Goal: Task Accomplishment & Management: Use online tool/utility

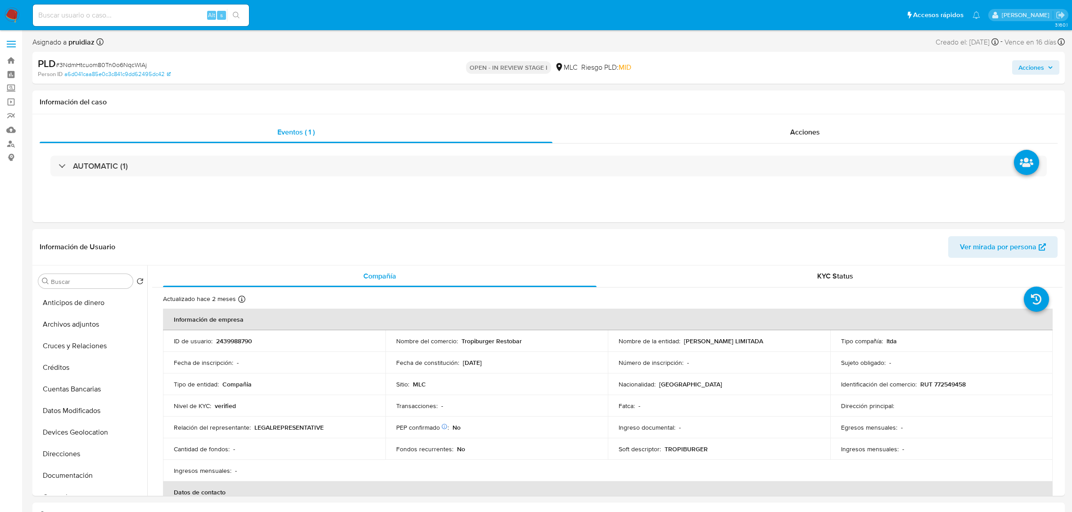
select select "10"
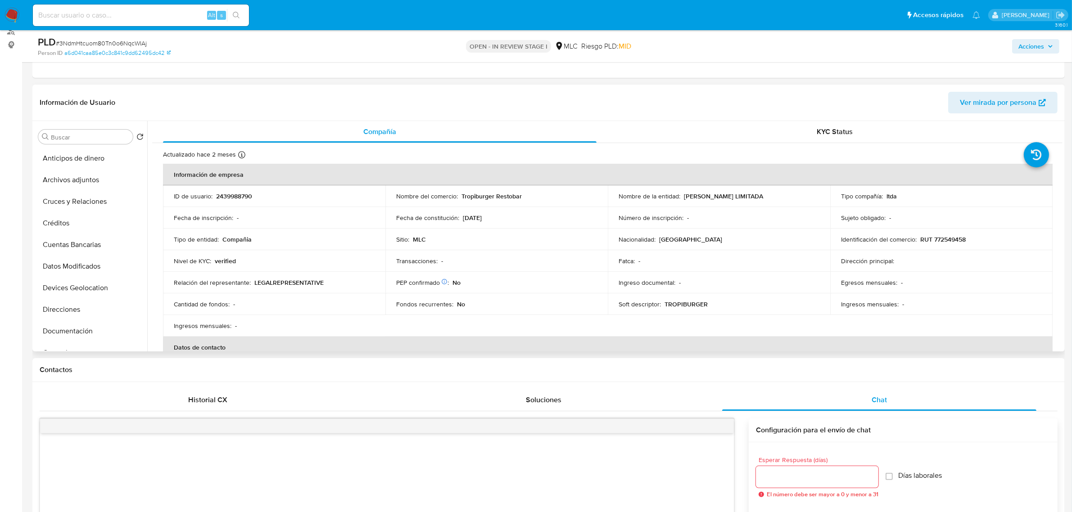
scroll to position [225, 0]
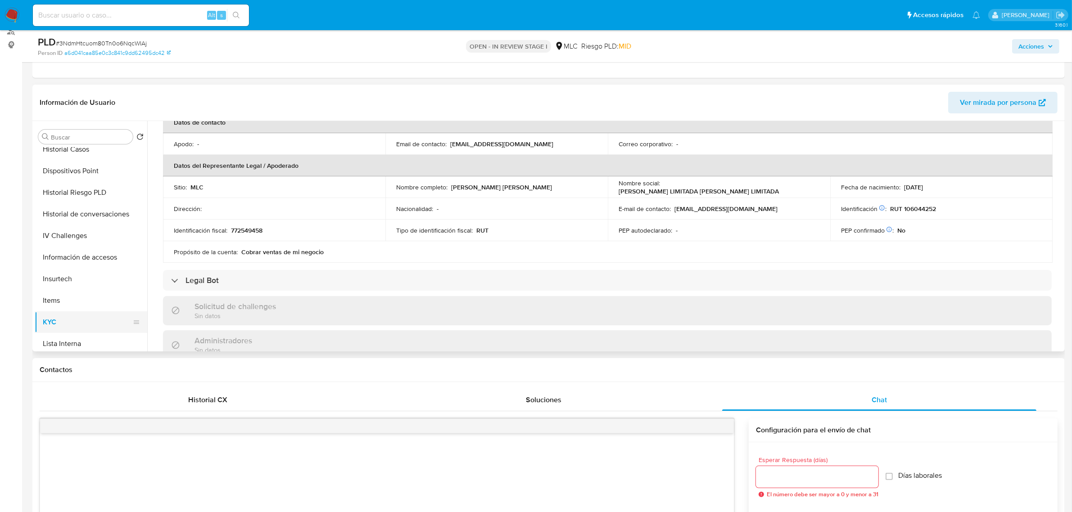
click at [59, 320] on button "KYC" at bounding box center [87, 323] width 105 height 22
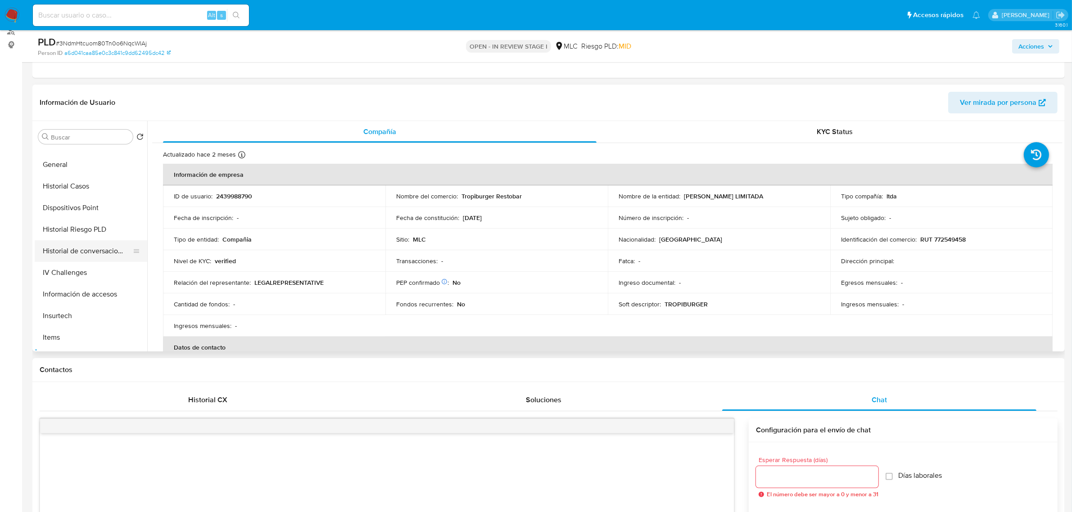
scroll to position [169, 0]
click at [72, 208] on button "Historial Casos" at bounding box center [87, 206] width 105 height 22
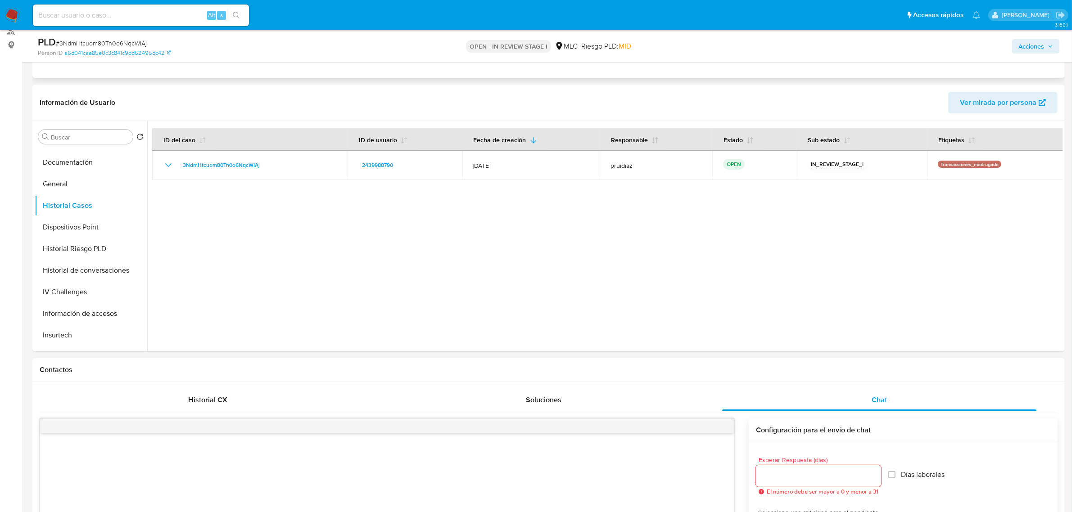
scroll to position [0, 0]
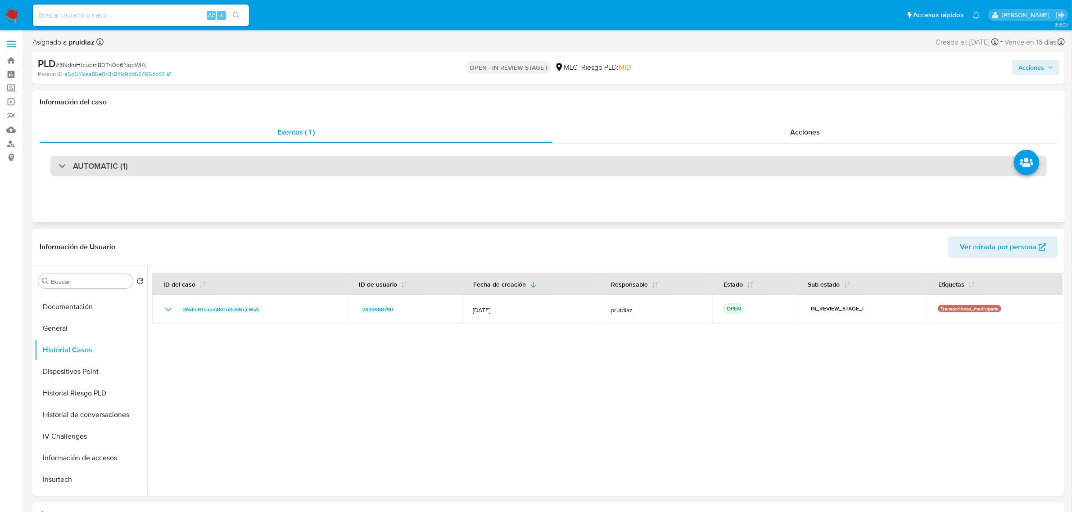
drag, startPoint x: 140, startPoint y: 163, endPoint x: 141, endPoint y: 169, distance: 5.6
click at [140, 163] on div "AUTOMATIC (1)" at bounding box center [548, 166] width 996 height 21
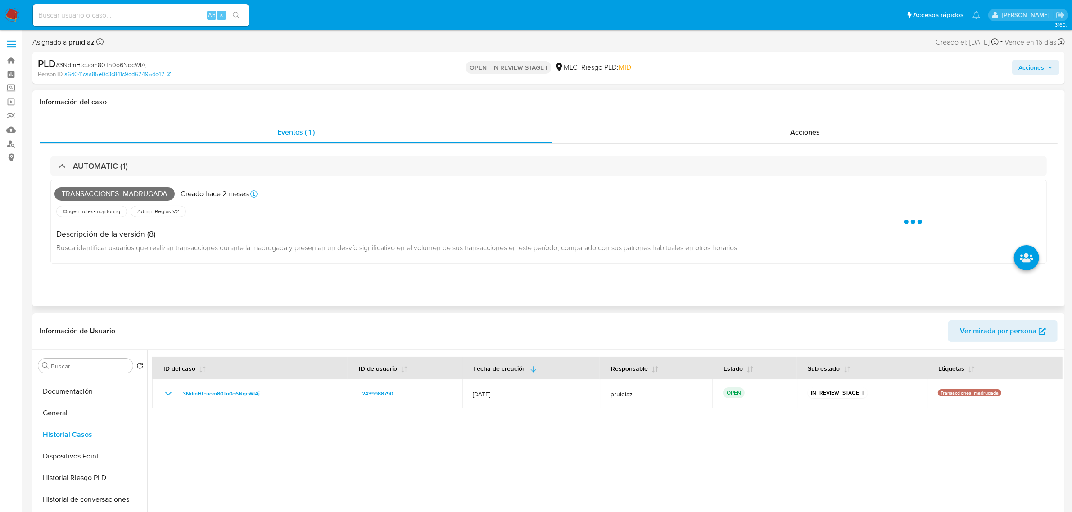
click at [102, 194] on span "Transacciones_madrugada" at bounding box center [114, 194] width 120 height 14
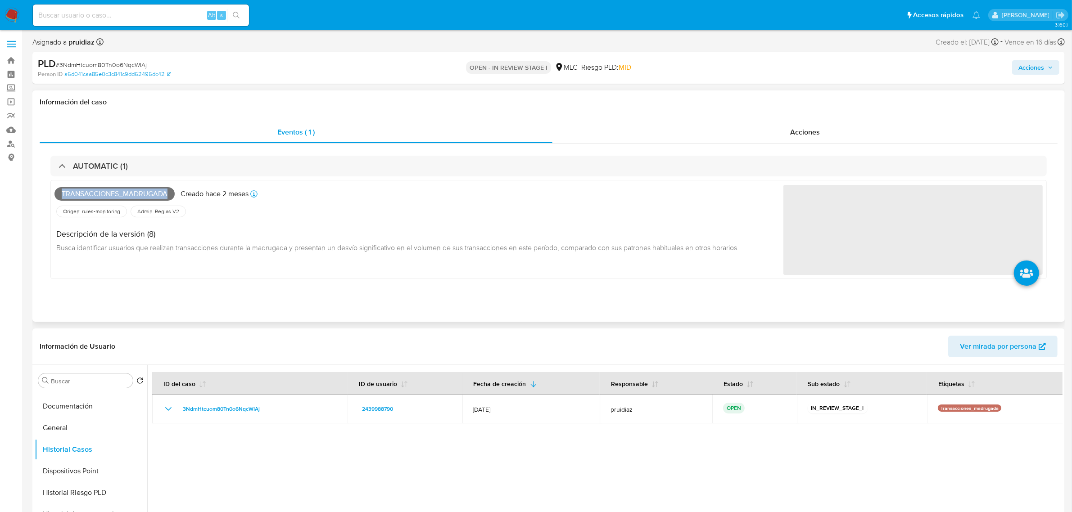
copy span "Transacciones_madrugada"
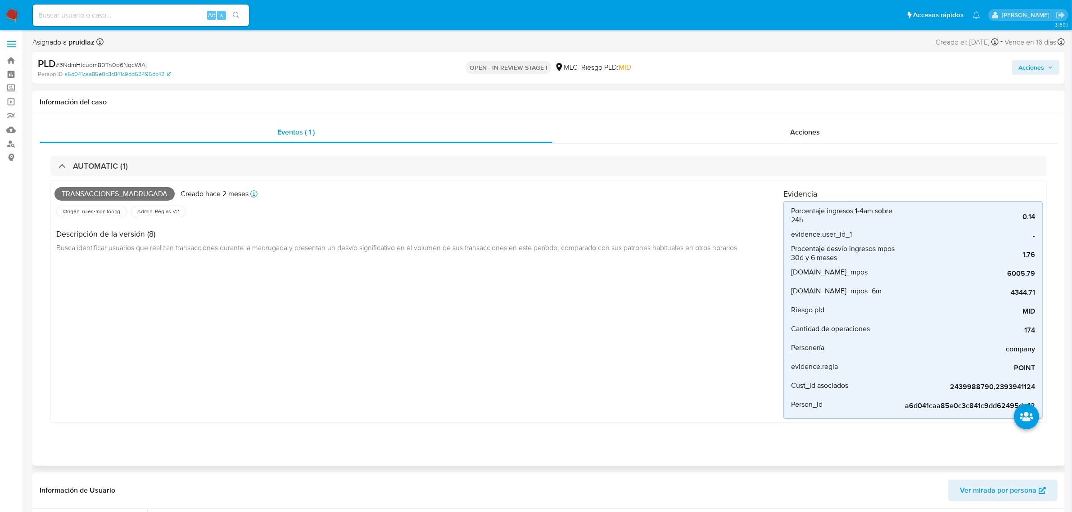
click at [119, 154] on div "AUTOMATIC (1) Transacciones_madrugada Creado hace 2 meses Creado: 12/07/2025 16…" at bounding box center [549, 294] width 1018 height 300
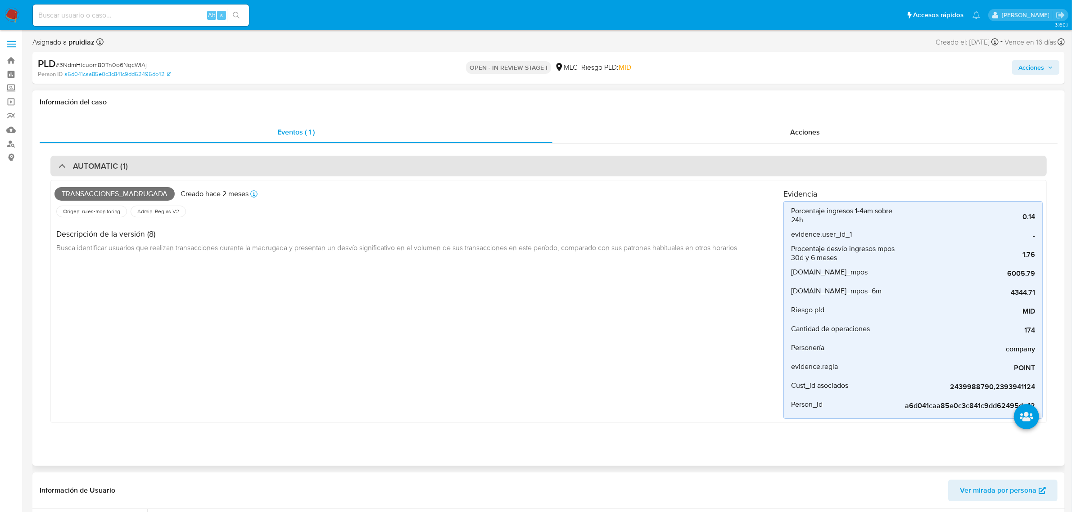
click at [112, 169] on h3 "AUTOMATIC (1)" at bounding box center [100, 166] width 55 height 10
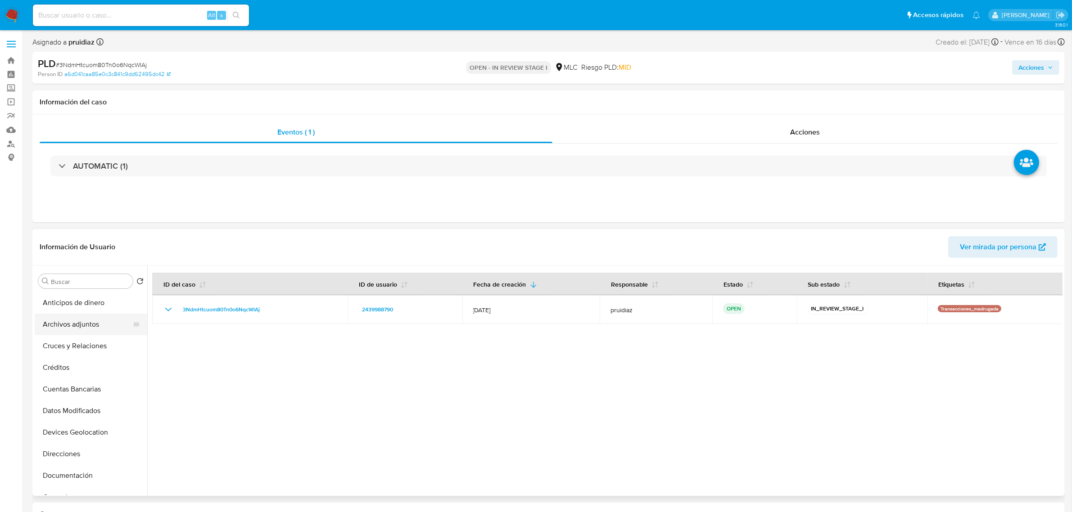
click at [79, 325] on button "Archivos adjuntos" at bounding box center [87, 325] width 105 height 22
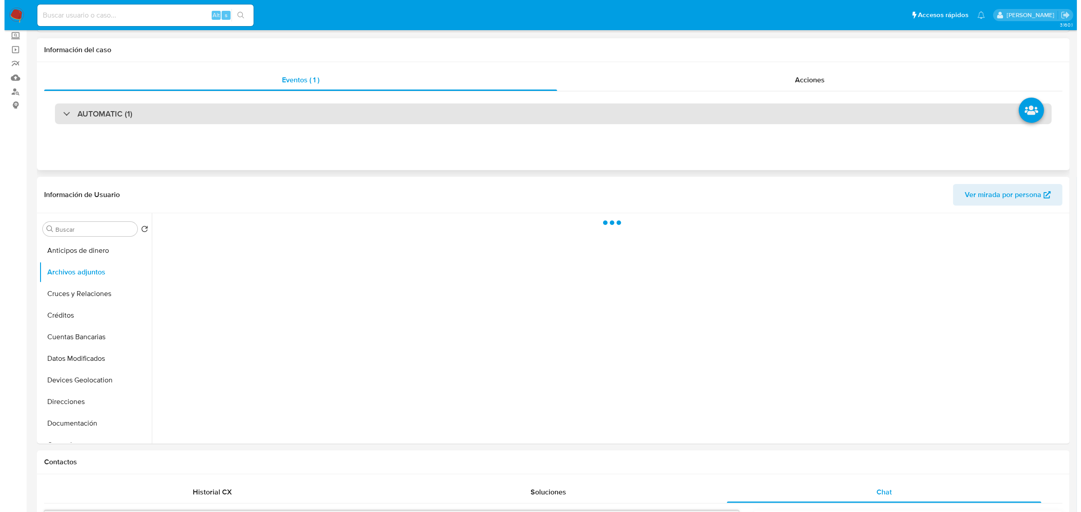
scroll to position [113, 0]
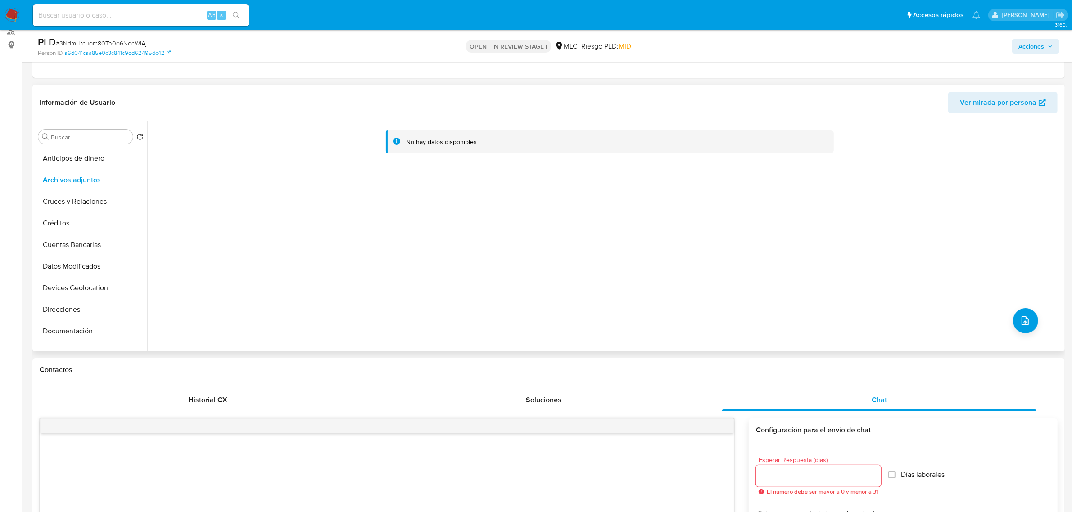
drag, startPoint x: 1041, startPoint y: 321, endPoint x: 1036, endPoint y: 318, distance: 5.6
click at [1041, 321] on div "No hay datos disponibles" at bounding box center [604, 236] width 915 height 231
click at [992, 312] on div "No hay datos disponibles" at bounding box center [604, 236] width 915 height 231
click at [1032, 324] on button "upload-file" at bounding box center [1025, 320] width 25 height 25
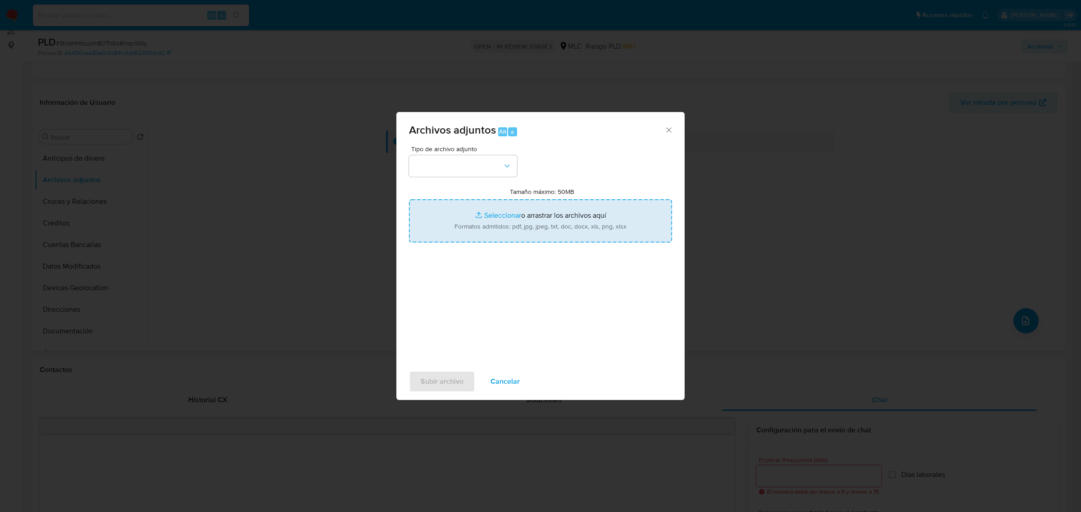
click at [482, 216] on input "Tamaño máximo: 50MB Seleccionar archivos" at bounding box center [540, 220] width 263 height 43
type input "C:\fakepath\2439988790 - 24_09_2025.xlsx"
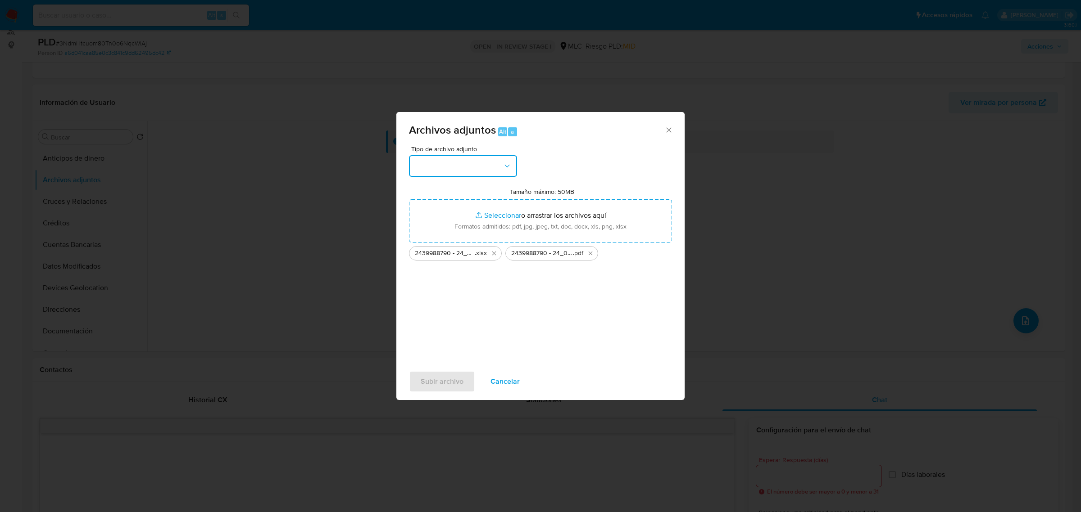
drag, startPoint x: 500, startPoint y: 170, endPoint x: 504, endPoint y: 169, distance: 4.6
click at [502, 170] on button "button" at bounding box center [463, 166] width 108 height 22
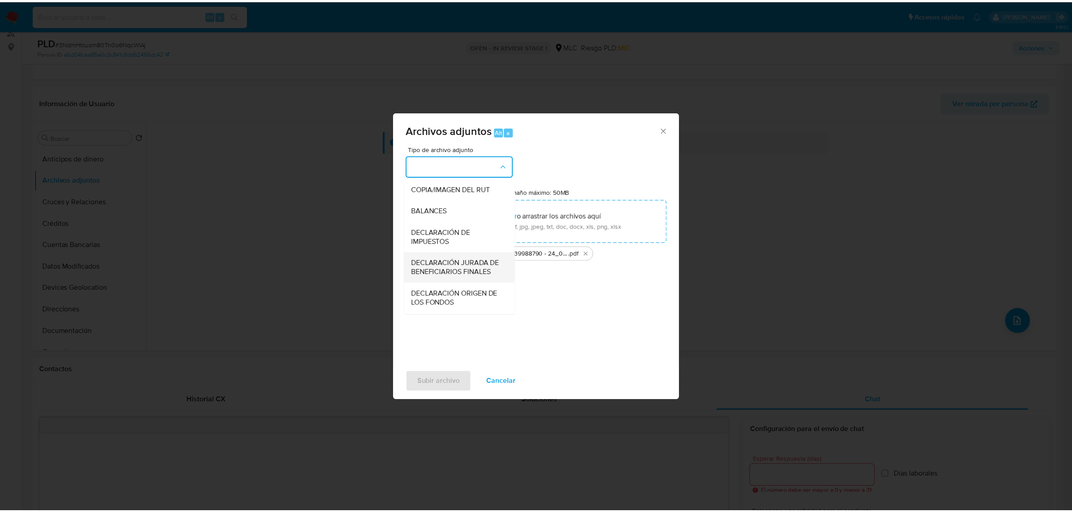
scroll to position [149, 0]
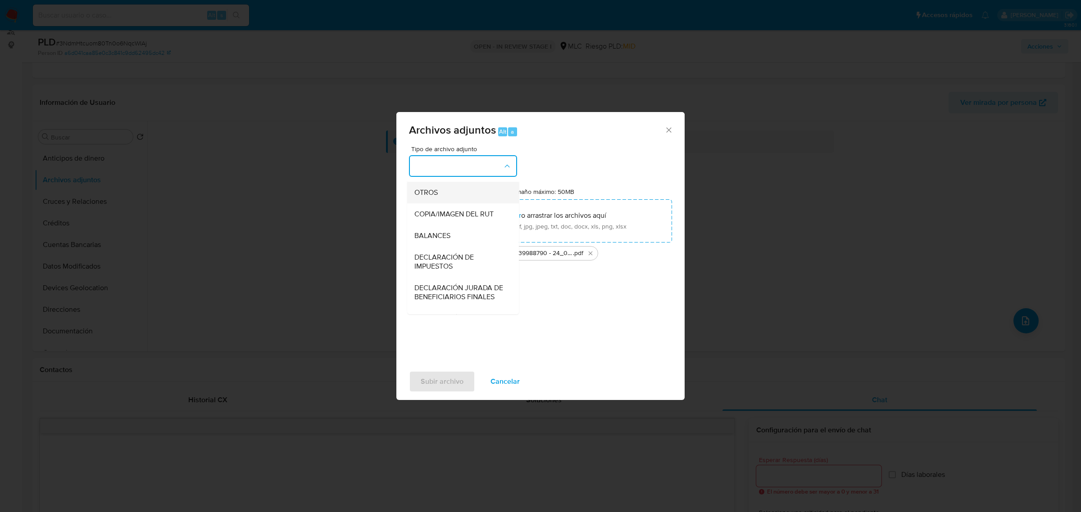
click at [443, 200] on div "OTROS" at bounding box center [460, 192] width 92 height 22
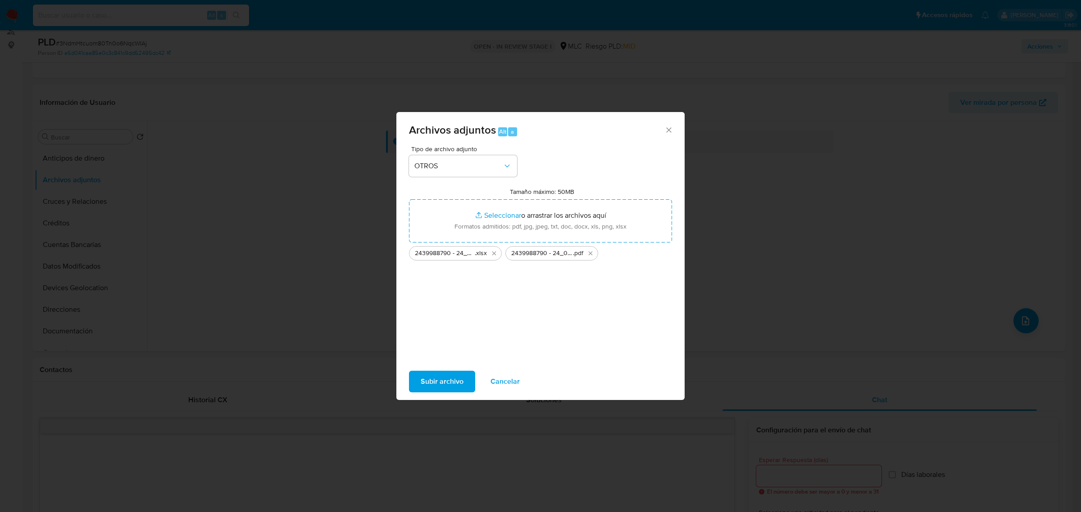
click at [433, 384] on span "Subir archivo" at bounding box center [442, 382] width 43 height 20
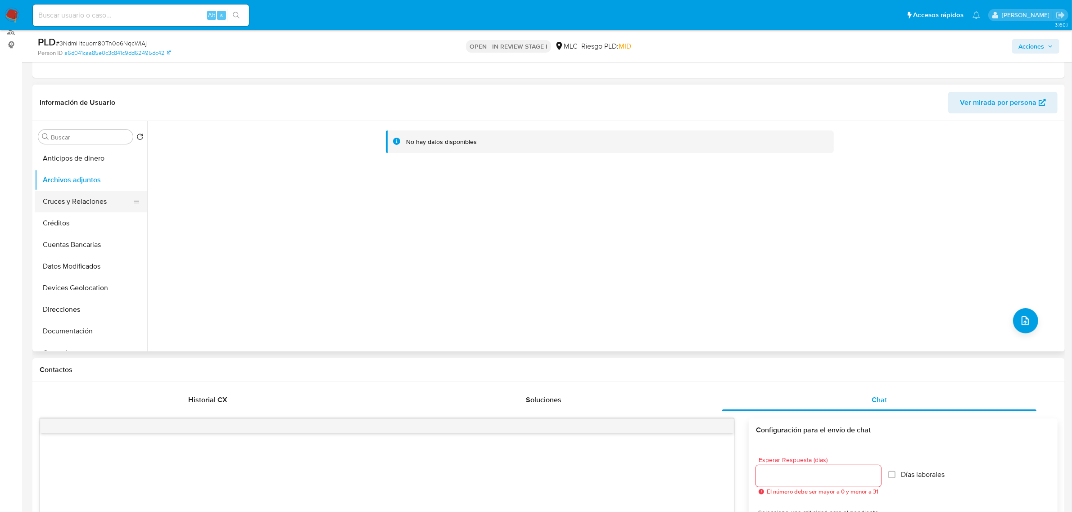
click at [80, 201] on button "Cruces y Relaciones" at bounding box center [87, 202] width 105 height 22
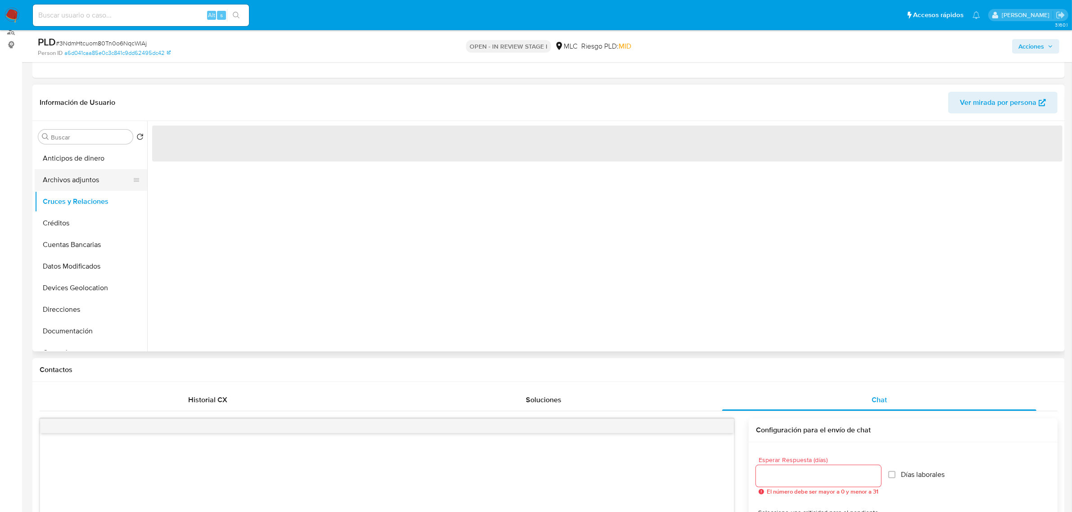
click at [77, 177] on button "Archivos adjuntos" at bounding box center [87, 180] width 105 height 22
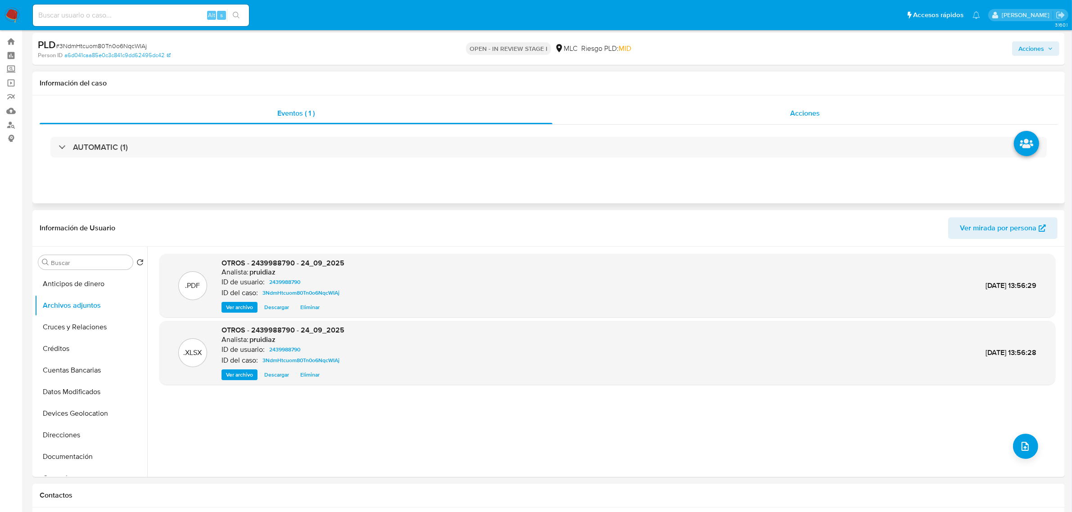
scroll to position [0, 0]
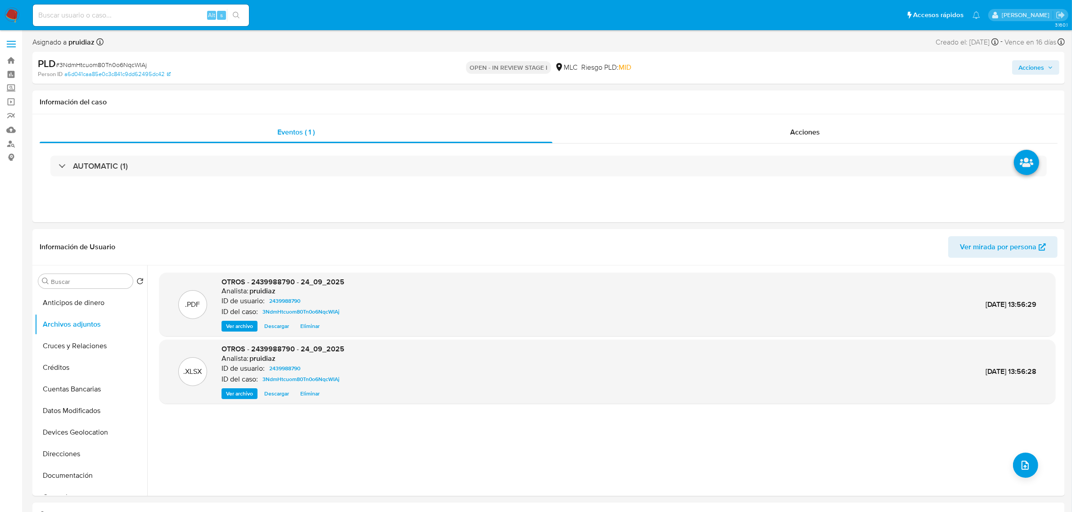
drag, startPoint x: 1034, startPoint y: 64, endPoint x: 952, endPoint y: 74, distance: 82.2
click at [1034, 64] on span "Acciones" at bounding box center [1032, 67] width 26 height 14
click at [797, 91] on div "Resolución del caso Alt r" at bounding box center [791, 96] width 86 height 23
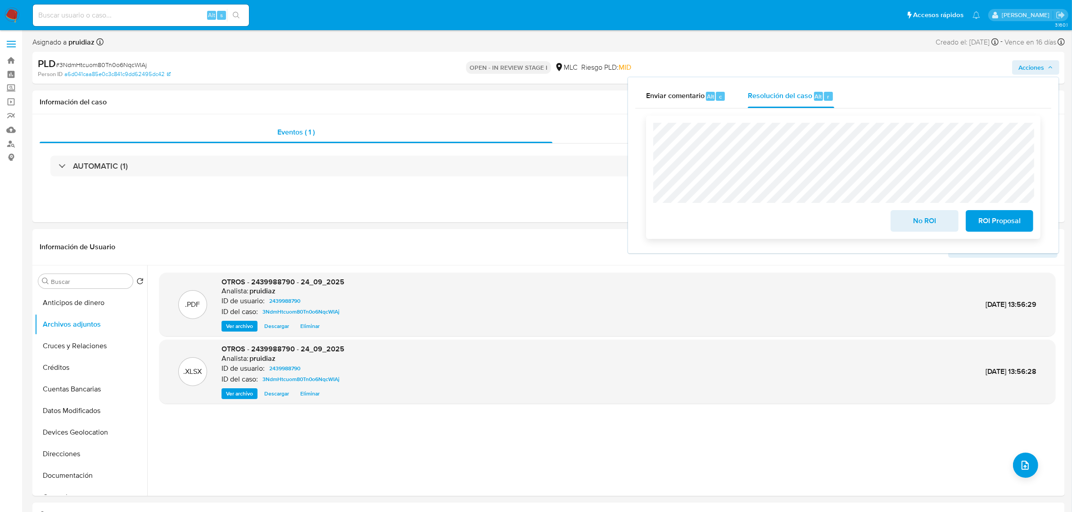
click at [947, 224] on span "No ROI" at bounding box center [924, 221] width 44 height 20
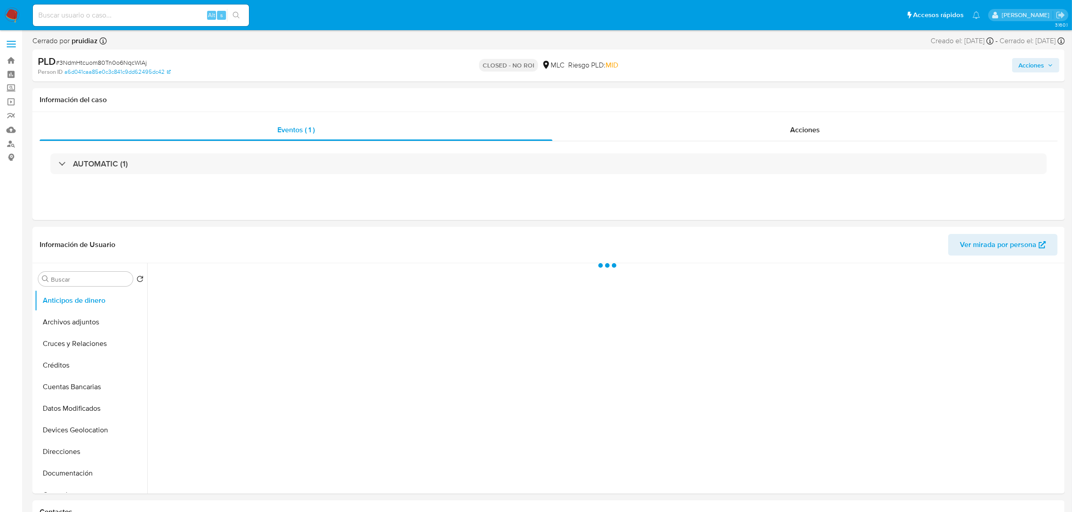
select select "10"
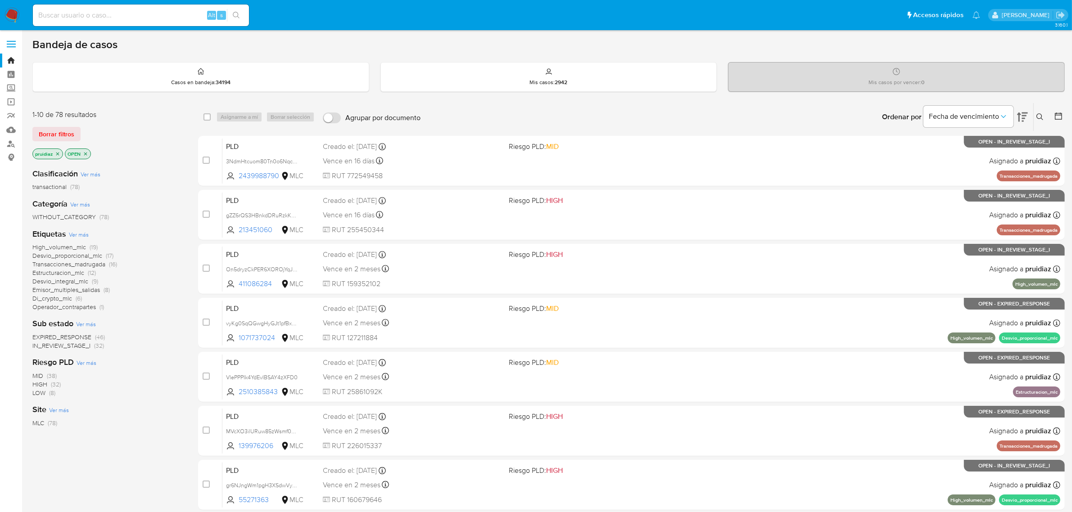
drag, startPoint x: 0, startPoint y: 0, endPoint x: 14, endPoint y: 17, distance: 21.7
click at [14, 17] on img at bounding box center [12, 15] width 15 height 15
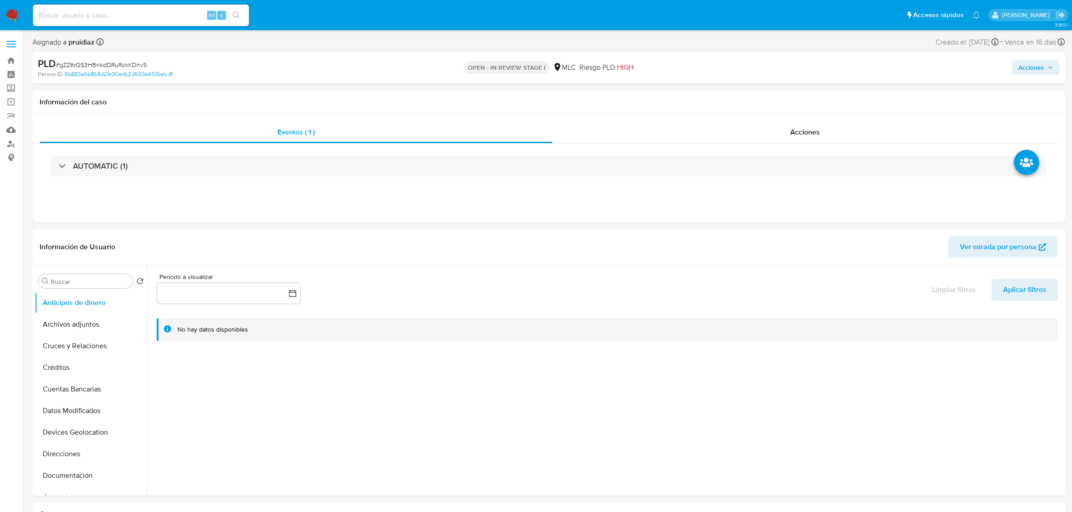
select select "10"
click at [84, 465] on button "Historial Casos" at bounding box center [87, 463] width 105 height 22
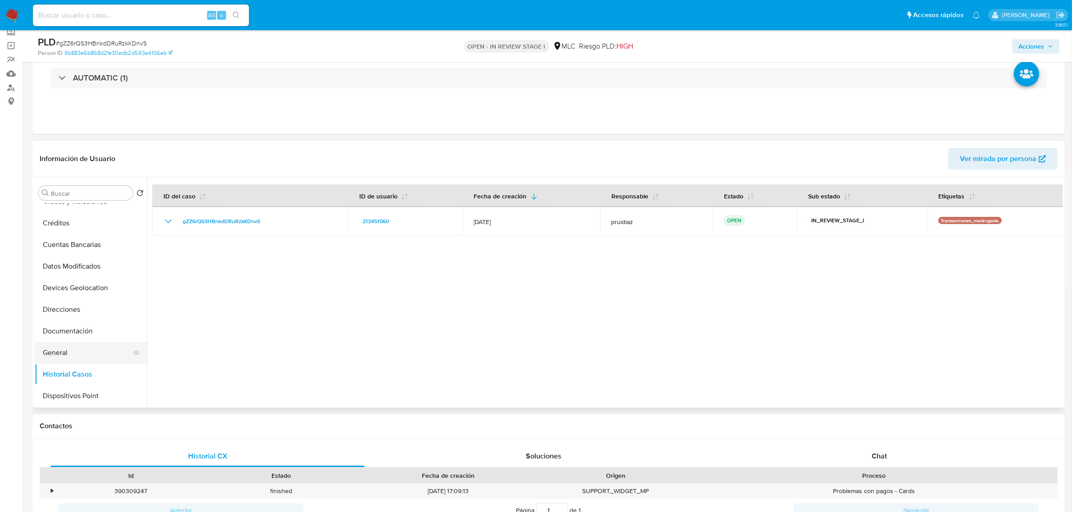
click at [76, 350] on button "General" at bounding box center [87, 353] width 105 height 22
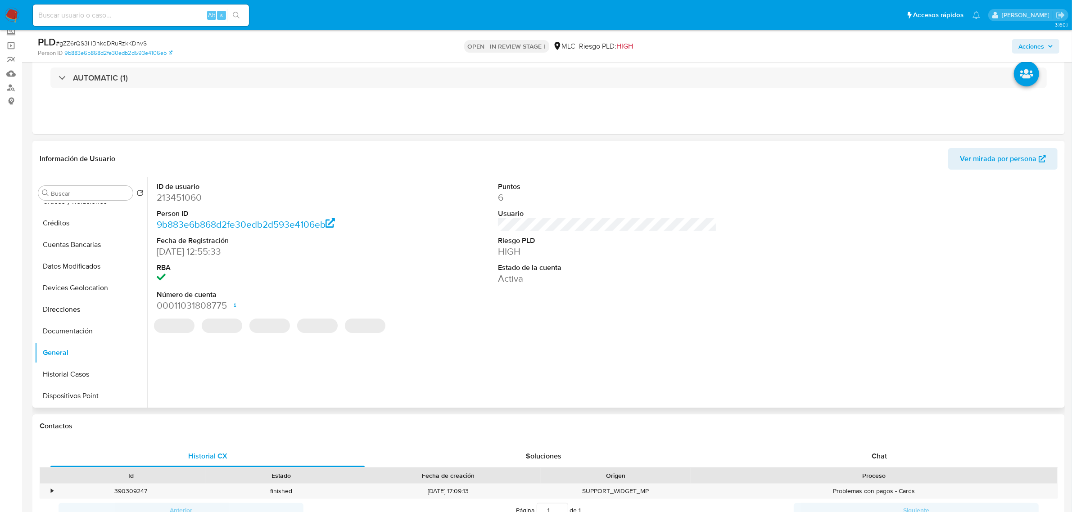
click at [185, 197] on dd "213451060" at bounding box center [266, 197] width 219 height 13
copy dd "213451060"
click at [177, 200] on dd "213451060" at bounding box center [266, 197] width 219 height 13
click at [177, 199] on dd "213451060" at bounding box center [266, 197] width 219 height 13
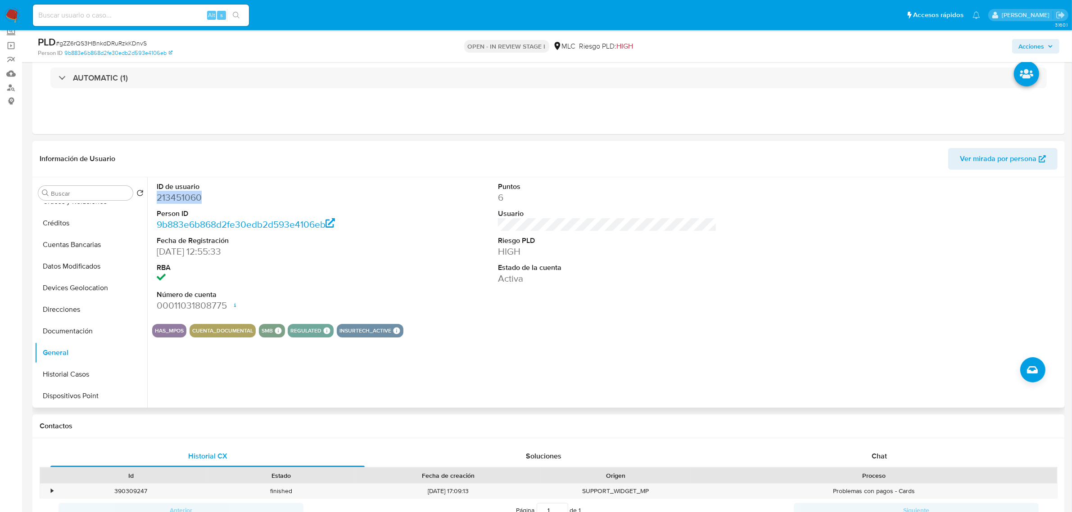
copy dd "213451060"
click at [109, 41] on span "# gZZ6rQS3HBnkdDRuRzkKDnvS" at bounding box center [101, 43] width 91 height 9
copy span "gZZ6rQS3HBnkdDRuRzkKDnvS"
click at [87, 371] on button "Historial Casos" at bounding box center [87, 375] width 105 height 22
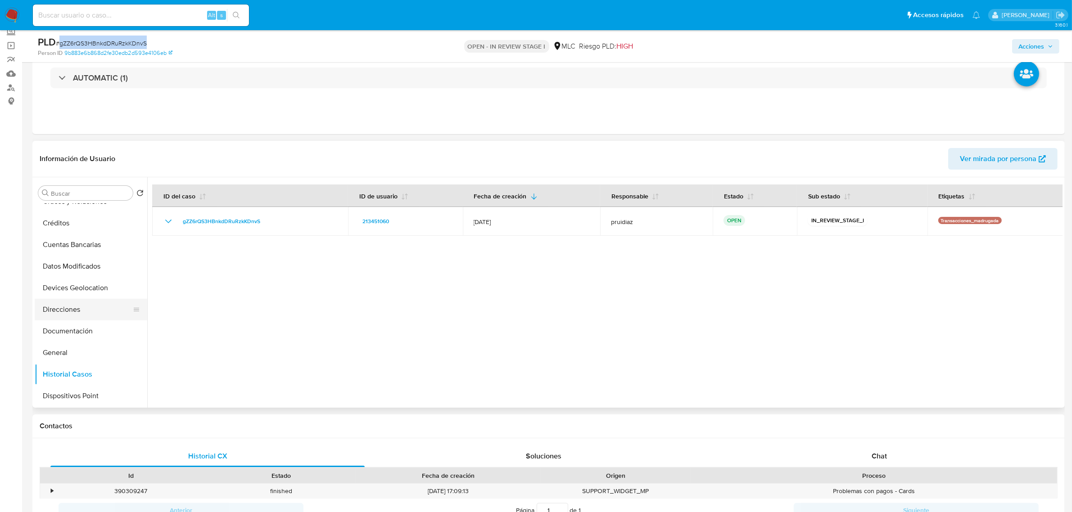
scroll to position [225, 0]
click at [59, 372] on button "KYC" at bounding box center [87, 379] width 105 height 22
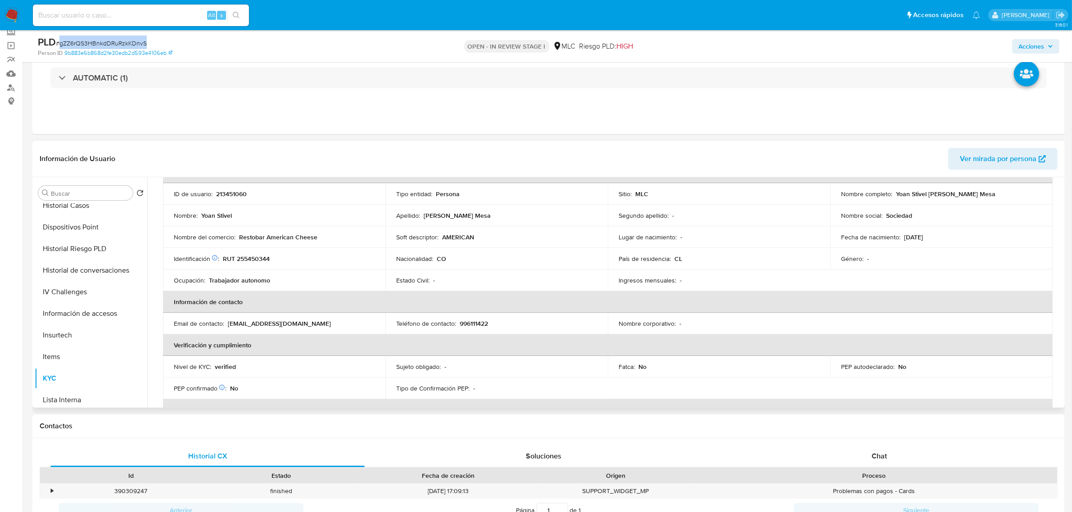
scroll to position [0, 0]
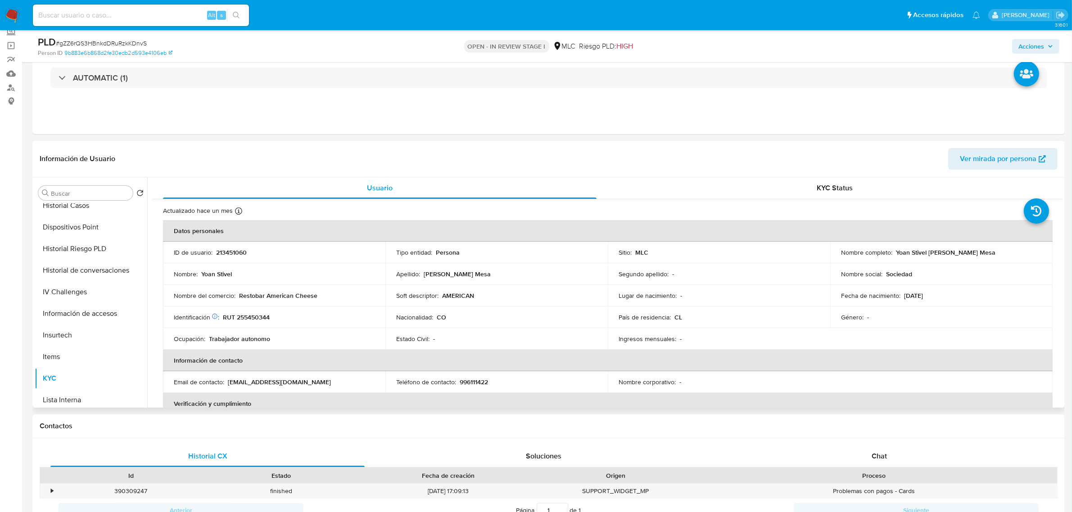
click at [253, 317] on p "RUT 255450344" at bounding box center [246, 317] width 47 height 8
copy p "255450344"
click at [260, 317] on p "RUT 255450344" at bounding box center [246, 317] width 47 height 8
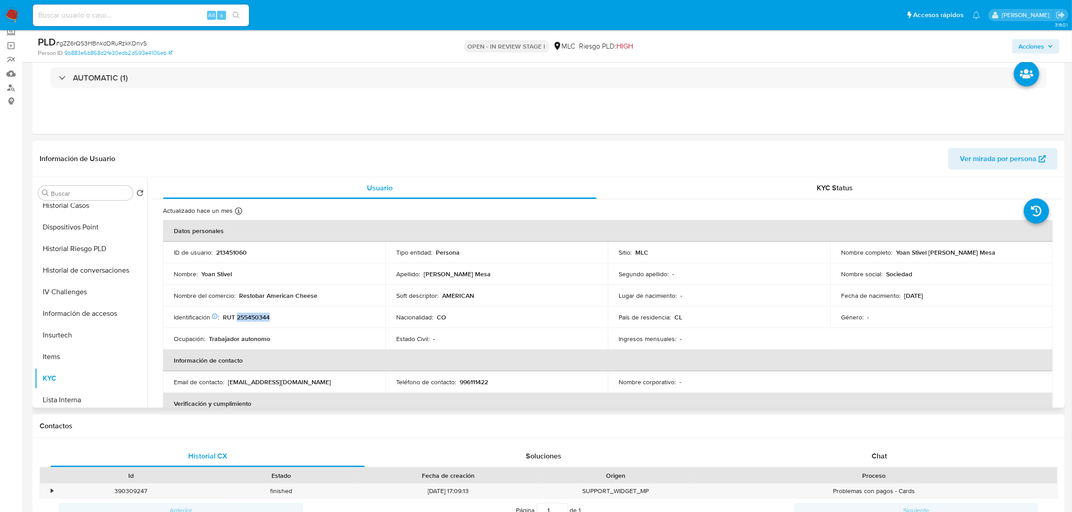
click at [257, 320] on p "RUT 255450344" at bounding box center [246, 317] width 47 height 8
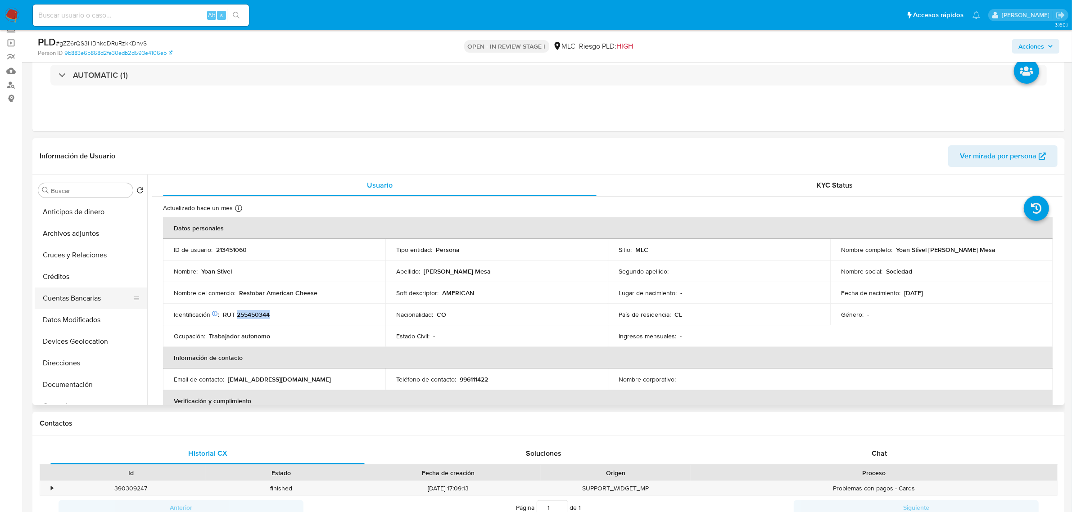
scroll to position [113, 0]
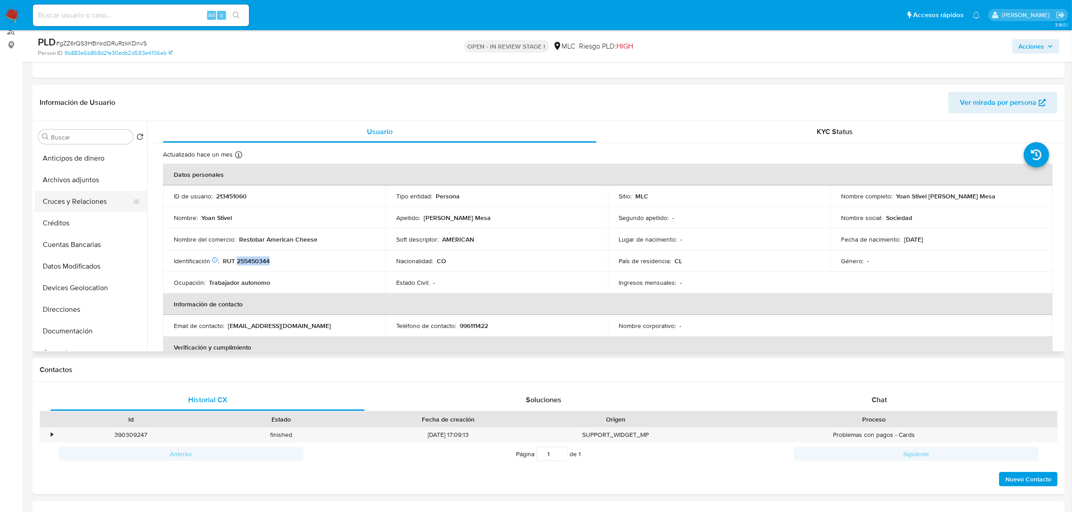
click at [92, 199] on button "Cruces y Relaciones" at bounding box center [87, 202] width 105 height 22
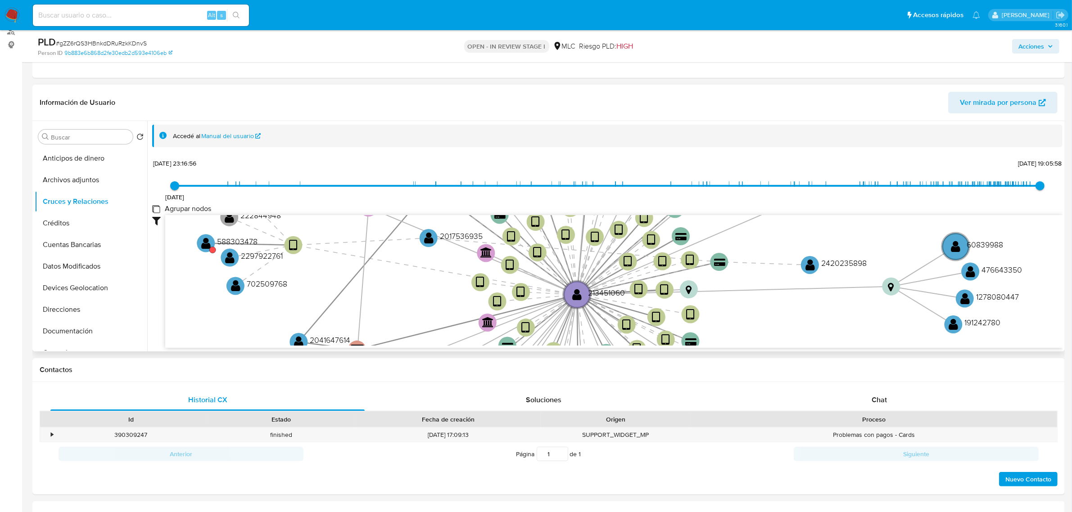
click at [159, 210] on group_nodes "Agrupar nodos" at bounding box center [155, 208] width 7 height 7
checkbox group_nodes "true"
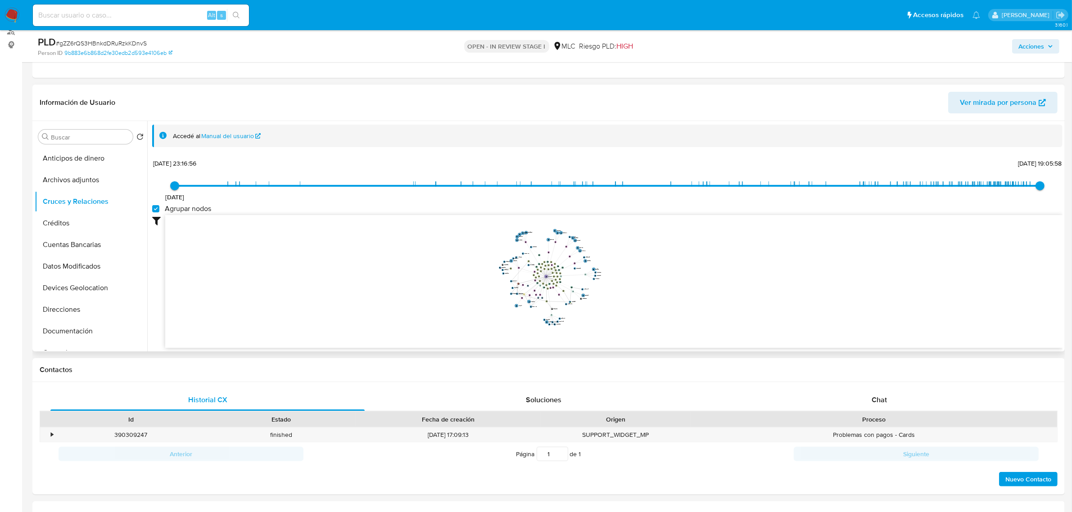
drag, startPoint x: 615, startPoint y: 266, endPoint x: 626, endPoint y: 252, distance: 18.2
click at [626, 252] on icon "device-66af9ad3a9071a994cedbd26  user-213451060  213451060 device-680b7b53b0f…" at bounding box center [613, 280] width 897 height 131
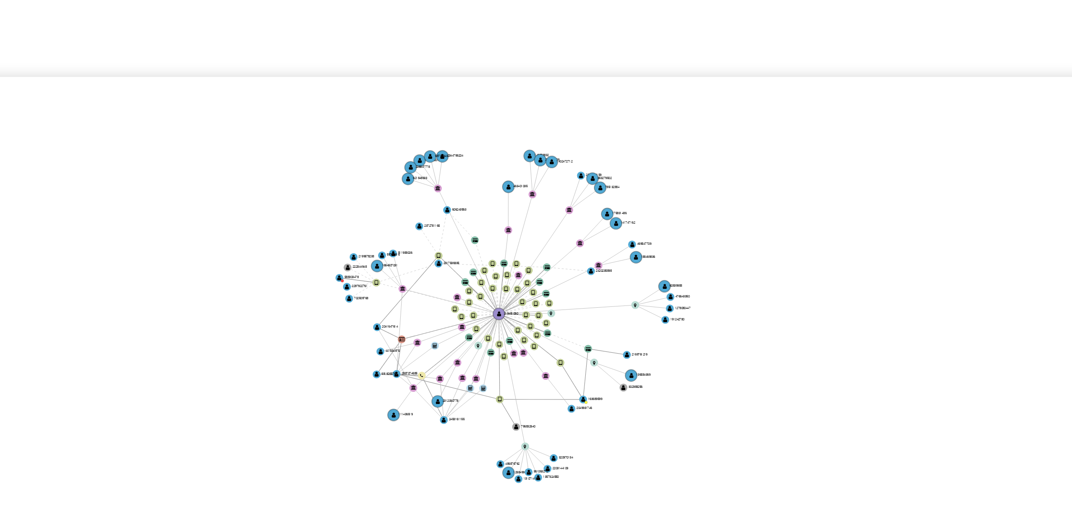
drag, startPoint x: 602, startPoint y: 247, endPoint x: 610, endPoint y: 258, distance: 13.2
click at [610, 258] on icon "device-66af9ad3a9071a994cedbd26  user-213451060  213451060 device-680b7b53b0f…" at bounding box center [613, 280] width 897 height 131
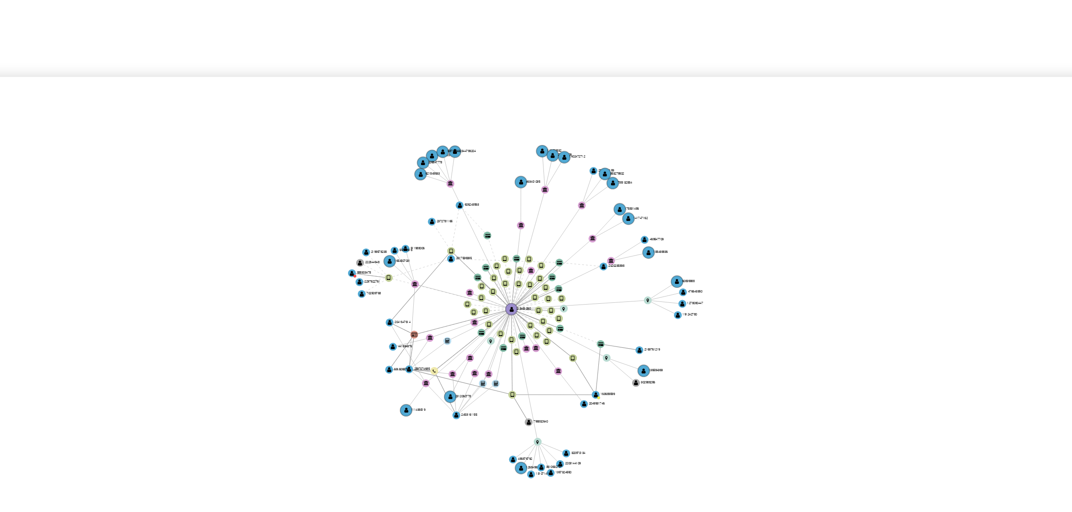
drag, startPoint x: 610, startPoint y: 258, endPoint x: 609, endPoint y: 250, distance: 7.7
click at [609, 250] on icon "device-66af9ad3a9071a994cedbd26  user-213451060  213451060 device-680b7b53b0f…" at bounding box center [613, 280] width 897 height 131
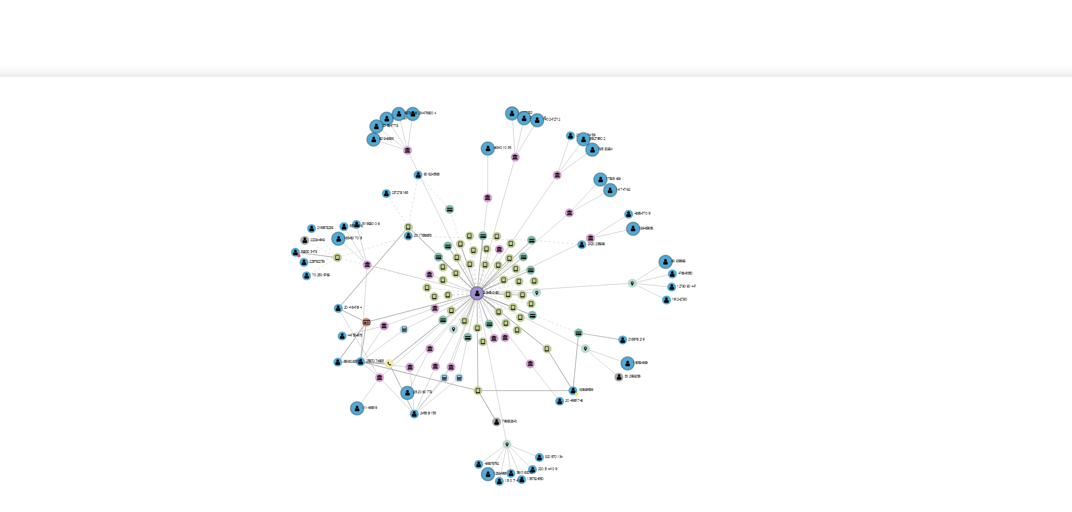
drag, startPoint x: 609, startPoint y: 250, endPoint x: 607, endPoint y: 241, distance: 9.3
click at [607, 241] on icon "device-66af9ad3a9071a994cedbd26  user-213451060  213451060 device-680b7b53b0f…" at bounding box center [613, 280] width 897 height 131
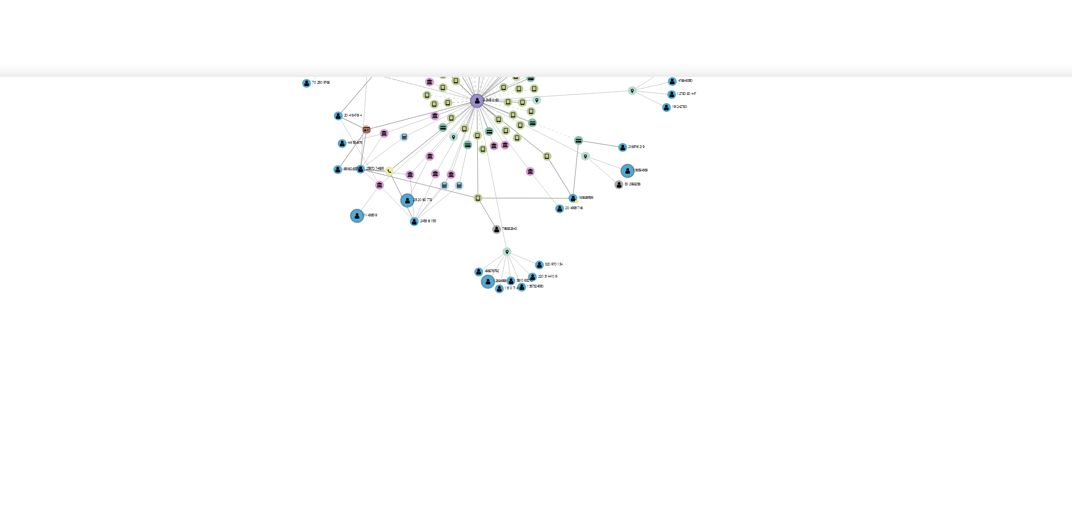
scroll to position [0, 0]
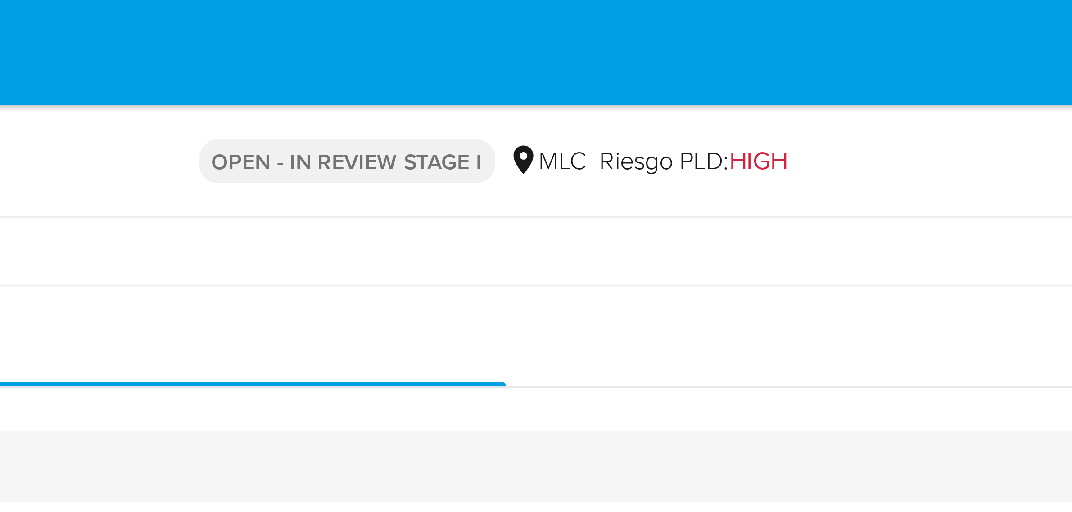
drag, startPoint x: 717, startPoint y: 179, endPoint x: 714, endPoint y: 14, distance: 165.3
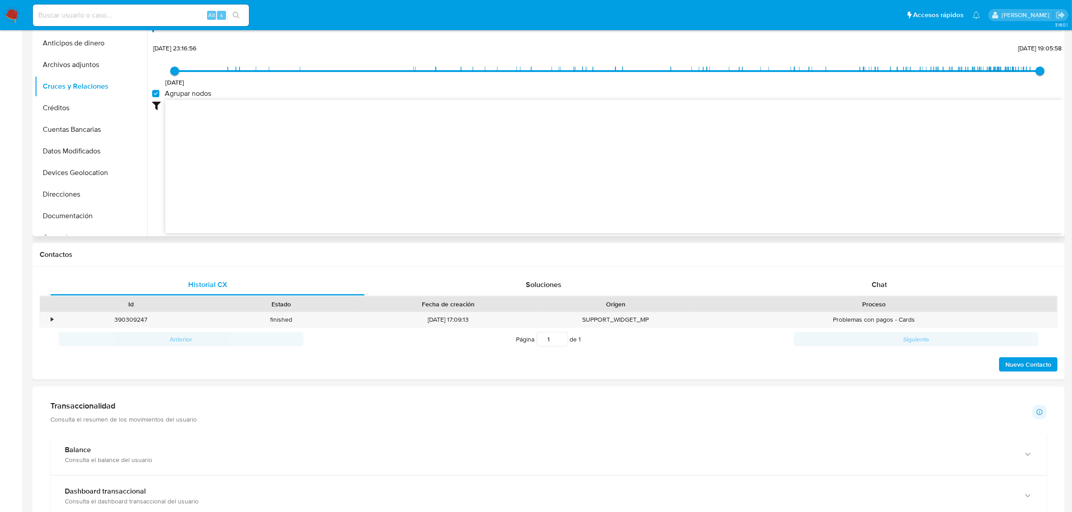
scroll to position [338, 0]
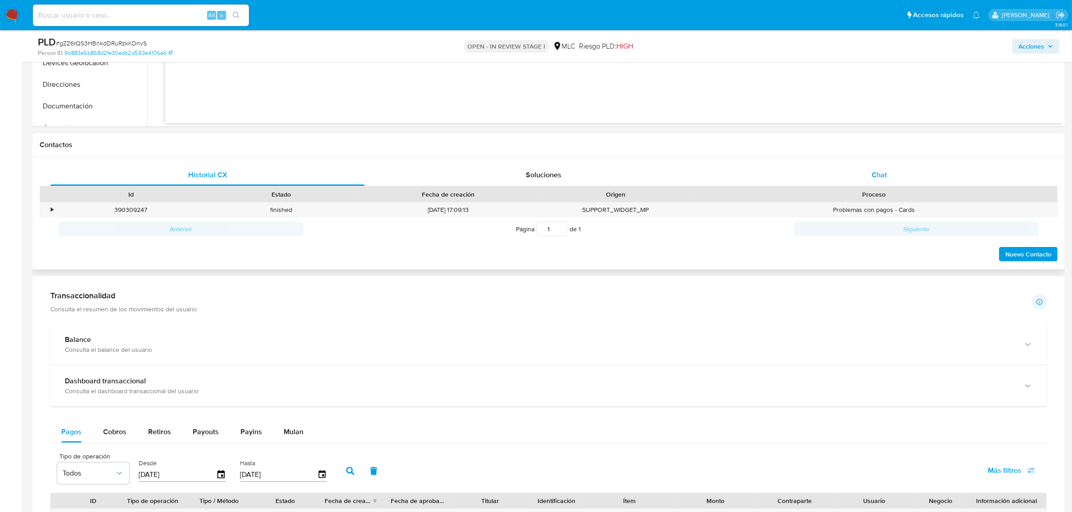
click at [865, 174] on div "Chat" at bounding box center [879, 175] width 314 height 22
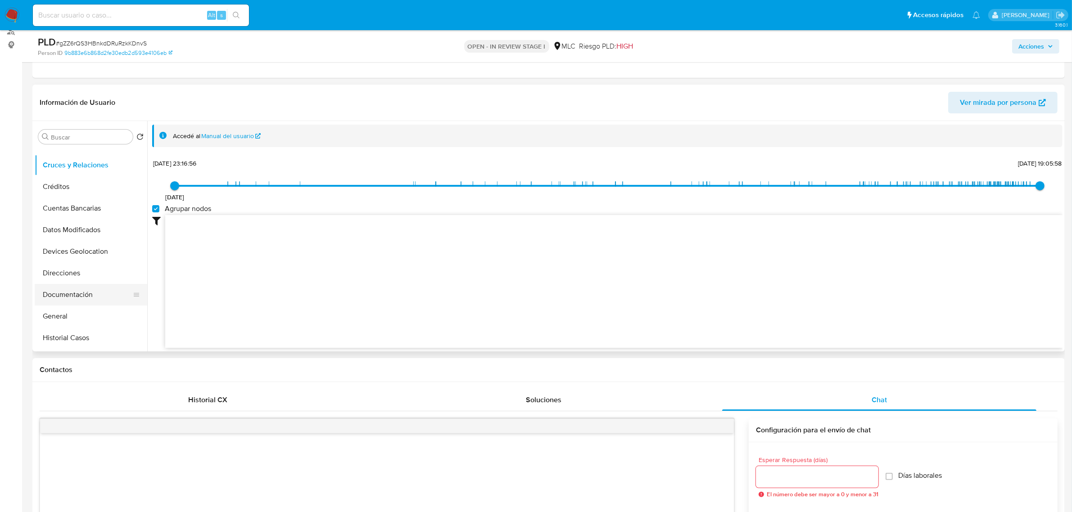
scroll to position [56, 0]
click at [76, 277] on button "Documentación" at bounding box center [87, 275] width 105 height 22
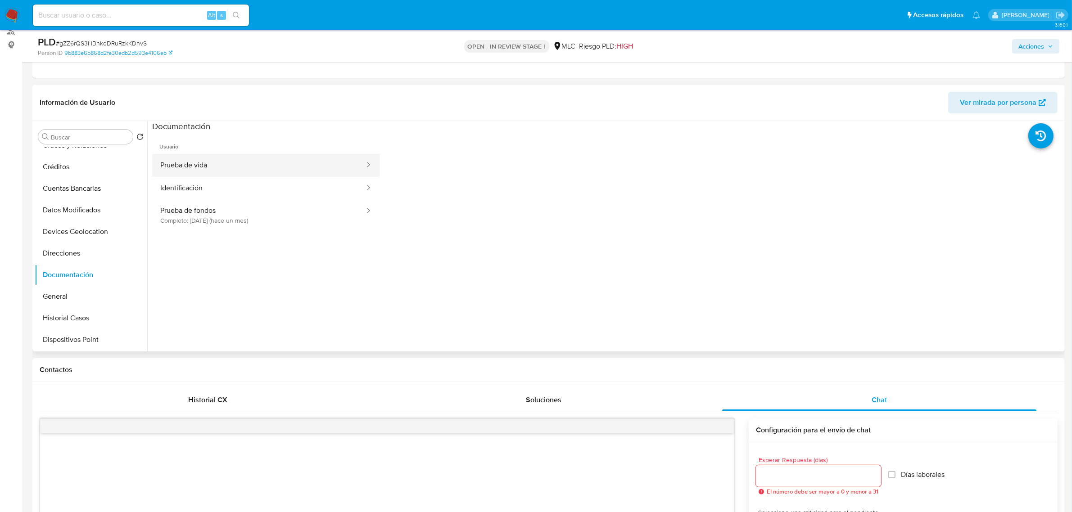
click at [200, 160] on button "Prueba de vida" at bounding box center [258, 165] width 213 height 23
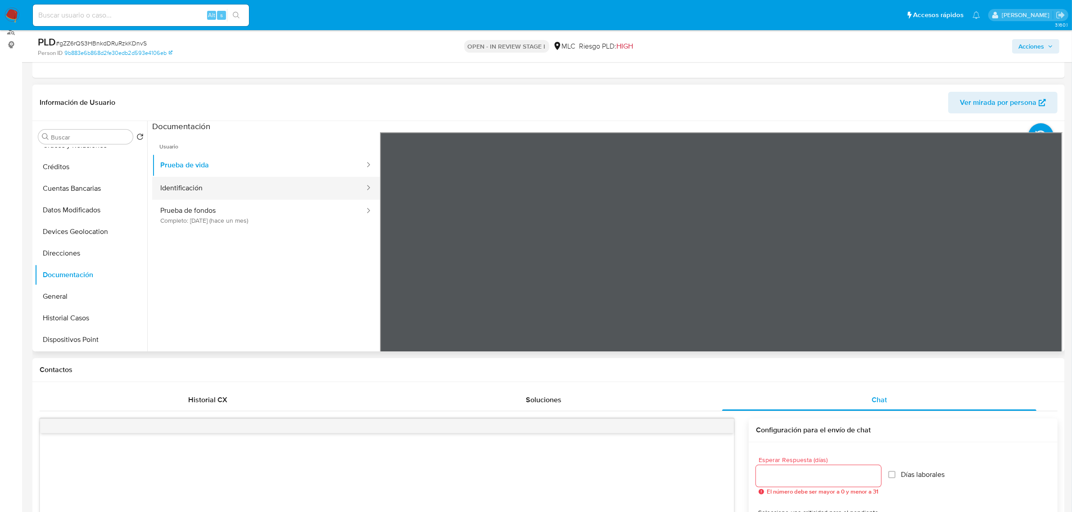
click at [269, 192] on button "Identificación" at bounding box center [258, 188] width 213 height 23
drag, startPoint x: 800, startPoint y: 224, endPoint x: 809, endPoint y: 149, distance: 75.3
click at [809, 149] on div at bounding box center [721, 279] width 683 height 295
click at [1046, 282] on icon at bounding box center [1051, 279] width 18 height 18
click at [206, 208] on button "Prueba de fondos Completo: 09/08/2025 (hace un mes)" at bounding box center [258, 215] width 213 height 31
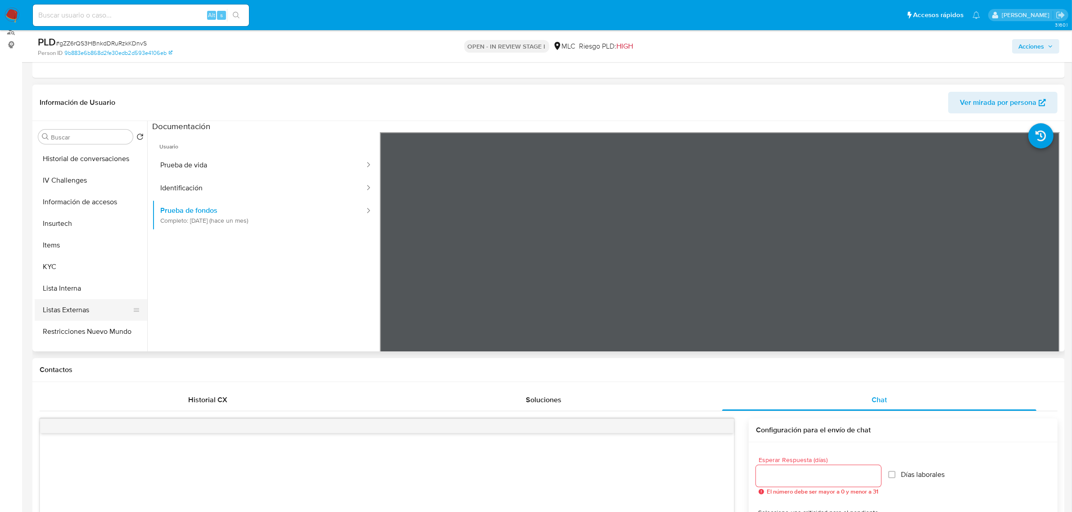
scroll to position [281, 0]
click at [51, 255] on button "KYC" at bounding box center [87, 266] width 105 height 22
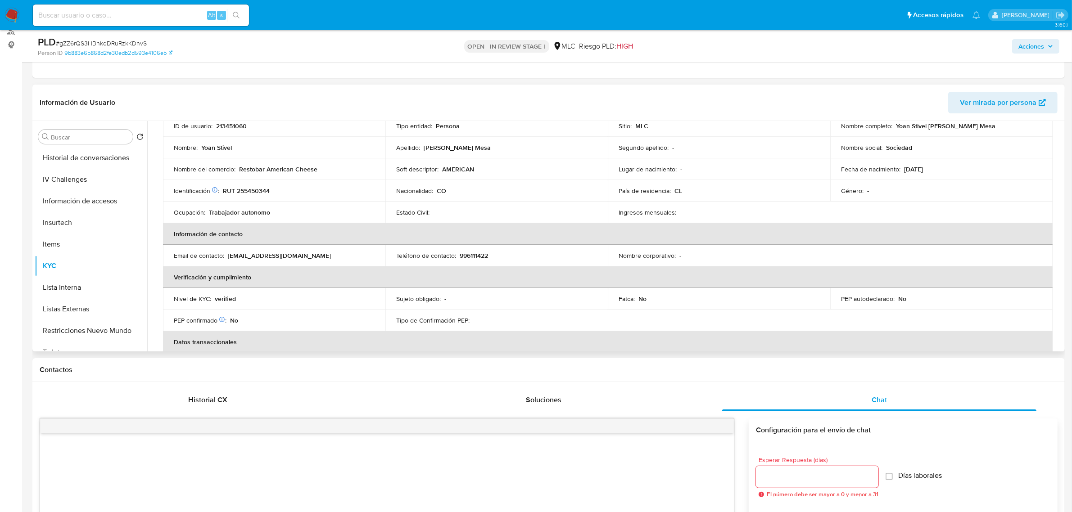
scroll to position [0, 0]
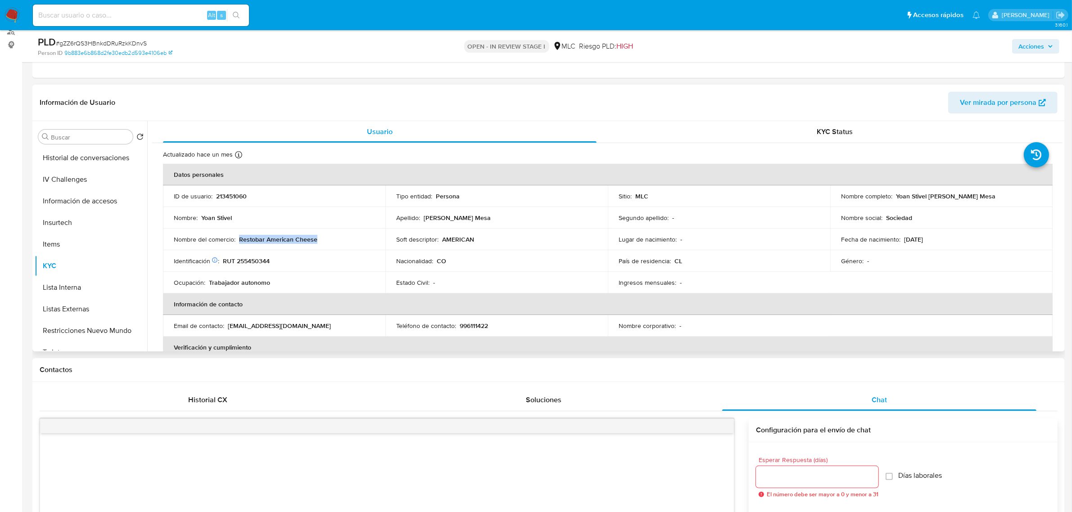
drag, startPoint x: 303, startPoint y: 240, endPoint x: 240, endPoint y: 241, distance: 62.6
click at [240, 241] on div "Nombre del comercio : Restobar American Cheese" at bounding box center [274, 239] width 201 height 8
copy p "Restobar American Cheese"
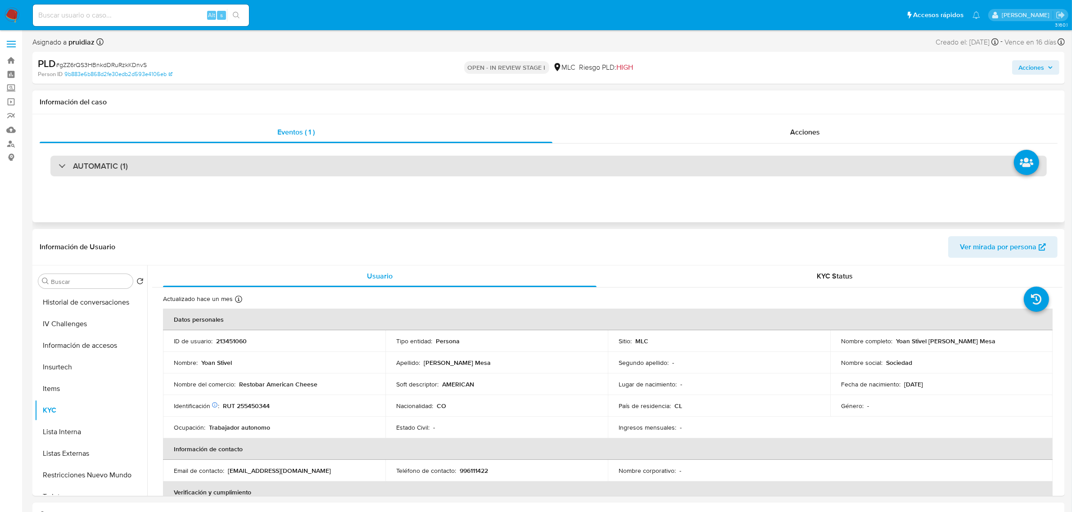
click at [116, 170] on h3 "AUTOMATIC (1)" at bounding box center [100, 166] width 55 height 10
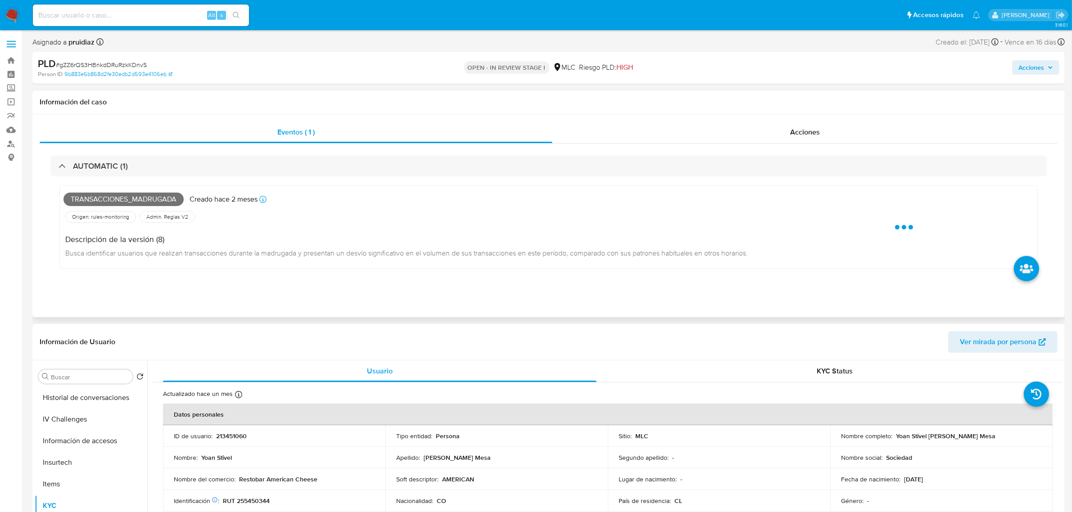
click at [102, 201] on span "Transacciones_madrugada" at bounding box center [123, 200] width 120 height 14
copy span "Transacciones_madrugada"
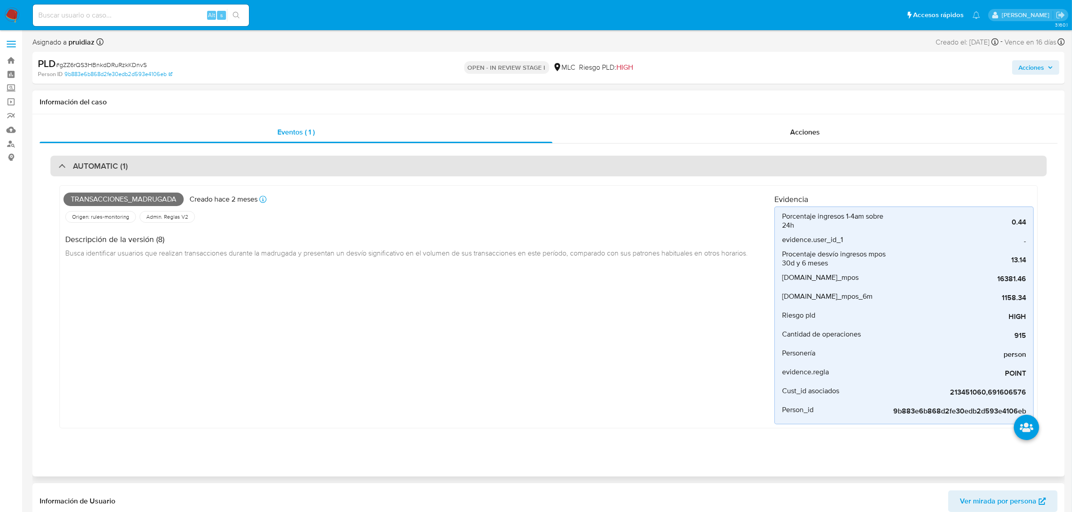
click at [127, 171] on div "AUTOMATIC (1)" at bounding box center [548, 166] width 996 height 21
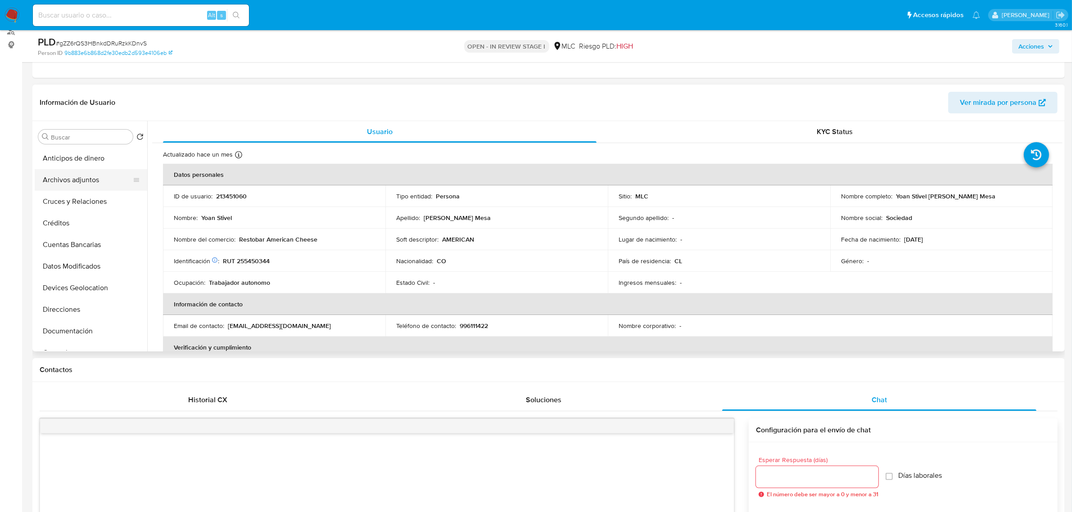
click at [86, 182] on button "Archivos adjuntos" at bounding box center [87, 180] width 105 height 22
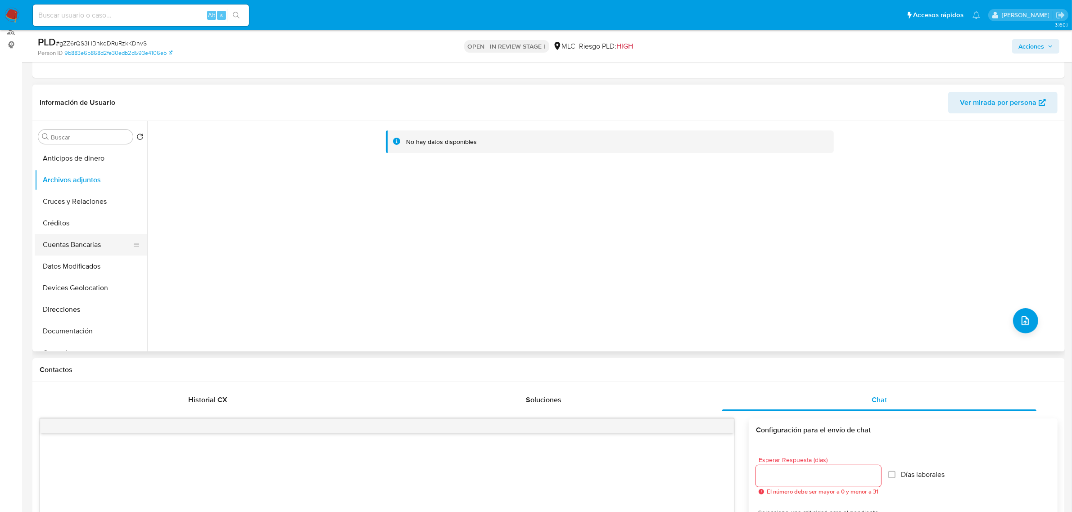
click at [95, 241] on button "Cuentas Bancarias" at bounding box center [87, 245] width 105 height 22
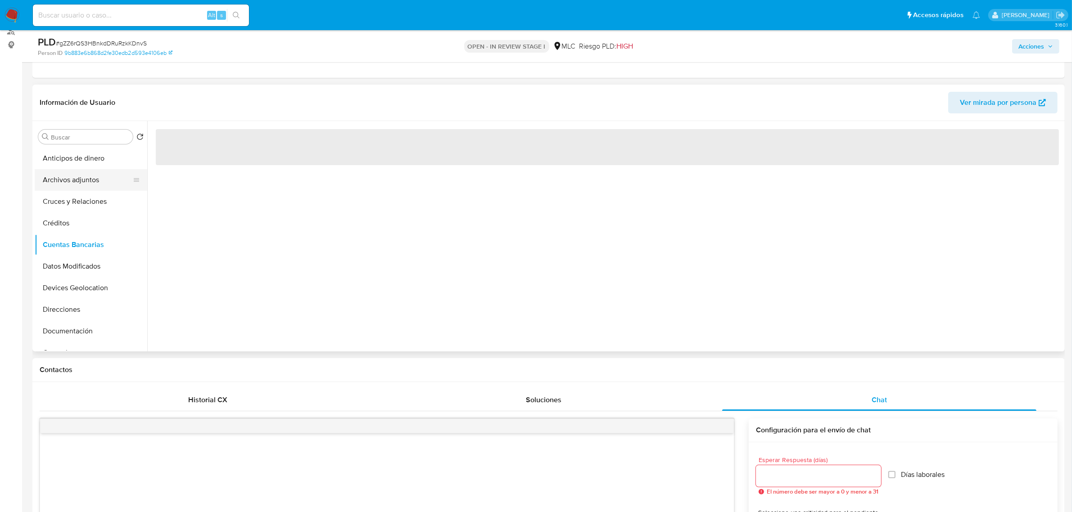
click at [115, 185] on button "Archivos adjuntos" at bounding box center [87, 180] width 105 height 22
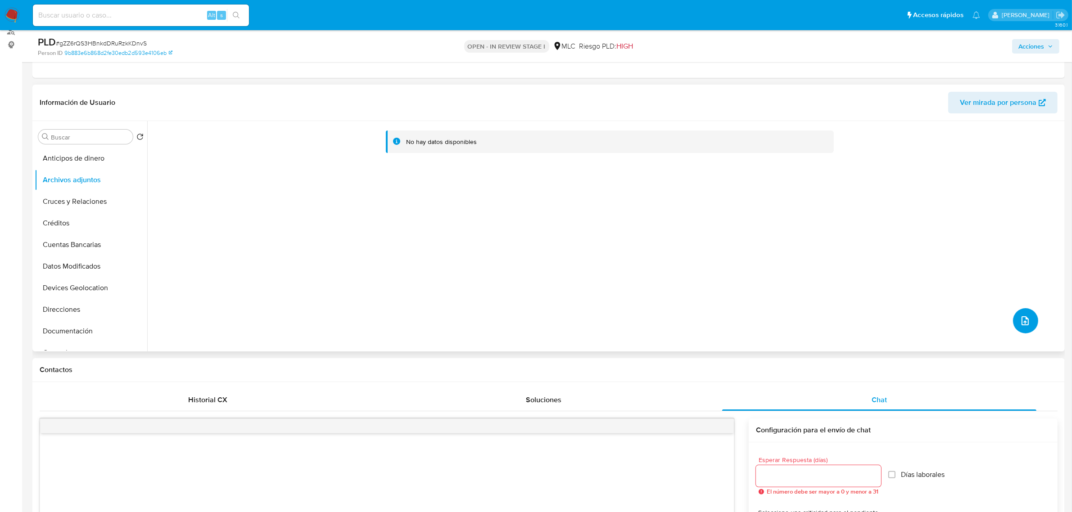
click at [1030, 321] on button "upload-file" at bounding box center [1025, 320] width 25 height 25
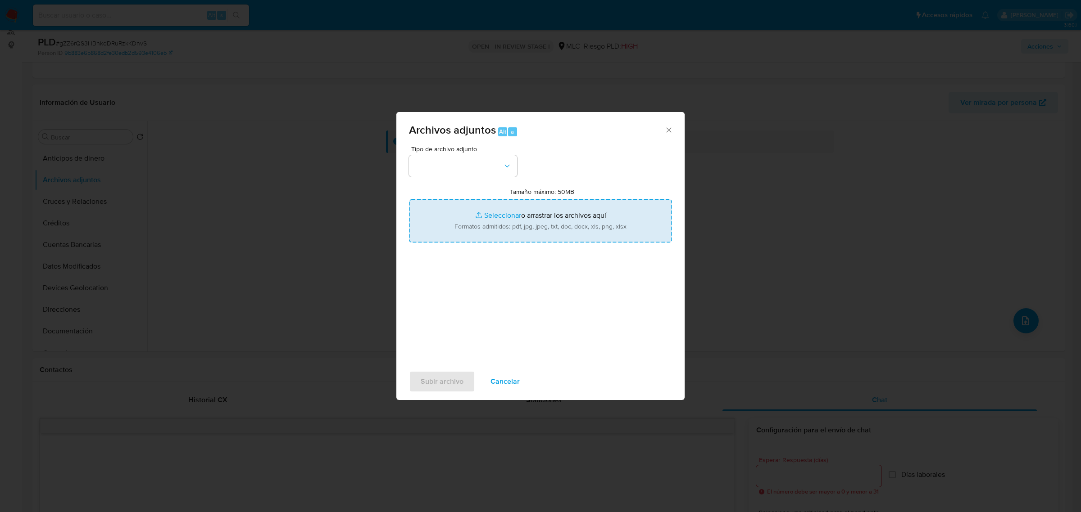
click at [587, 225] on input "Tamaño máximo: 50MB Seleccionar archivos" at bounding box center [540, 220] width 263 height 43
type input "C:\fakepath\213451060 - 24_09_2025.xlsx"
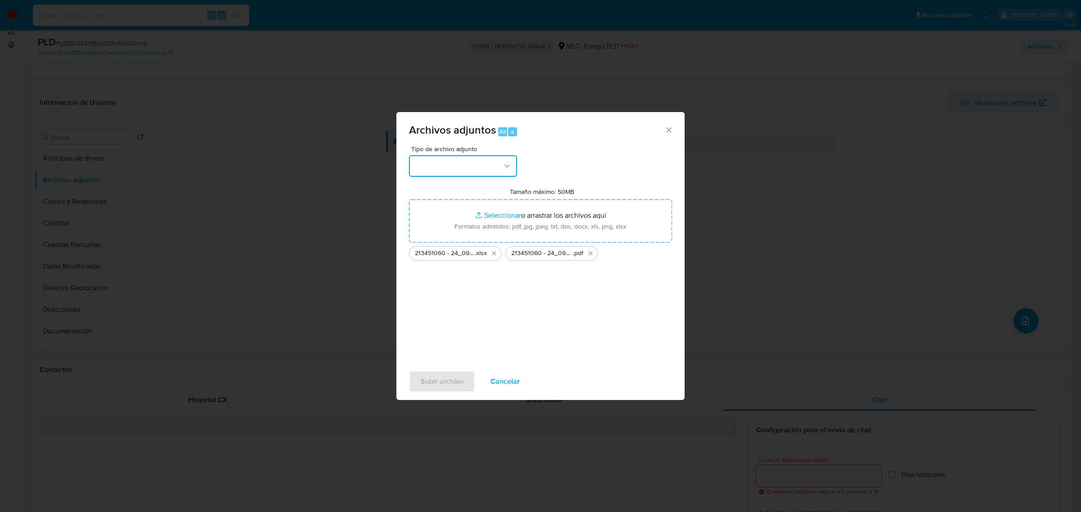
click at [472, 160] on button "button" at bounding box center [463, 166] width 108 height 22
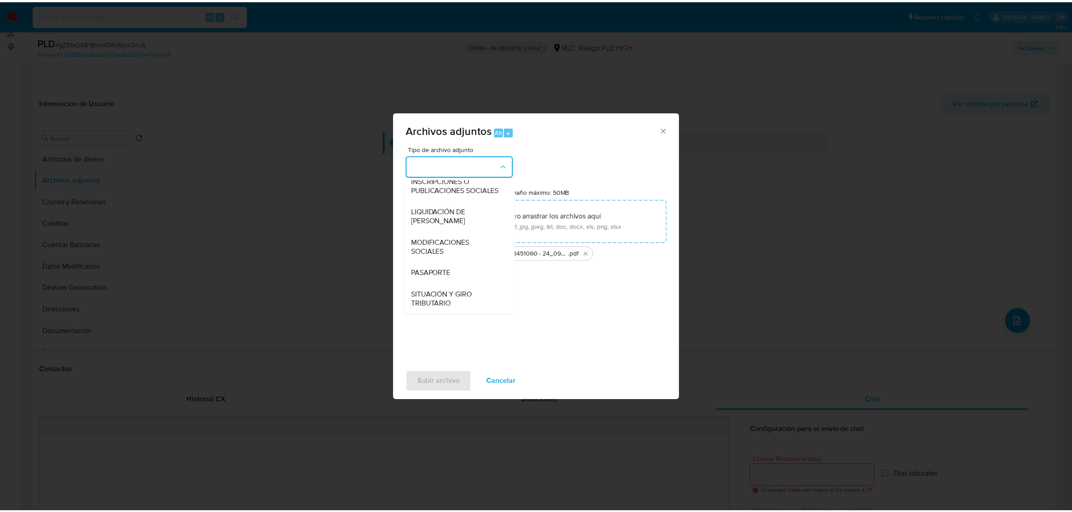
scroll to position [149, 0]
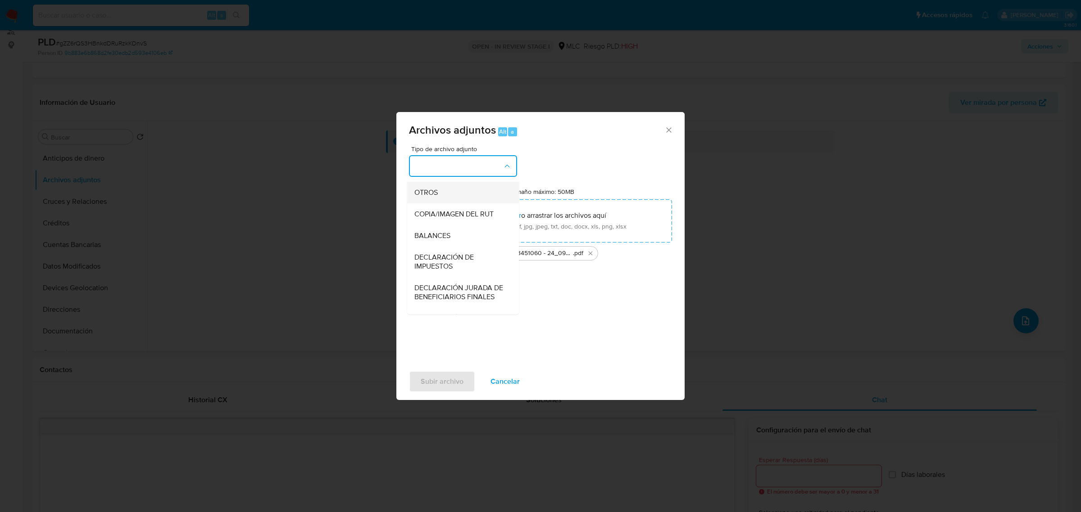
click at [426, 192] on div "OTROS" at bounding box center [460, 192] width 92 height 22
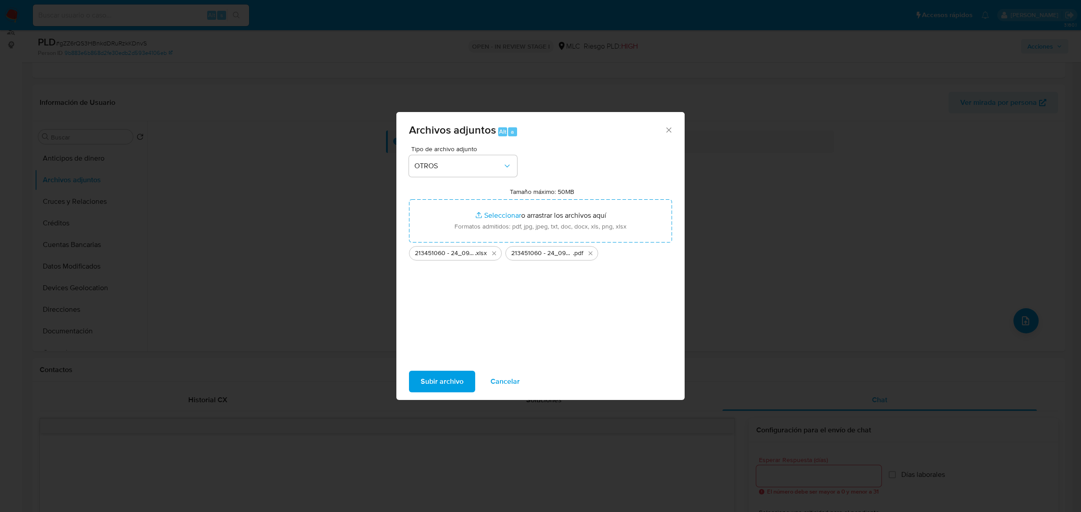
click at [439, 384] on span "Subir archivo" at bounding box center [442, 382] width 43 height 20
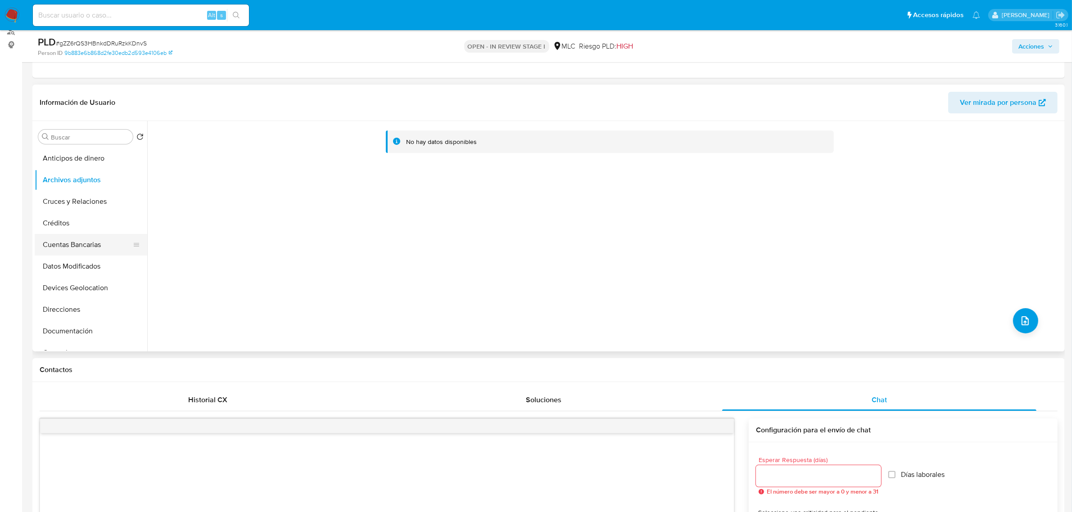
click at [93, 245] on button "Cuentas Bancarias" at bounding box center [87, 245] width 105 height 22
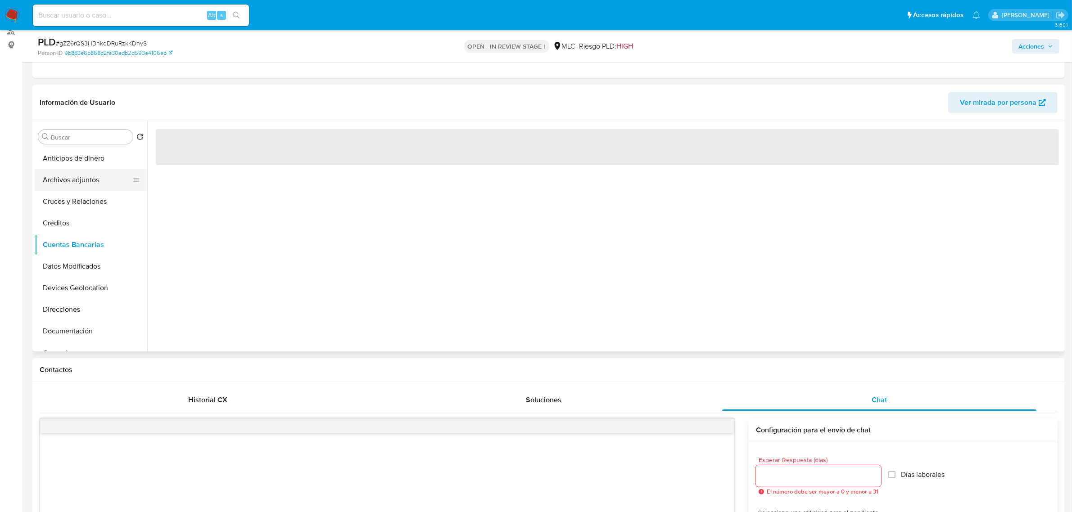
click at [75, 169] on button "Archivos adjuntos" at bounding box center [87, 180] width 105 height 22
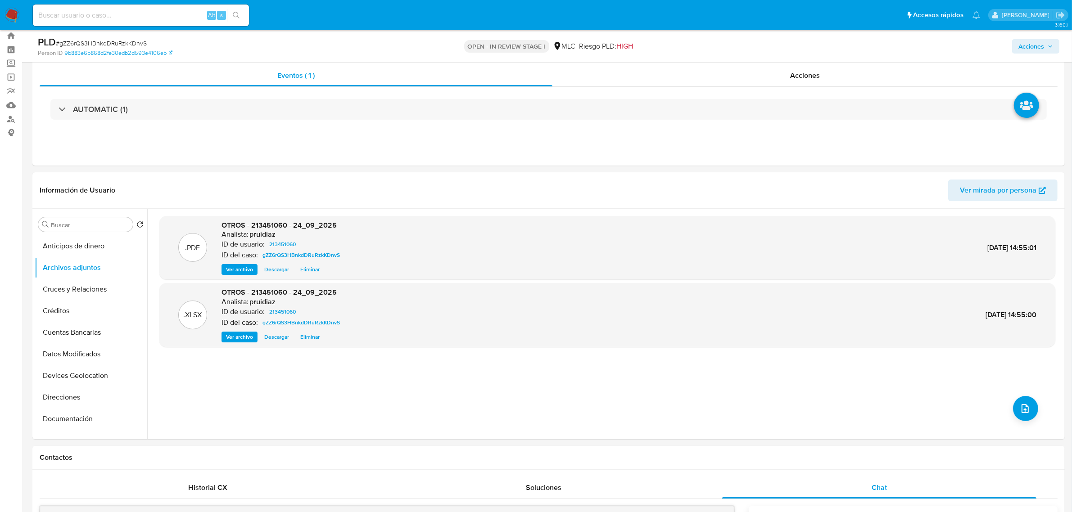
scroll to position [0, 0]
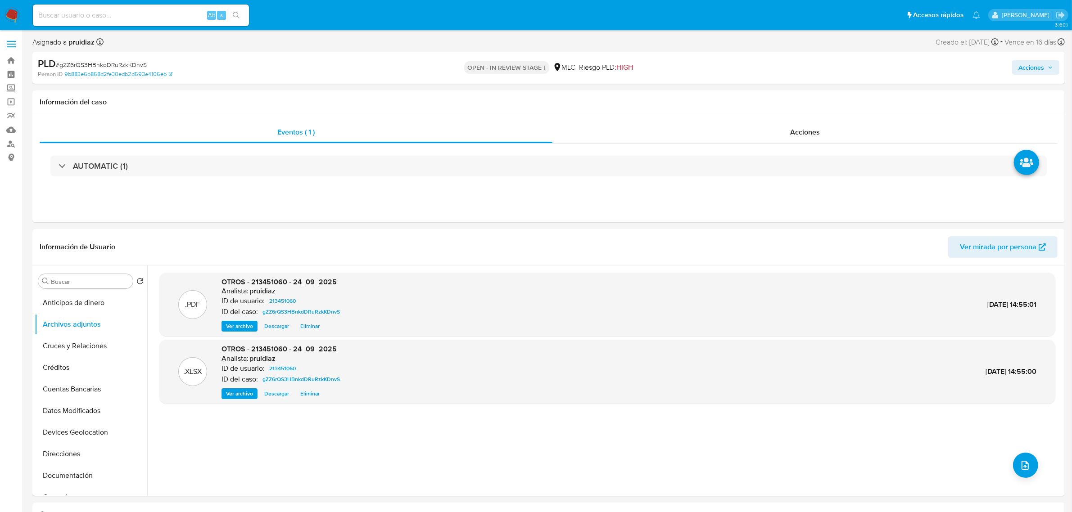
click at [1054, 68] on button "Acciones" at bounding box center [1035, 67] width 47 height 14
click at [799, 100] on span "Resolución del caso" at bounding box center [780, 96] width 64 height 10
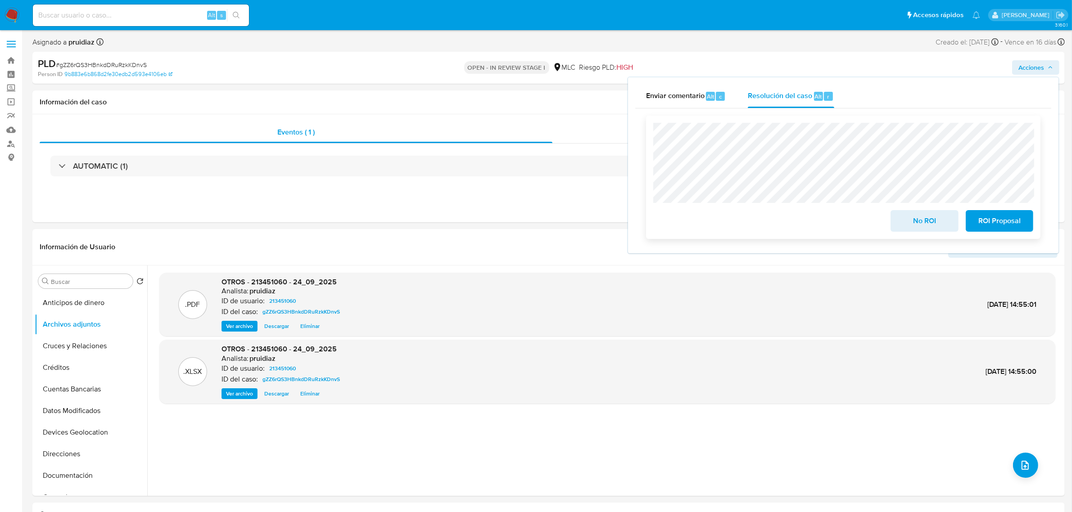
click at [949, 224] on button "No ROI" at bounding box center [925, 221] width 68 height 22
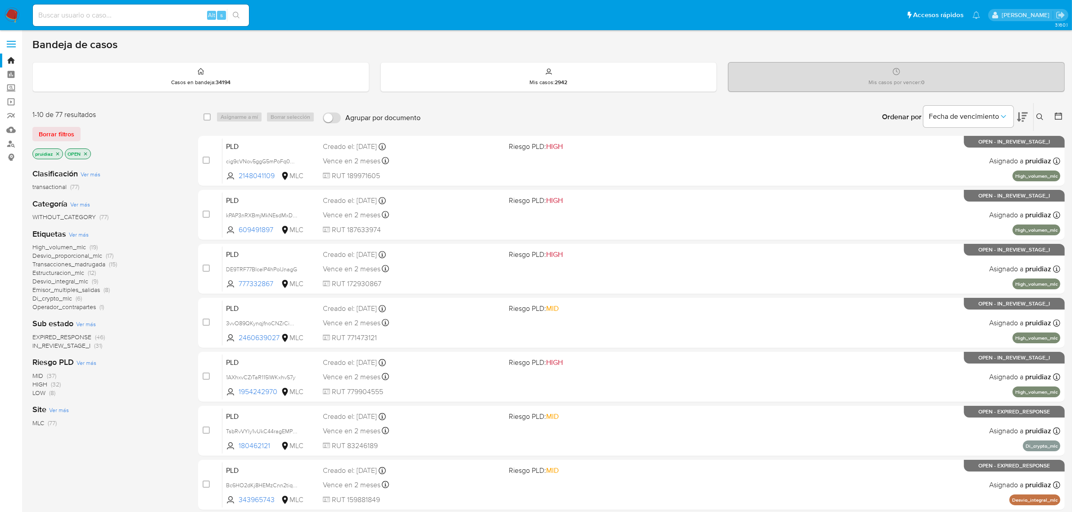
click at [9, 16] on img at bounding box center [12, 15] width 15 height 15
click at [1020, 116] on icon at bounding box center [1022, 117] width 11 height 11
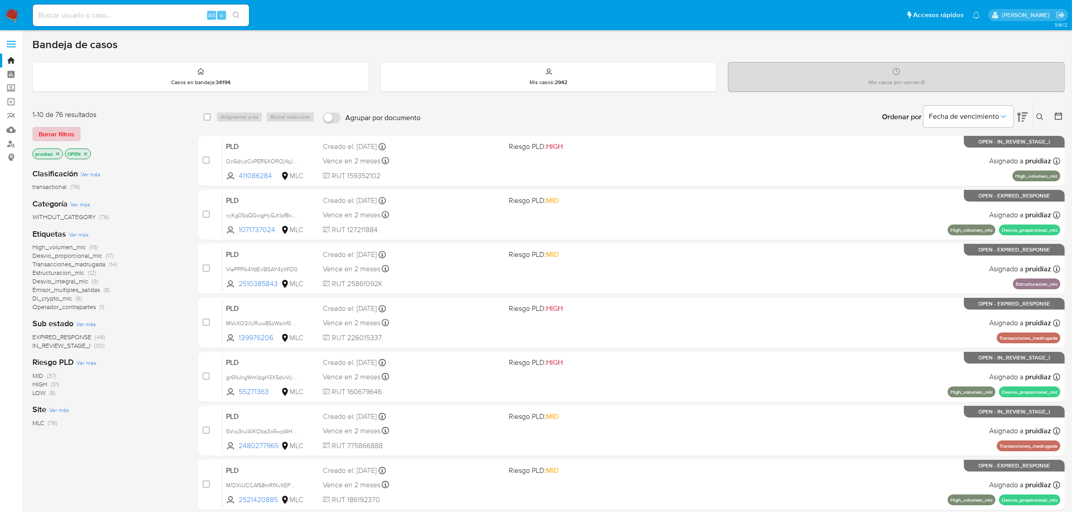
click at [71, 134] on span "Borrar filtros" at bounding box center [57, 134] width 36 height 13
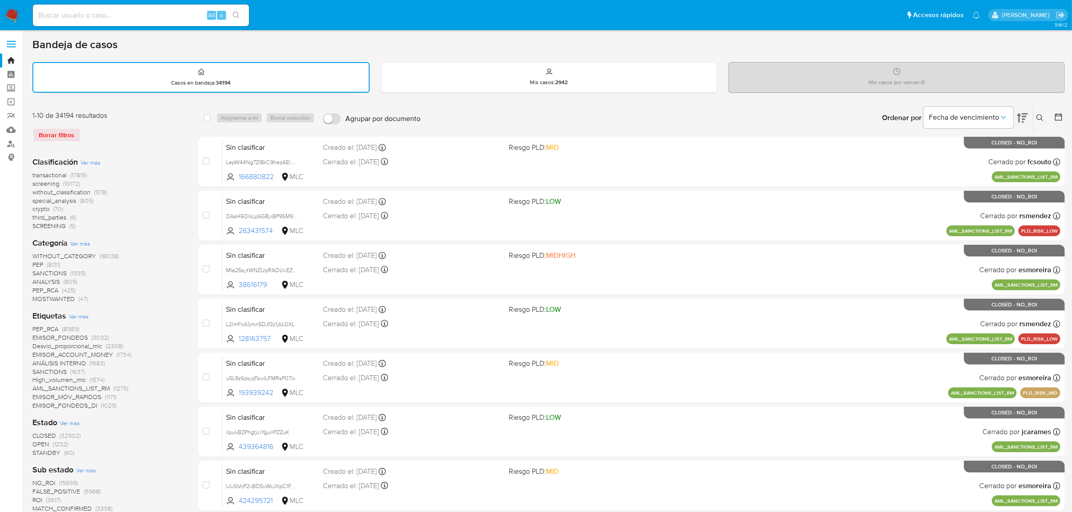
click at [1056, 115] on icon at bounding box center [1058, 117] width 9 height 9
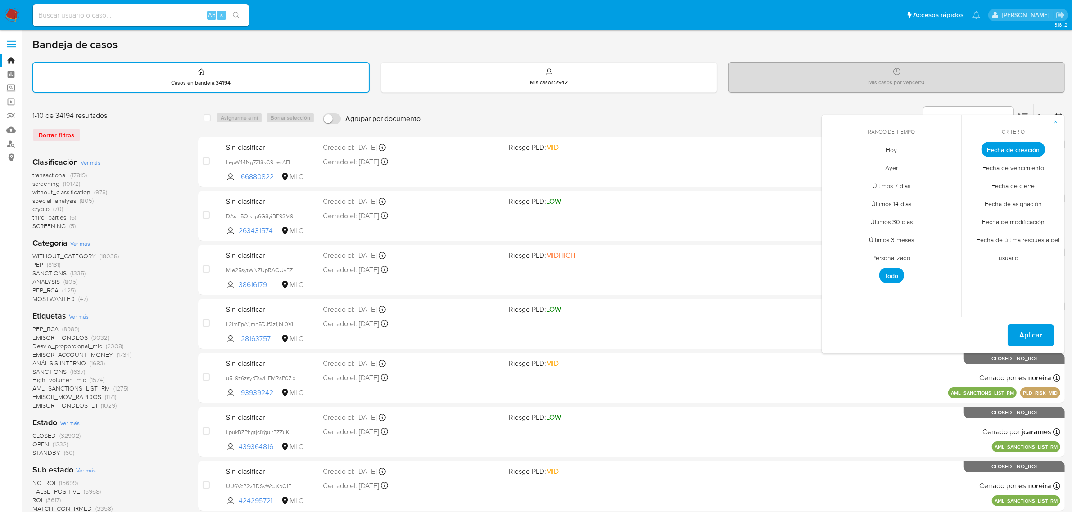
click at [886, 261] on span "Personalizado" at bounding box center [891, 258] width 57 height 18
click at [840, 166] on icon "Mes anterior" at bounding box center [835, 166] width 11 height 11
click at [837, 166] on icon "Mes anterior" at bounding box center [835, 166] width 11 height 11
click at [857, 199] on button "1" at bounding box center [855, 199] width 14 height 14
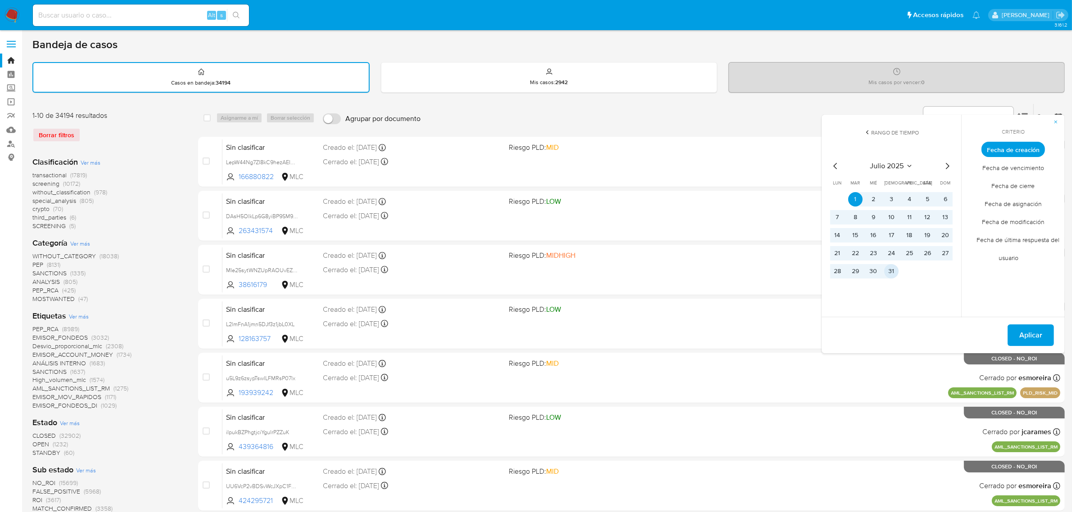
click at [889, 268] on button "31" at bounding box center [891, 271] width 14 height 14
click at [1029, 326] on span "Aplicar" at bounding box center [1030, 336] width 23 height 20
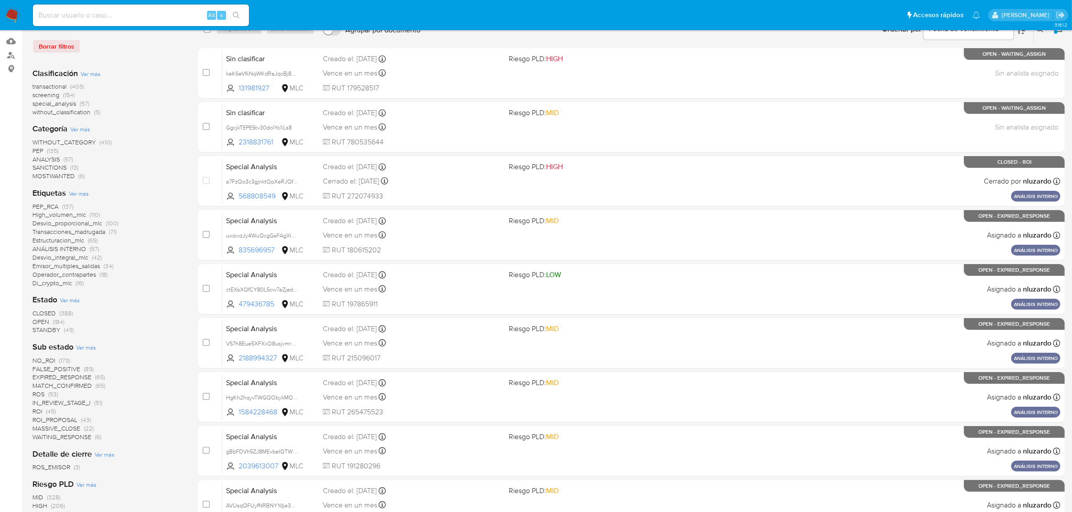
scroll to position [113, 0]
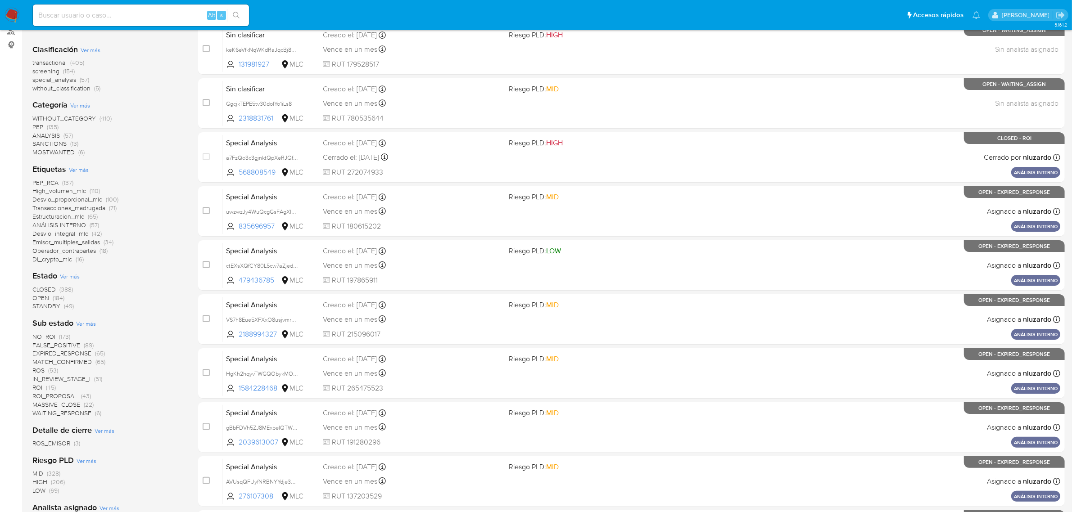
click at [46, 294] on span "OPEN" at bounding box center [40, 298] width 17 height 9
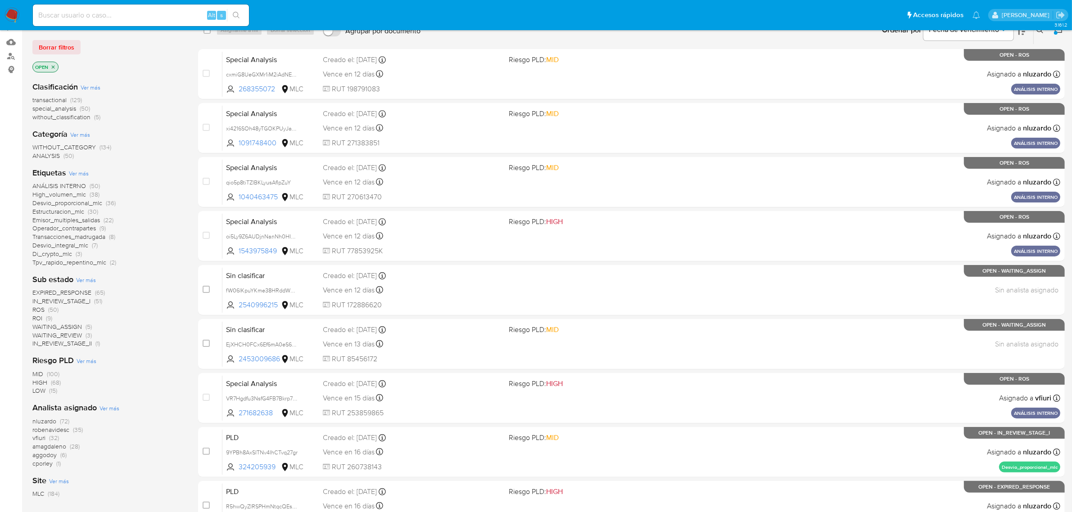
scroll to position [113, 0]
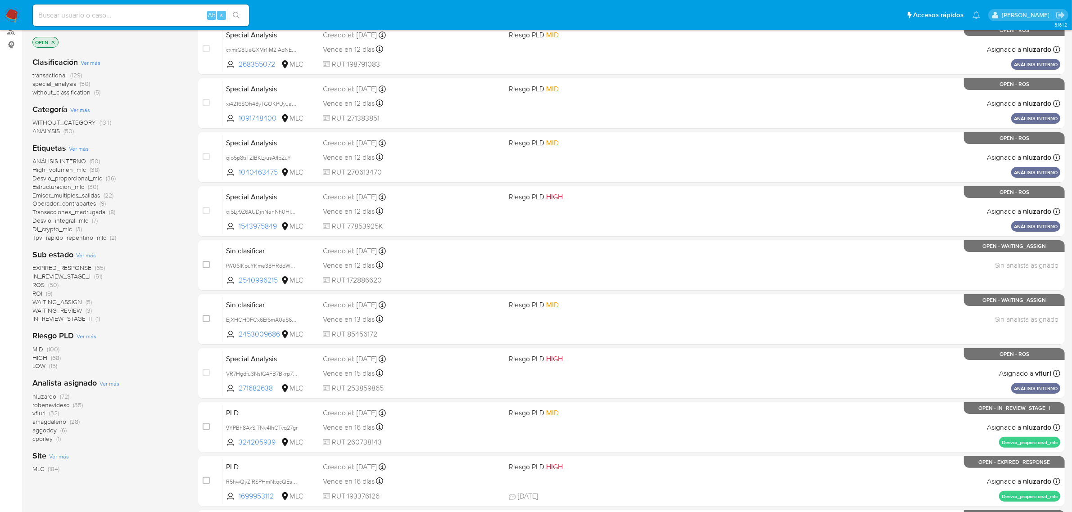
click at [47, 395] on span "nluzardo" at bounding box center [44, 396] width 24 height 9
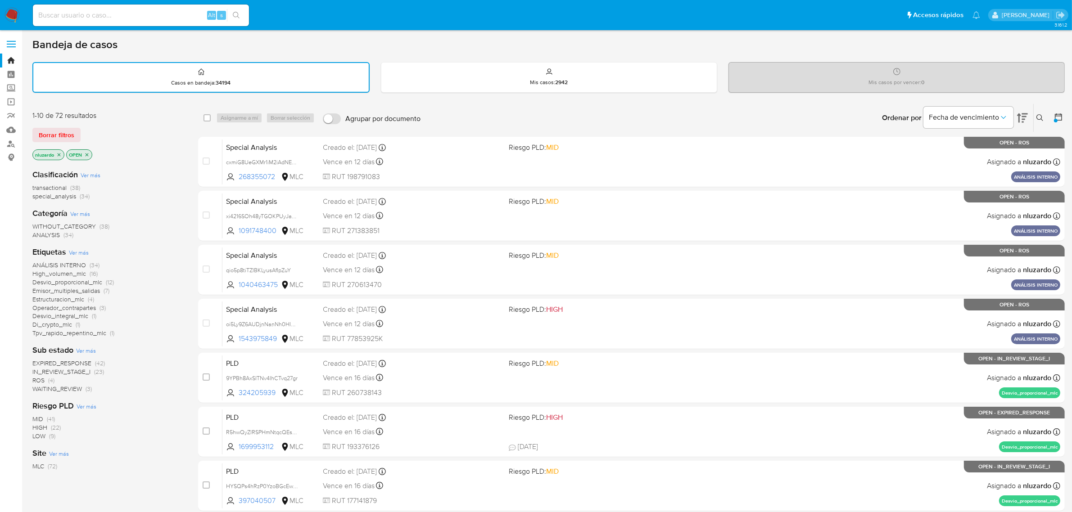
click at [80, 289] on span "Emisor_multiples_salidas" at bounding box center [66, 290] width 68 height 9
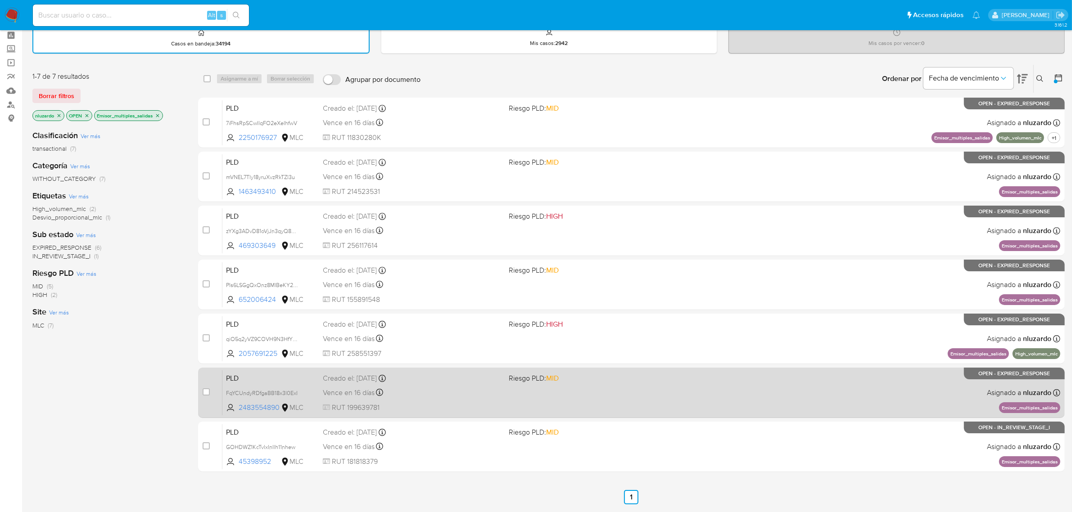
scroll to position [12, 0]
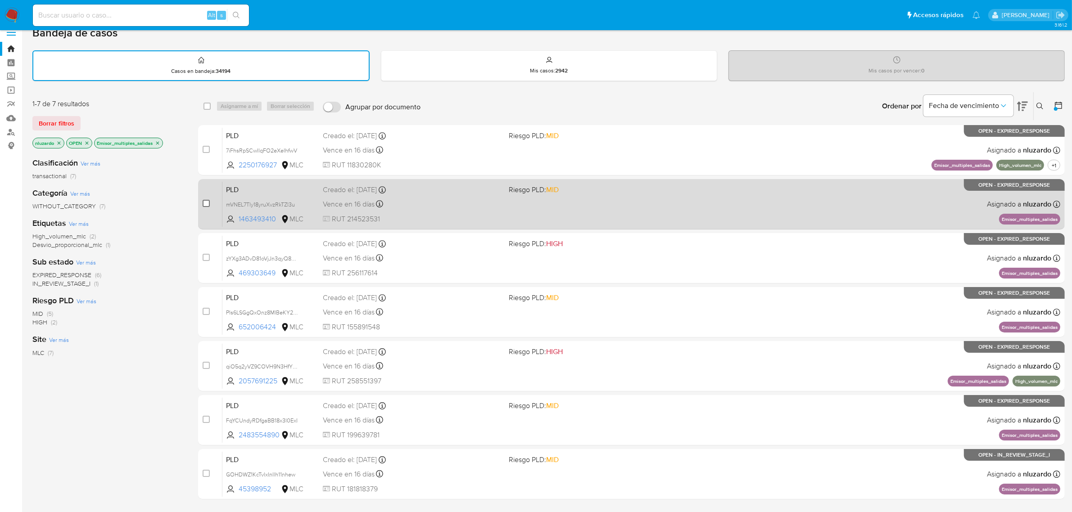
click at [204, 200] on input "checkbox" at bounding box center [206, 203] width 7 height 7
checkbox input "true"
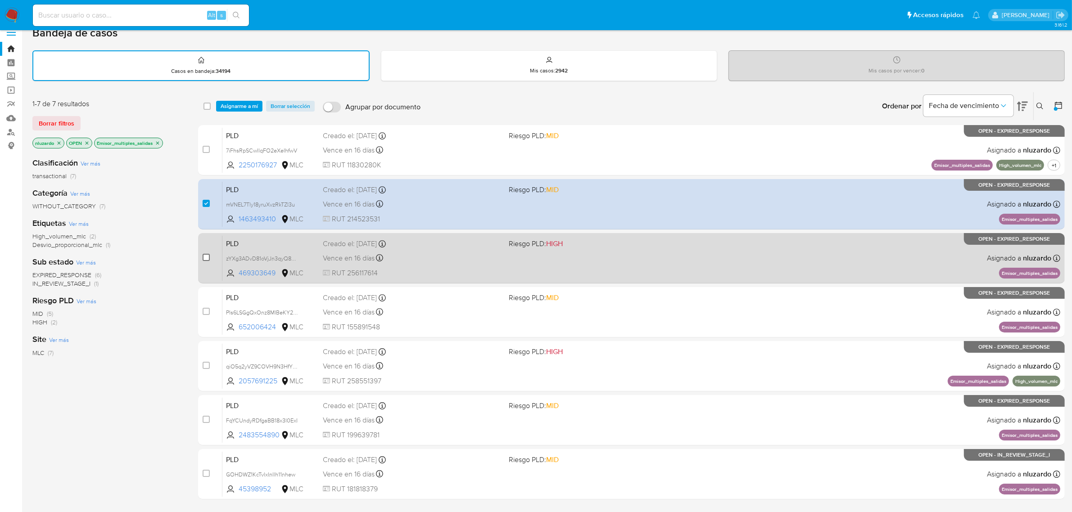
click at [208, 258] on input "checkbox" at bounding box center [206, 257] width 7 height 7
checkbox input "true"
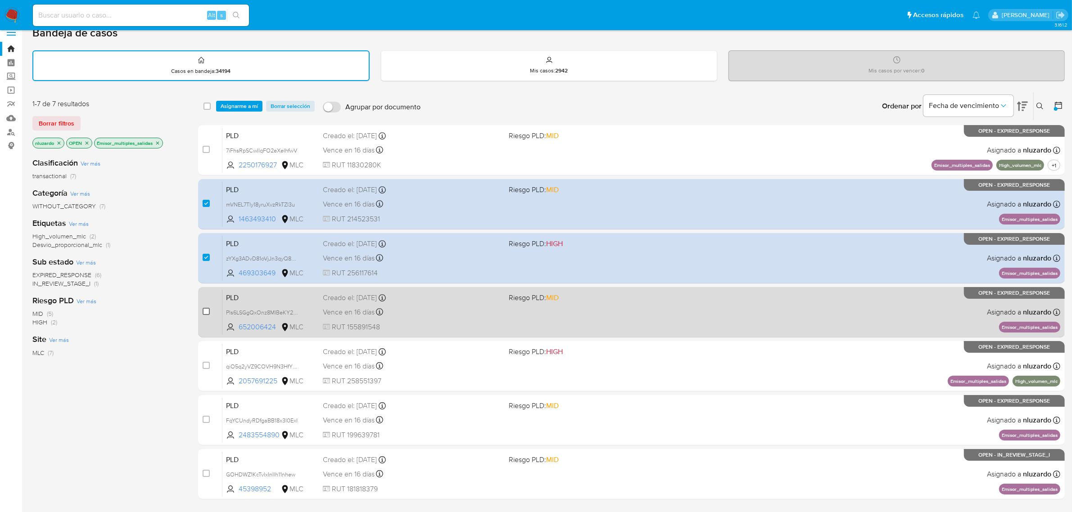
click at [207, 312] on input "checkbox" at bounding box center [206, 311] width 7 height 7
checkbox input "true"
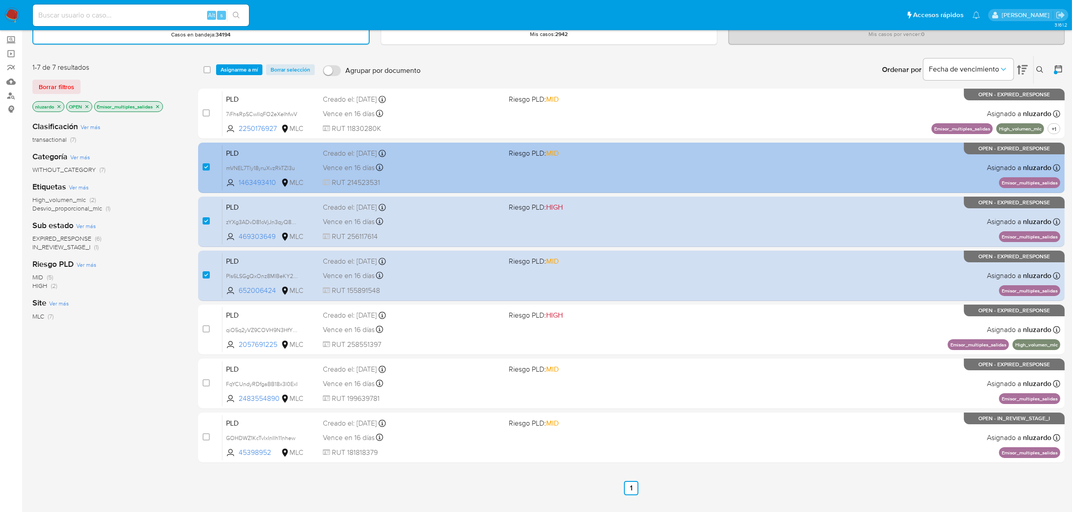
scroll to position [68, 0]
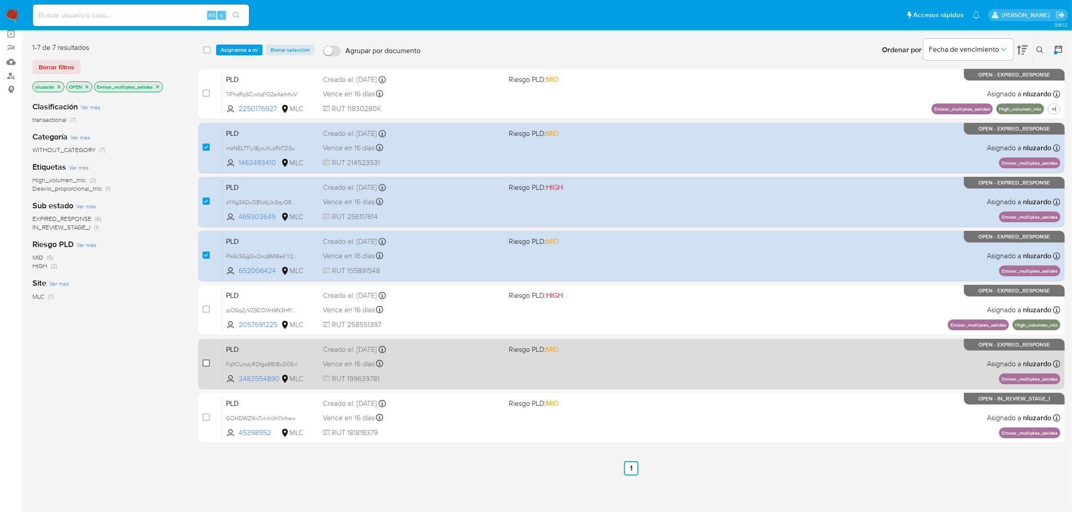
click at [208, 363] on input "checkbox" at bounding box center [206, 363] width 7 height 7
checkbox input "true"
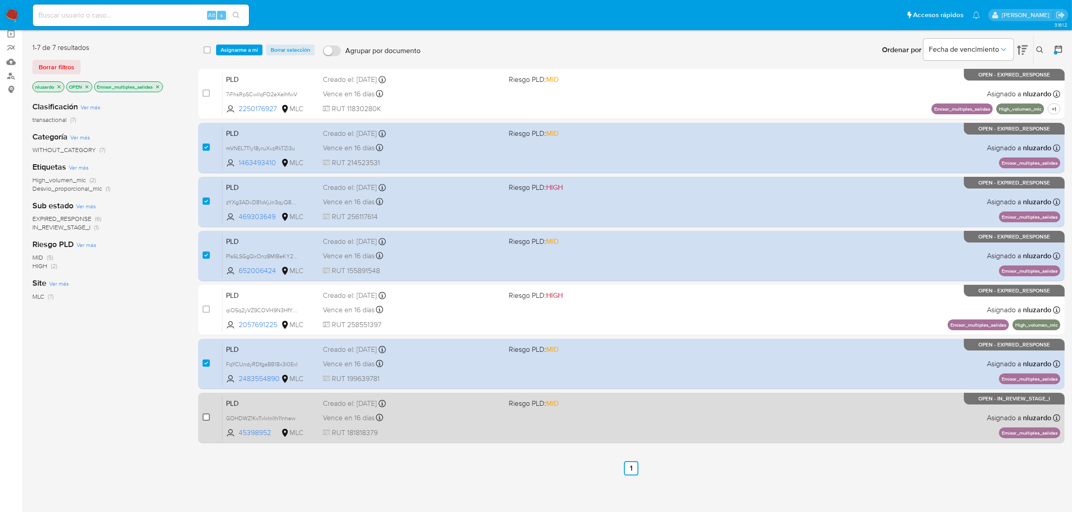
click at [208, 417] on input "checkbox" at bounding box center [206, 417] width 7 height 7
checkbox input "true"
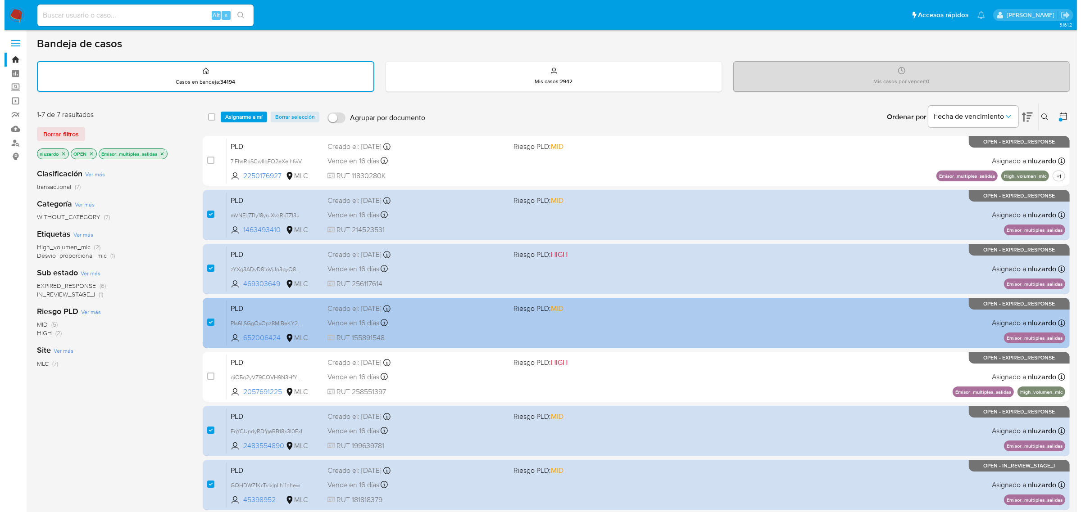
scroll to position [0, 0]
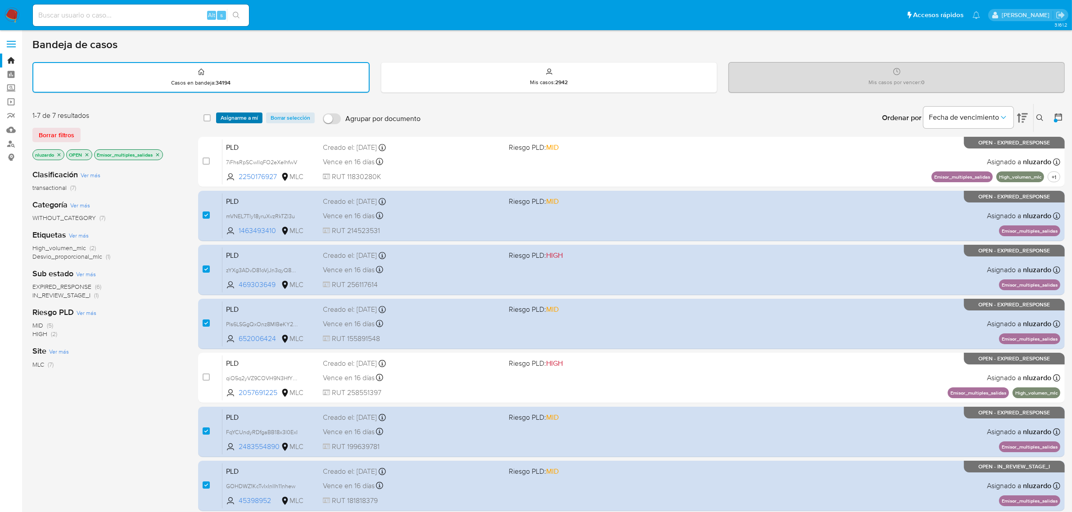
click at [228, 118] on span "Asignarme a mí" at bounding box center [239, 117] width 37 height 9
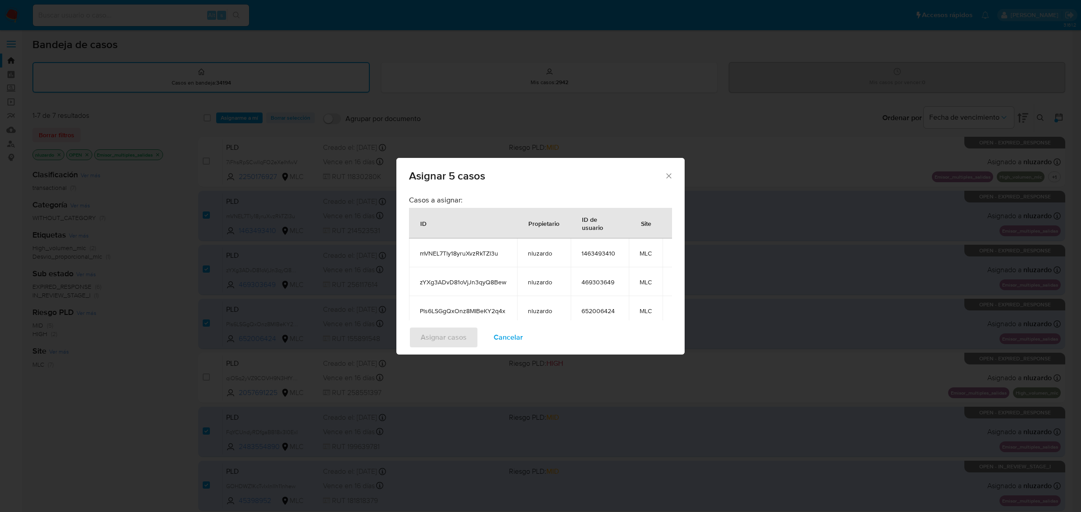
scroll to position [138, 0]
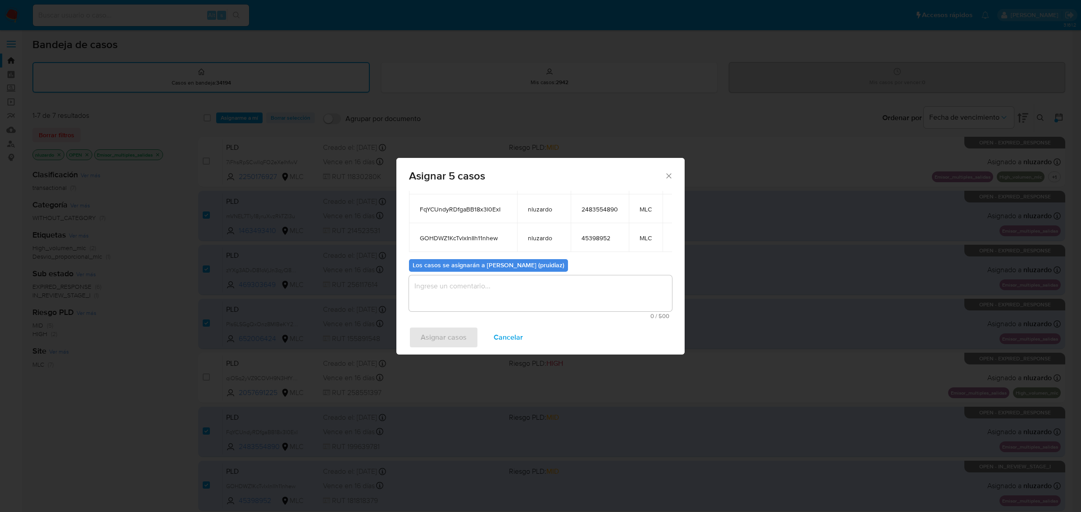
click at [476, 296] on textarea "assign-modal" at bounding box center [540, 294] width 263 height 36
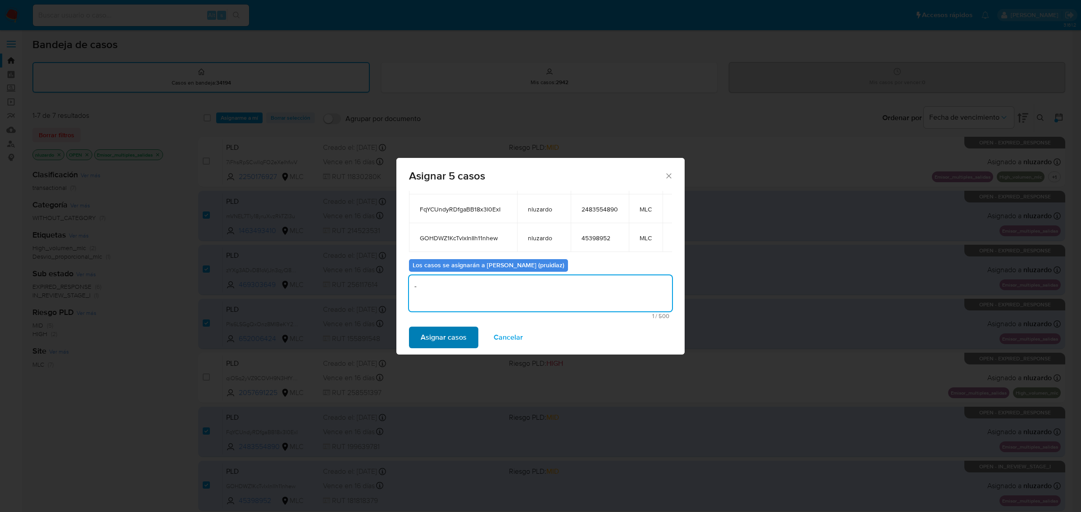
type textarea "-"
click at [462, 340] on span "Asignar casos" at bounding box center [444, 338] width 46 height 20
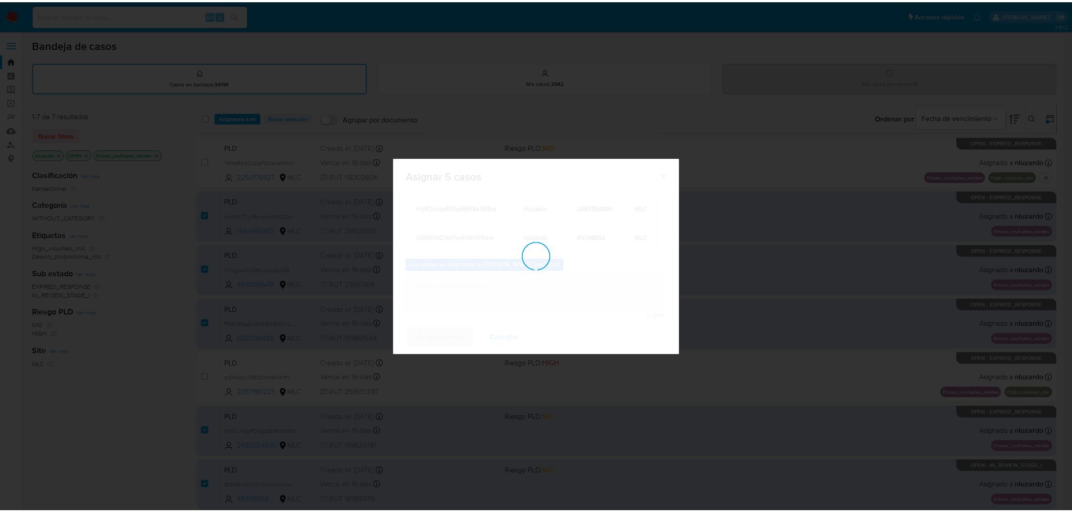
scroll to position [0, 0]
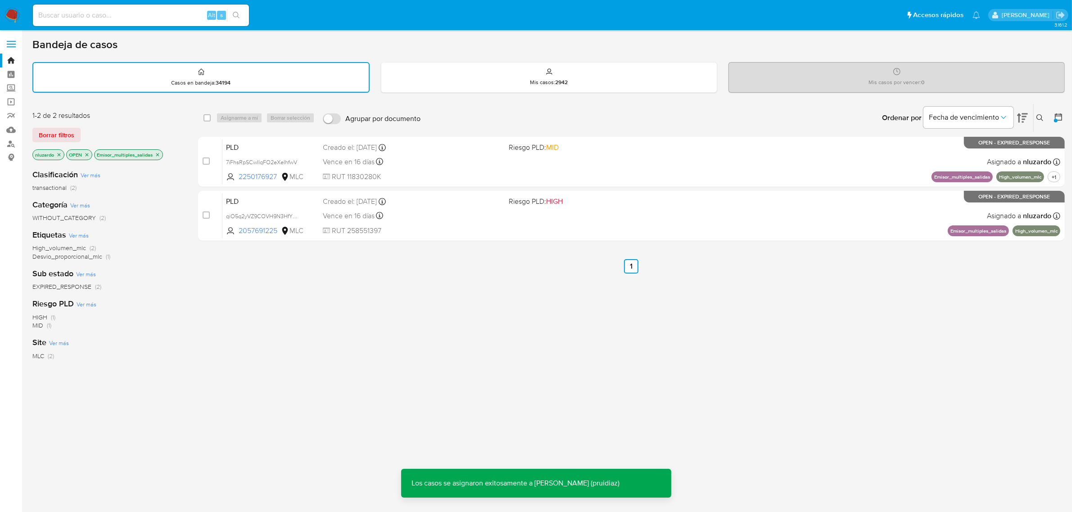
click at [7, 18] on img at bounding box center [12, 15] width 15 height 15
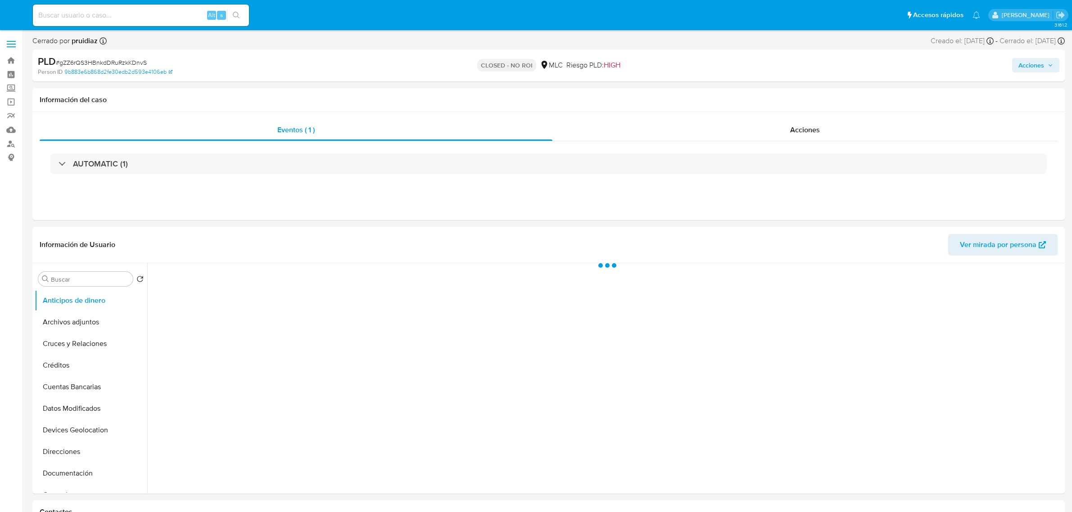
select select "10"
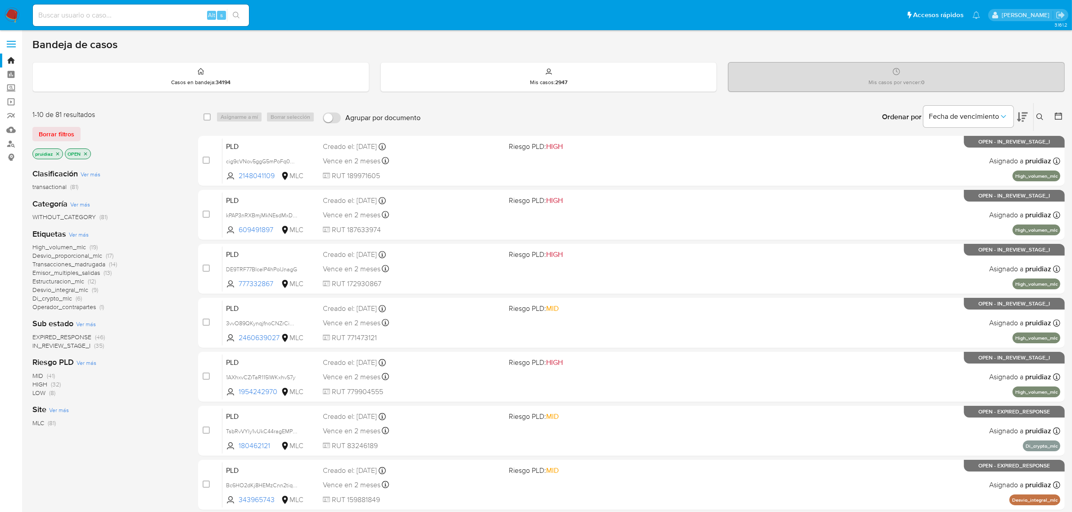
click at [1017, 113] on icon at bounding box center [1022, 117] width 11 height 11
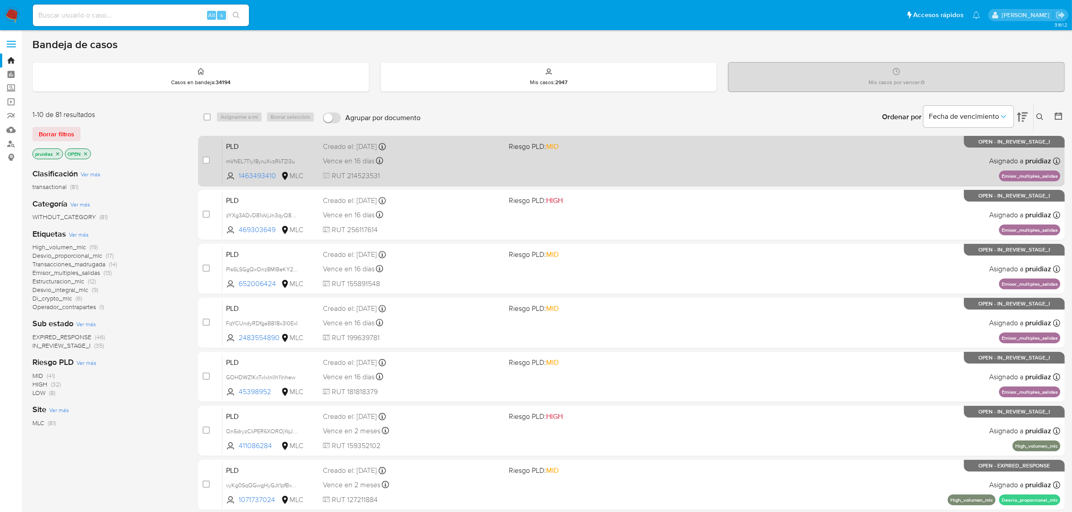
click at [616, 171] on div "PLD mVNEL7Tly18yruXvzRkTZl3u 1463493410 MLC Riesgo PLD: MID Creado el: 12/07/20…" at bounding box center [641, 160] width 838 height 45
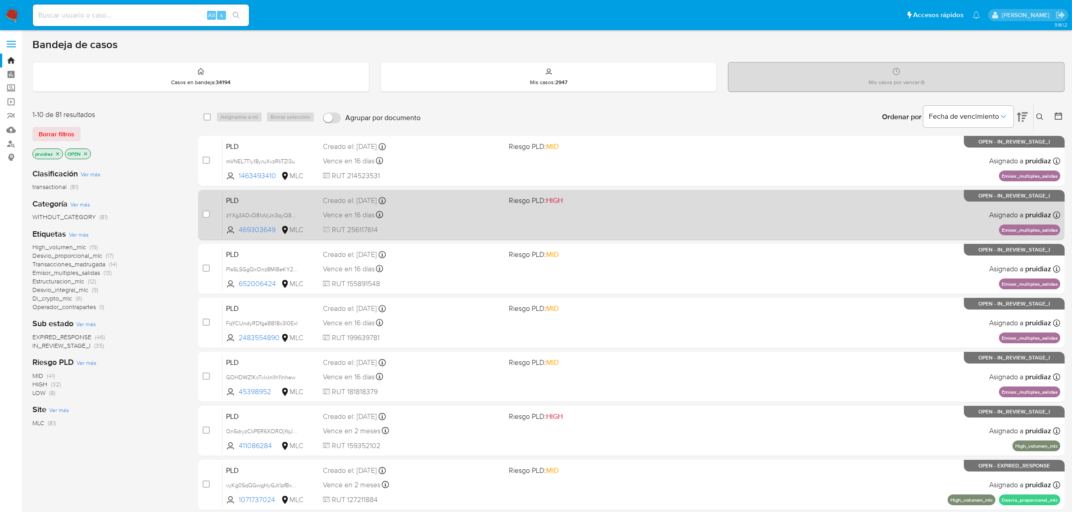
click at [430, 227] on span "RUT 256117614" at bounding box center [412, 230] width 179 height 10
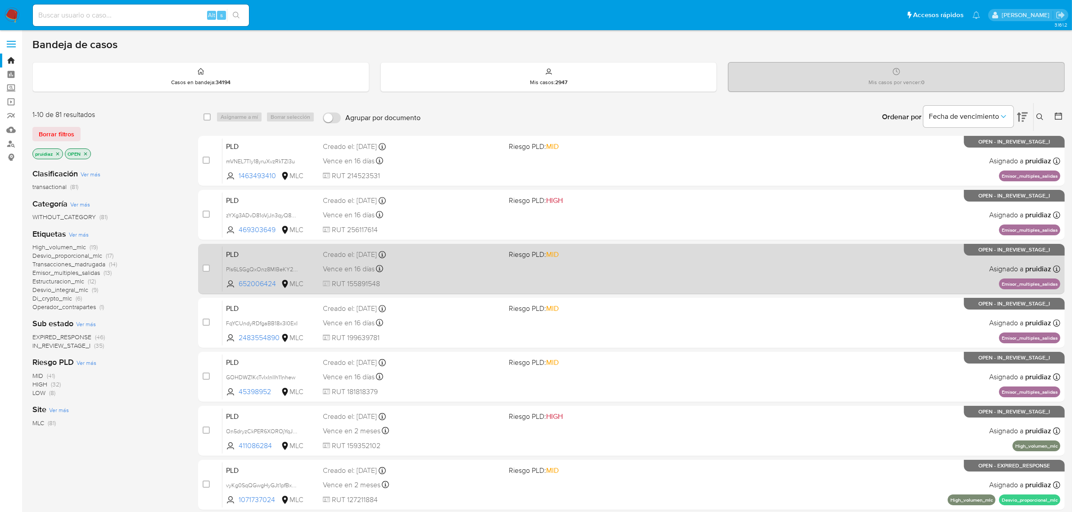
click at [435, 263] on div "PLD Pls6LSGgQxOnz8MIBeKY2q4x 652006424 MLC Riesgo PLD: MID Creado el: 12/07/202…" at bounding box center [641, 268] width 838 height 45
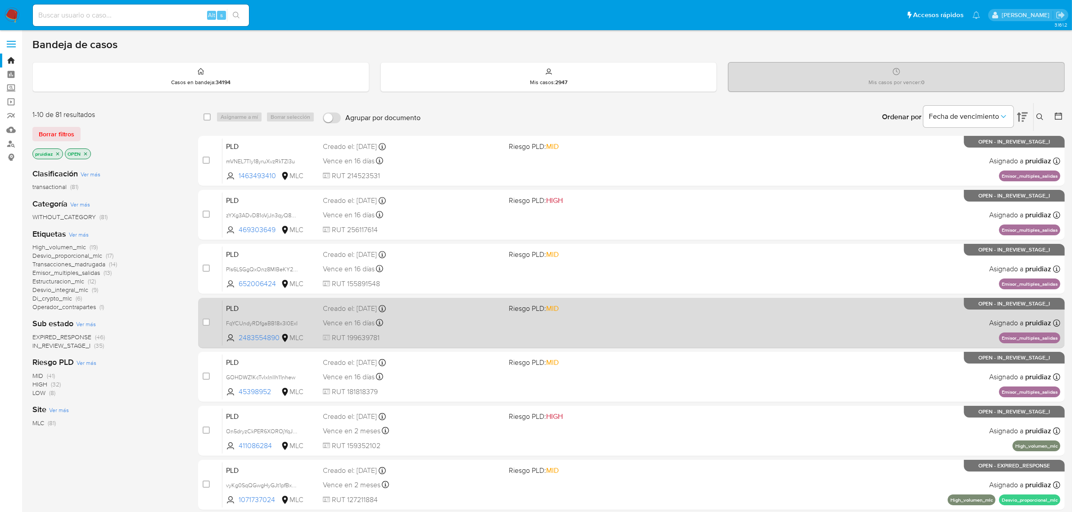
click at [433, 339] on span "RUT 199639781" at bounding box center [412, 338] width 179 height 10
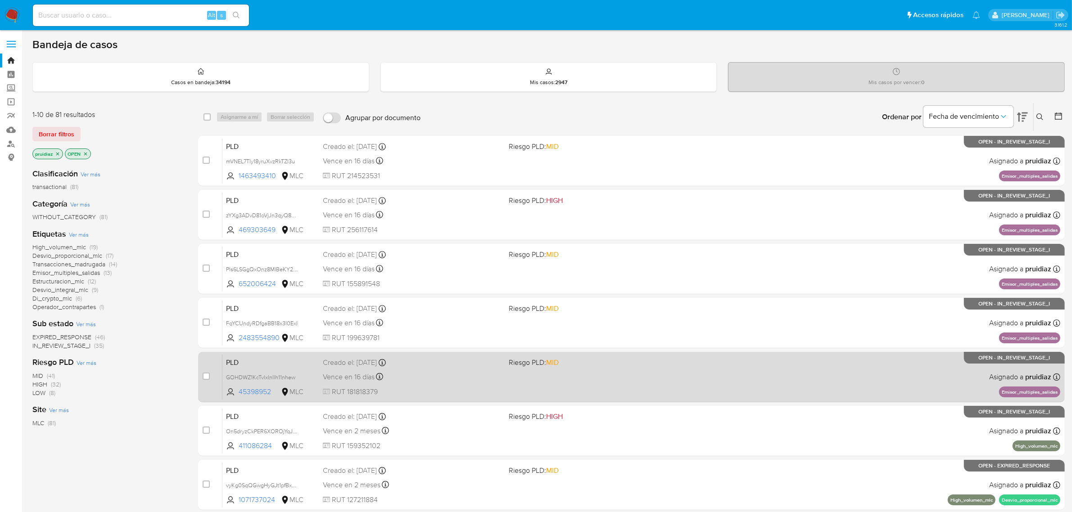
click at [424, 384] on div "PLD GOHDWZ1KcTvlxInIlh11nhew 45398952 MLC Riesgo PLD: MID Creado el: 12/07/2025…" at bounding box center [641, 376] width 838 height 45
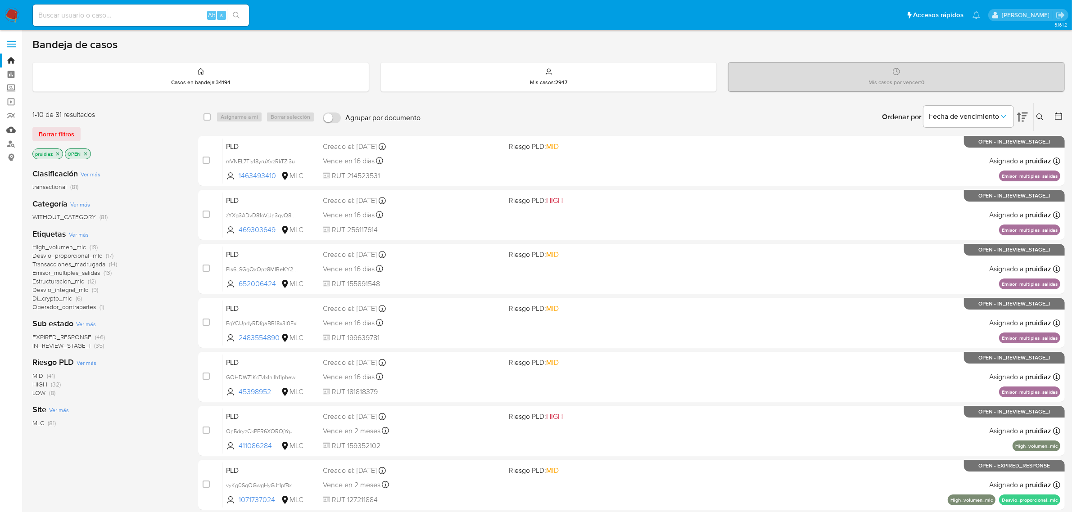
click at [7, 134] on link "Mulan" at bounding box center [53, 130] width 107 height 14
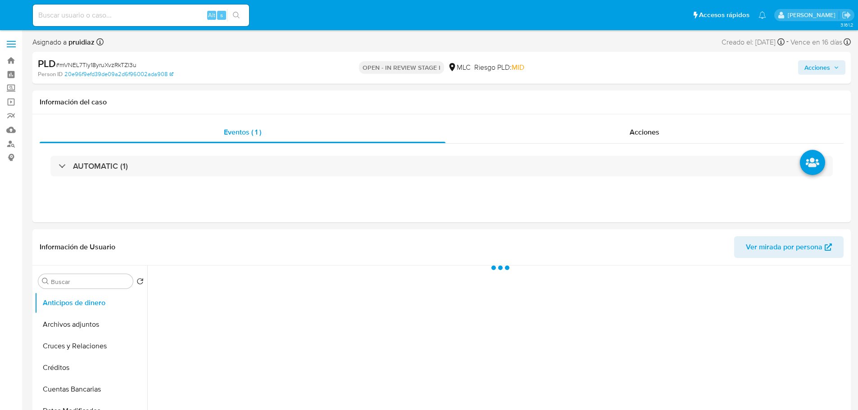
select select "10"
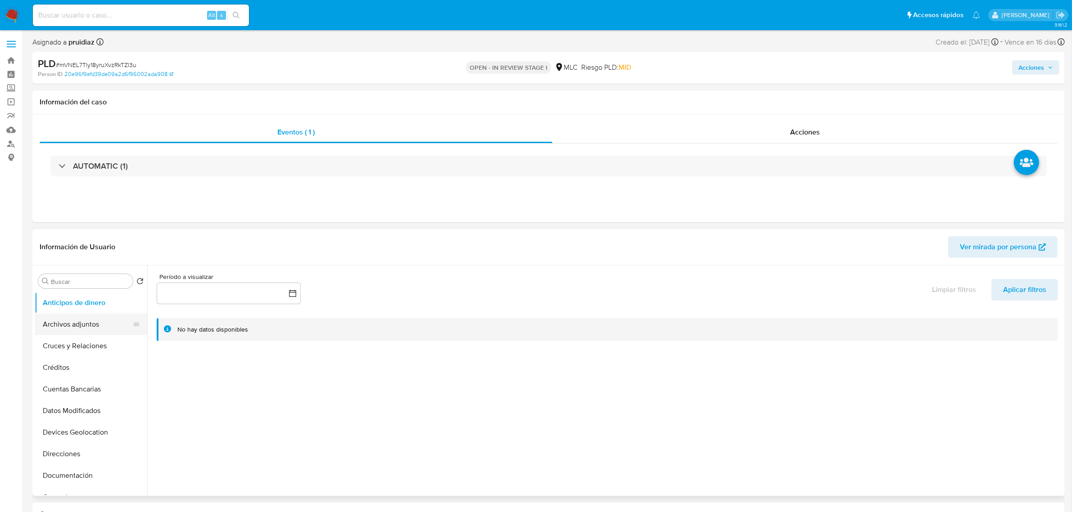
scroll to position [113, 0]
click at [62, 384] on button "General" at bounding box center [87, 385] width 105 height 22
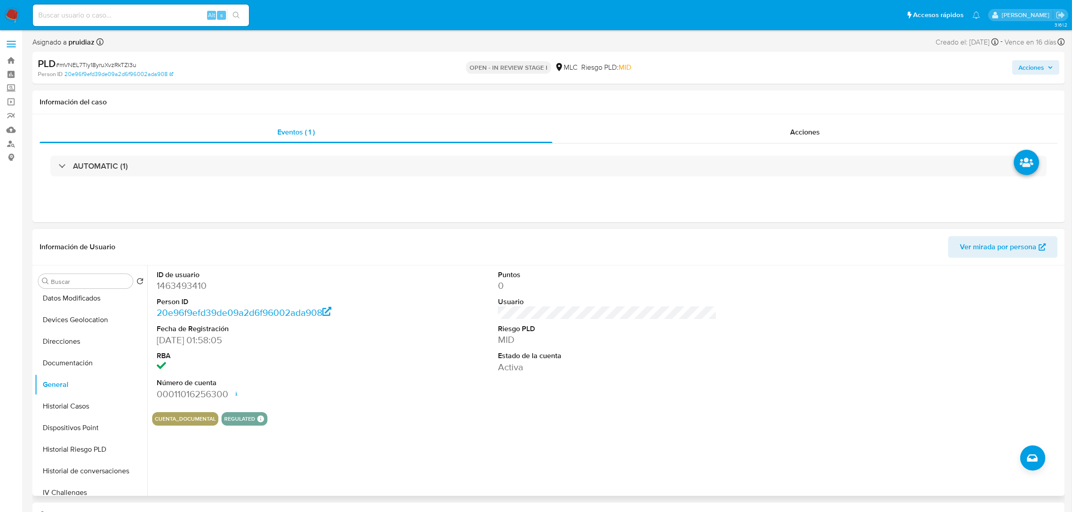
click at [187, 291] on dd "1463493410" at bounding box center [266, 286] width 219 height 13
copy dd "1463493410"
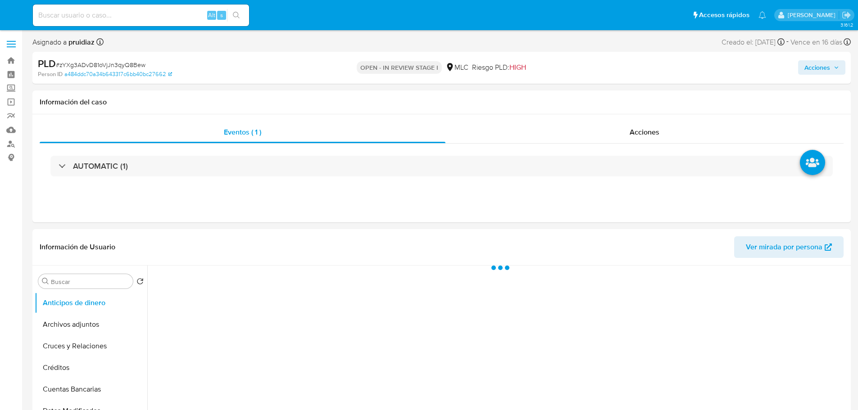
select select "10"
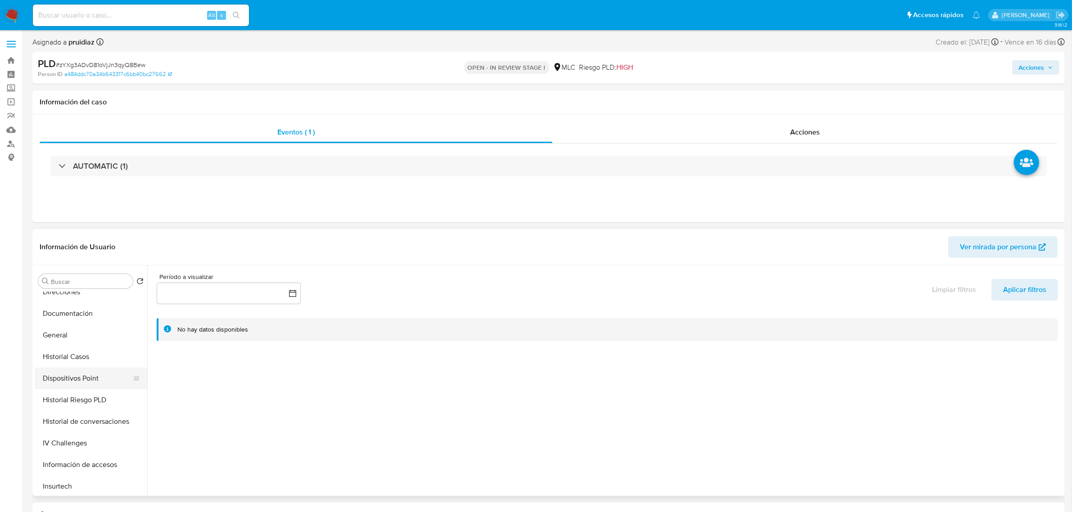
scroll to position [169, 0]
click at [57, 335] on button "General" at bounding box center [87, 329] width 105 height 22
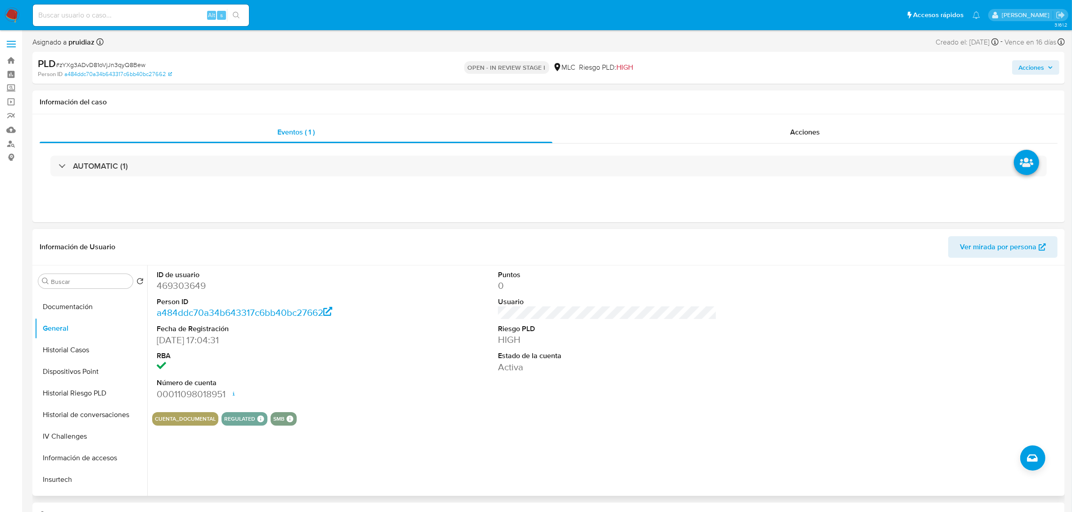
click at [192, 287] on dd "469303649" at bounding box center [266, 286] width 219 height 13
copy dd "469303649"
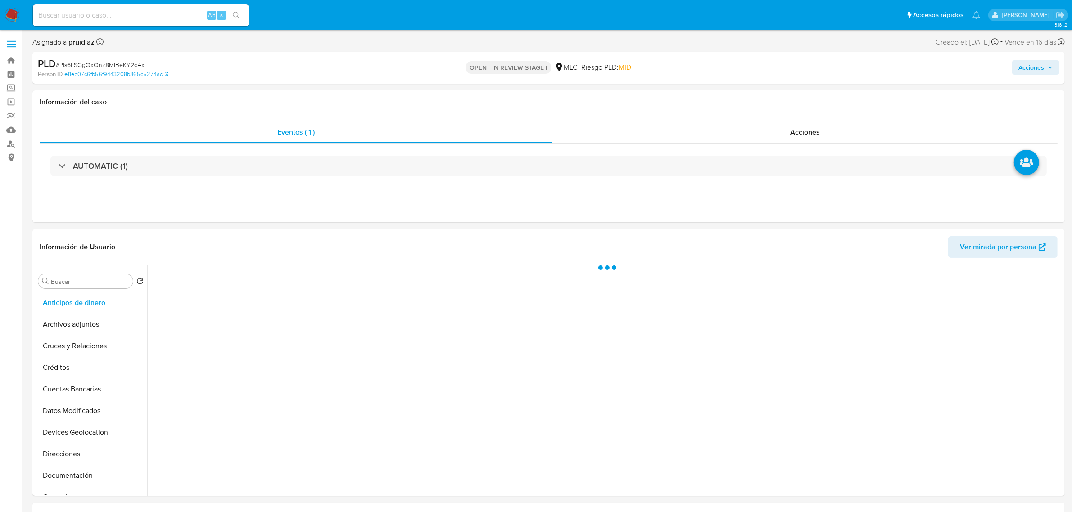
select select "10"
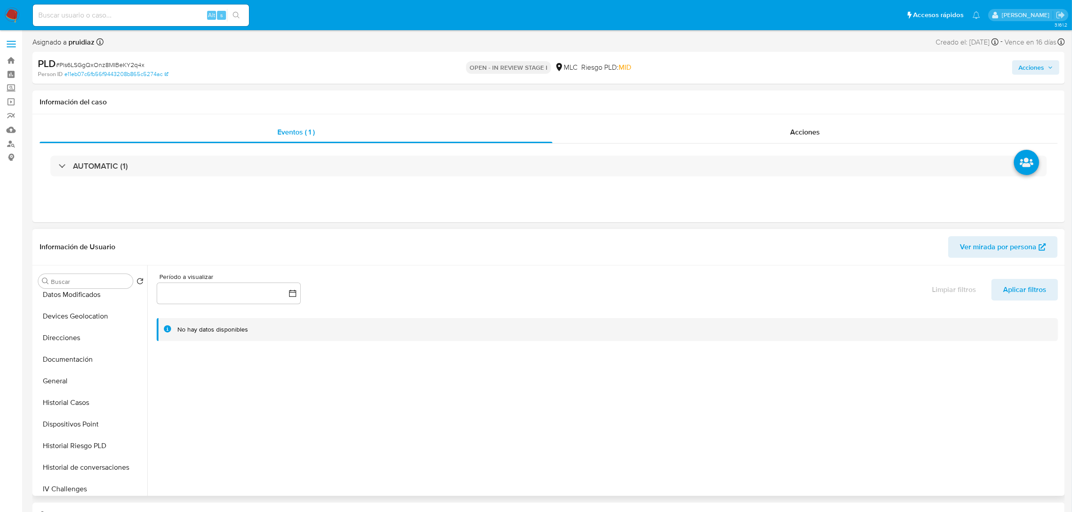
scroll to position [169, 0]
click at [68, 332] on button "General" at bounding box center [87, 329] width 105 height 22
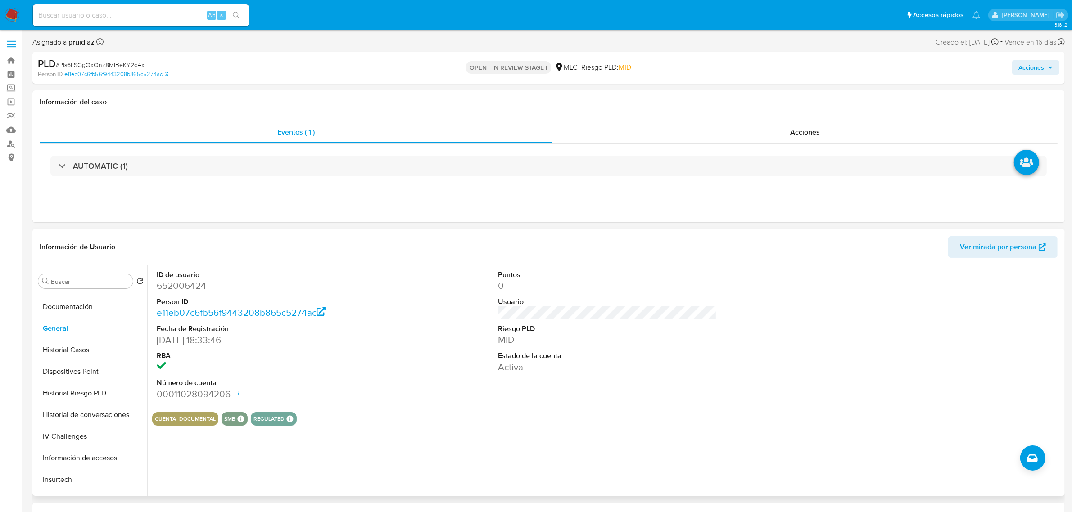
click at [190, 285] on dd "652006424" at bounding box center [266, 286] width 219 height 13
copy dd "652006424"
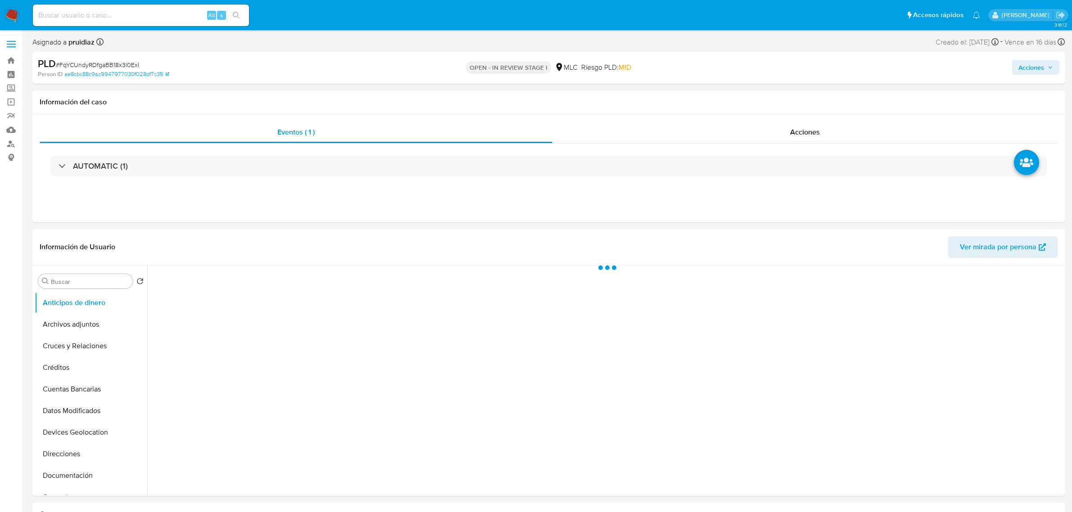
select select "10"
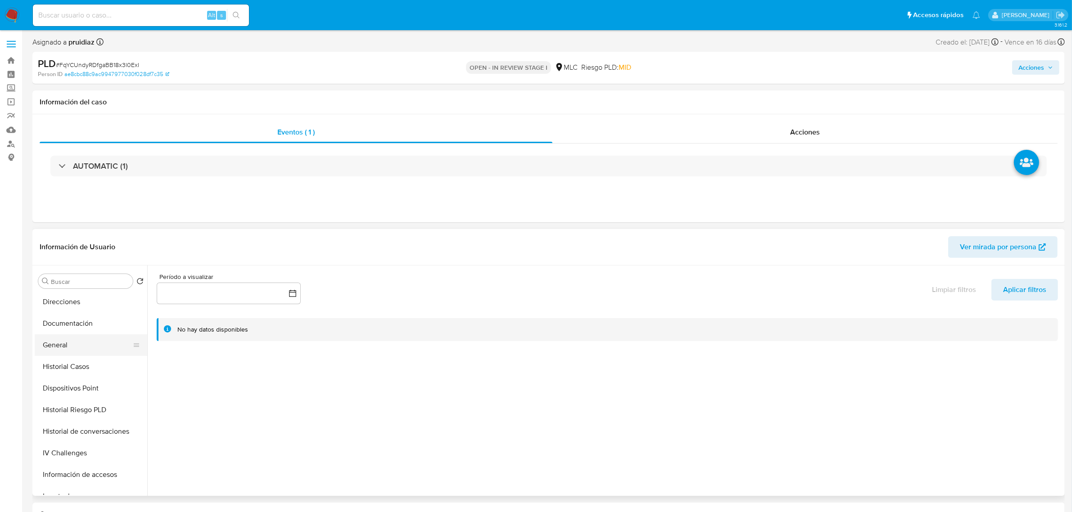
scroll to position [169, 0]
click at [63, 326] on button "General" at bounding box center [87, 329] width 105 height 22
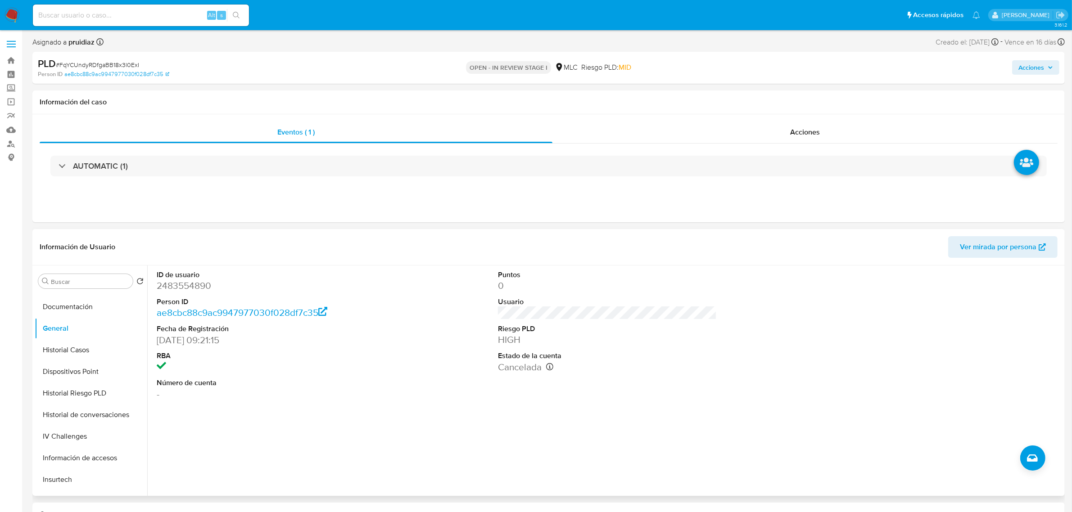
click at [187, 290] on dd "2483554890" at bounding box center [266, 286] width 219 height 13
copy dd "2483554890"
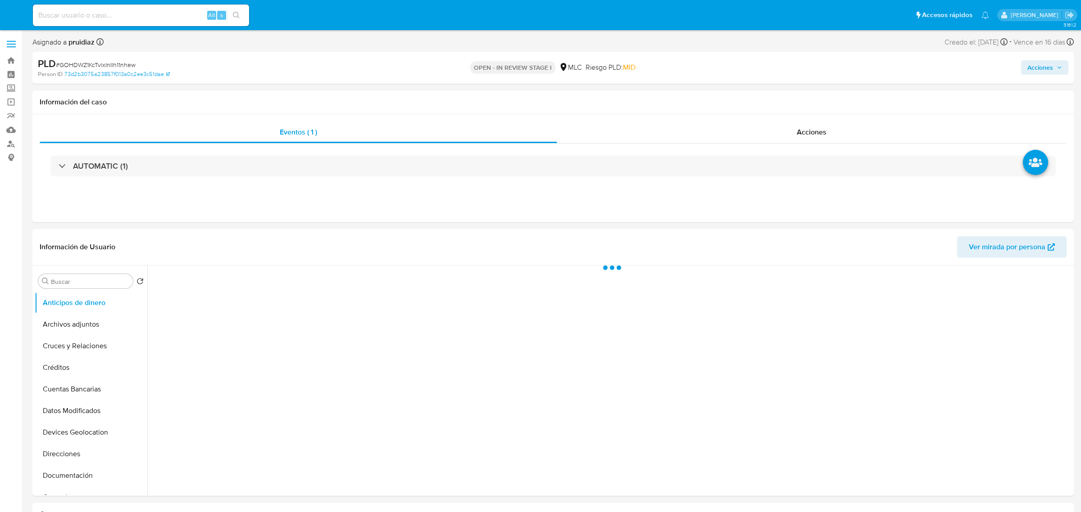
select select "10"
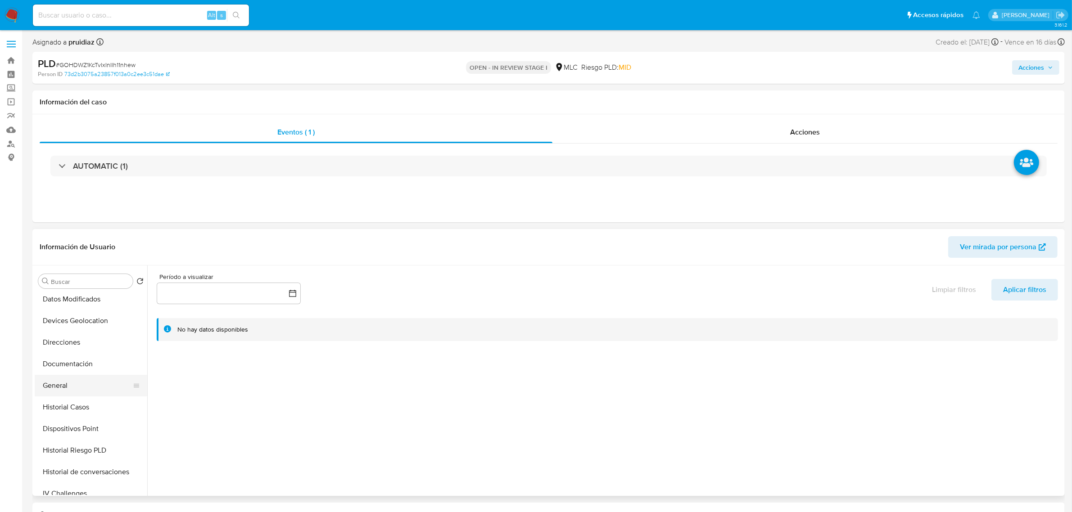
scroll to position [113, 0]
click at [64, 383] on button "General" at bounding box center [87, 385] width 105 height 22
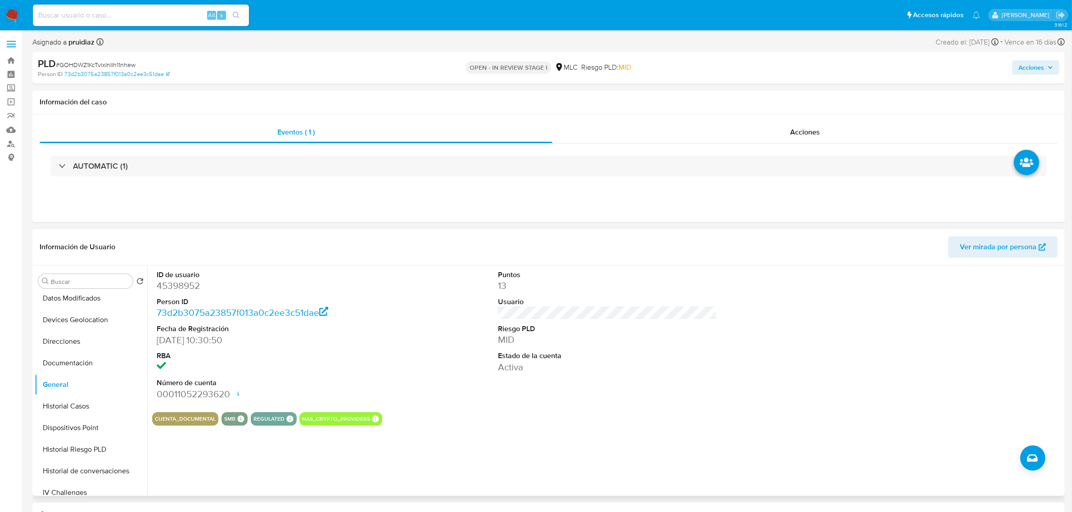
click at [172, 281] on dd "45398952" at bounding box center [266, 286] width 219 height 13
copy dd "45398952"
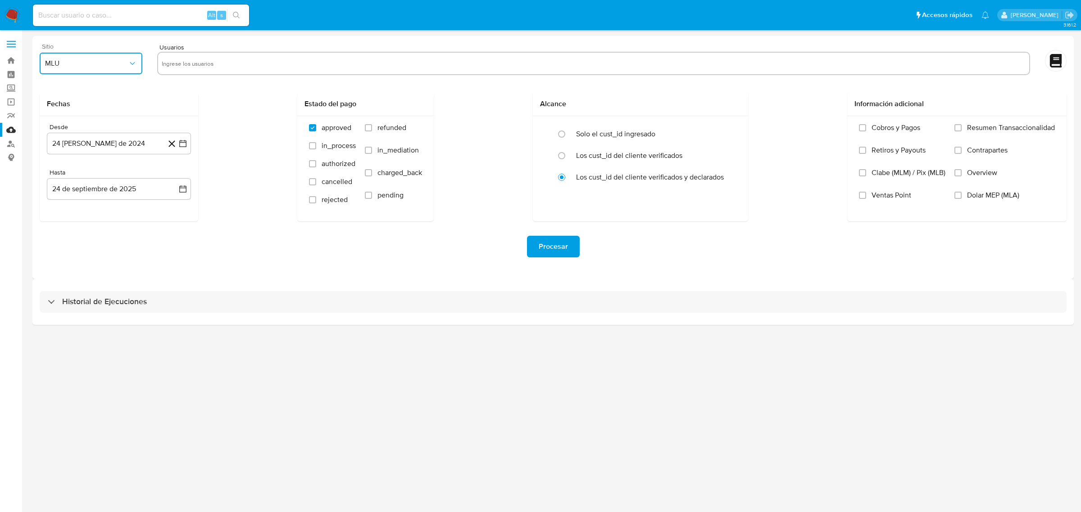
click at [98, 67] on span "MLU" at bounding box center [86, 63] width 83 height 9
click at [66, 217] on div "MLC" at bounding box center [88, 218] width 86 height 22
click at [181, 148] on icon "button" at bounding box center [182, 143] width 9 height 9
click at [172, 177] on icon "Mes siguiente" at bounding box center [174, 176] width 11 height 11
click at [84, 246] on button "10" at bounding box center [83, 245] width 14 height 14
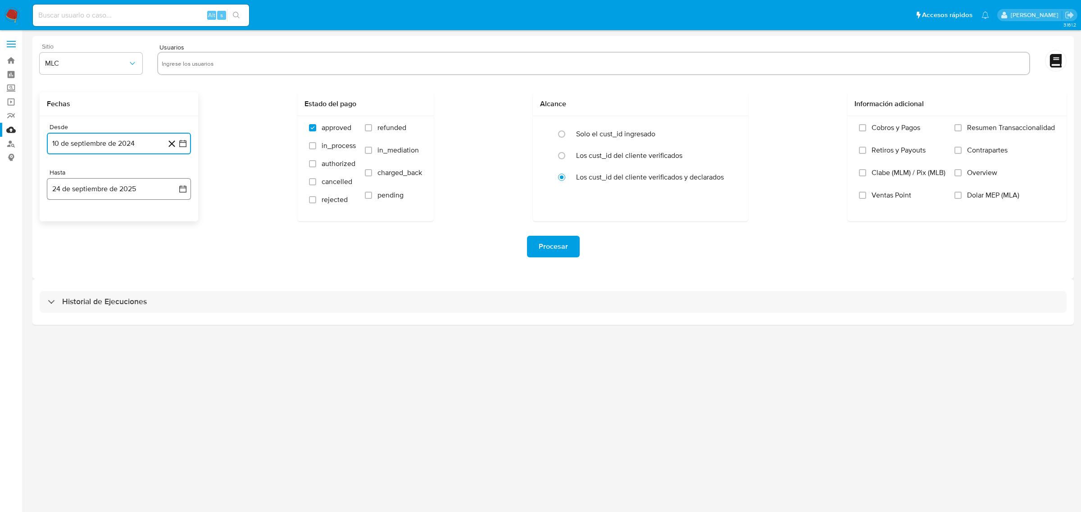
click at [179, 187] on icon "button" at bounding box center [182, 189] width 7 height 7
click at [85, 275] on button "9" at bounding box center [83, 273] width 14 height 14
click at [203, 76] on div at bounding box center [593, 64] width 873 height 25
click at [203, 66] on input "text" at bounding box center [594, 63] width 864 height 14
paste input "1463493410"
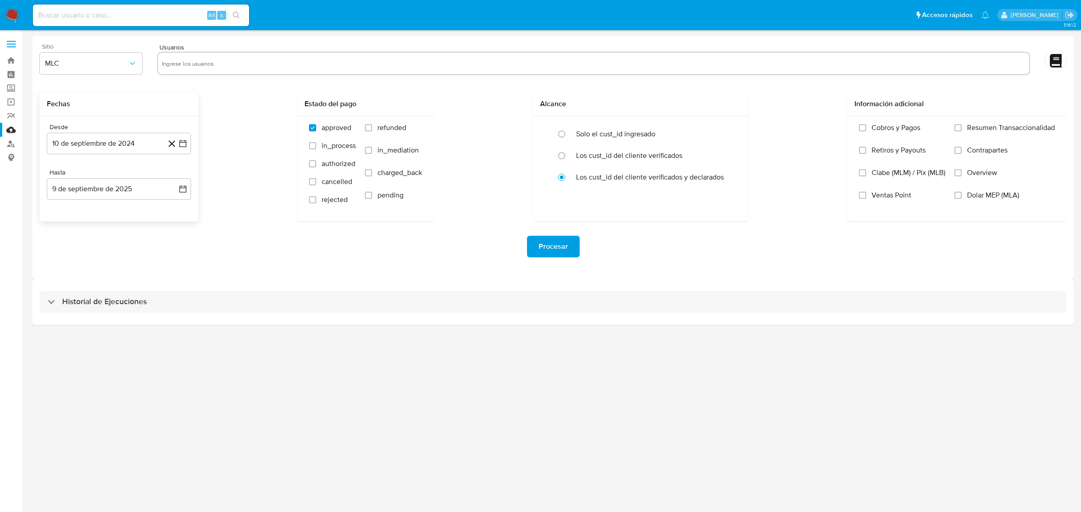
type input "1463493410"
paste input "469303649"
type input "469303649"
paste input "652006424"
type input "652006424"
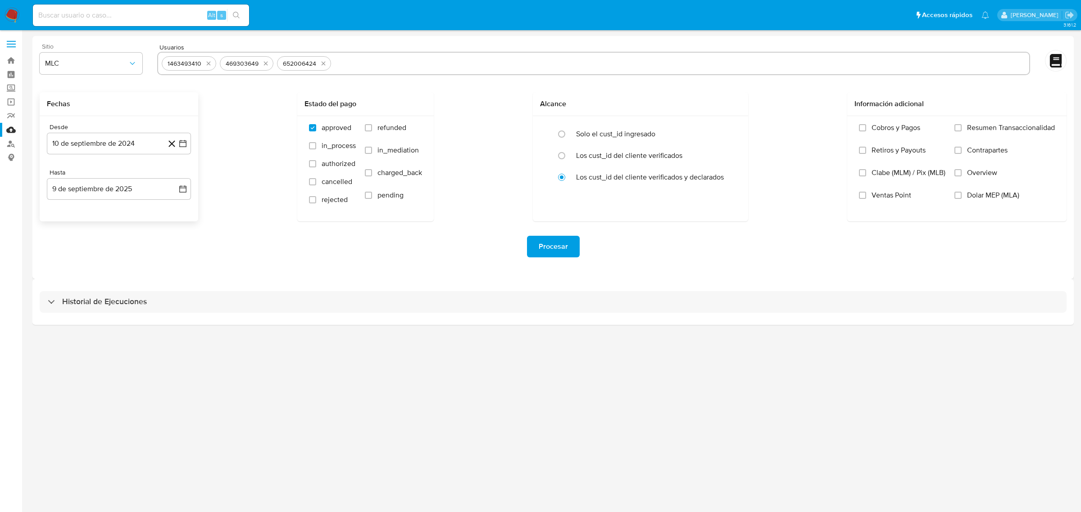
paste input "2483554890"
type input "2483554890"
paste input "45398952"
type input "45398952"
click at [303, 253] on div "Procesar" at bounding box center [553, 247] width 1027 height 22
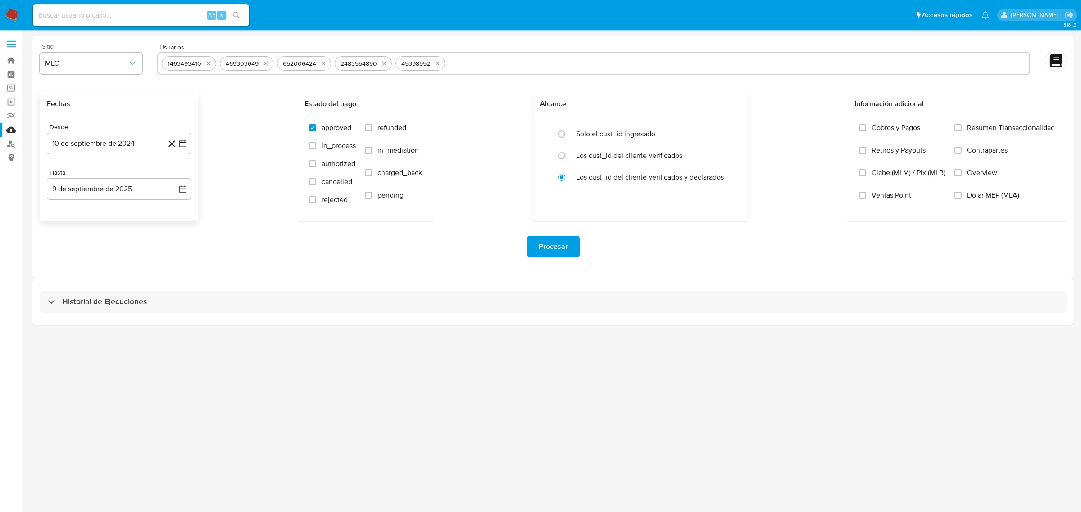
click at [555, 246] on span "Procesar" at bounding box center [553, 247] width 29 height 20
